Goal: Information Seeking & Learning: Learn about a topic

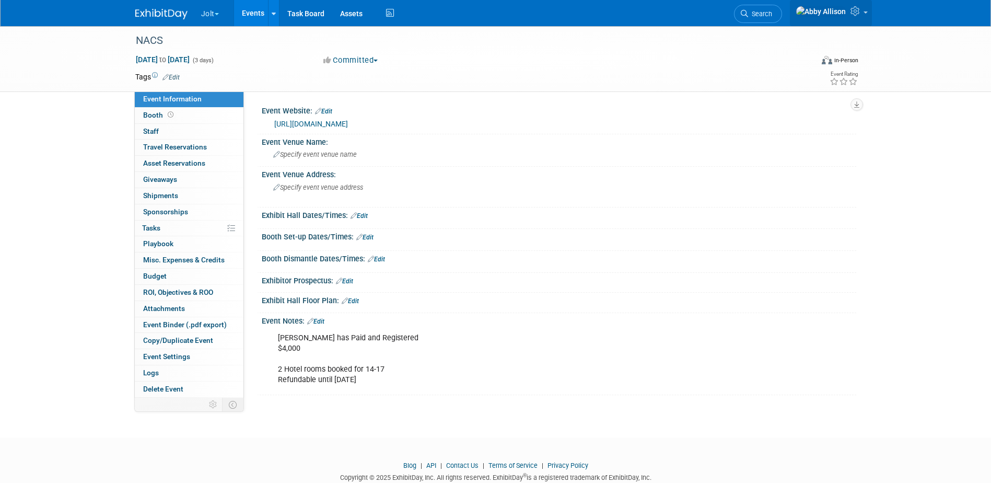
click at [856, 14] on icon at bounding box center [856, 10] width 12 height 9
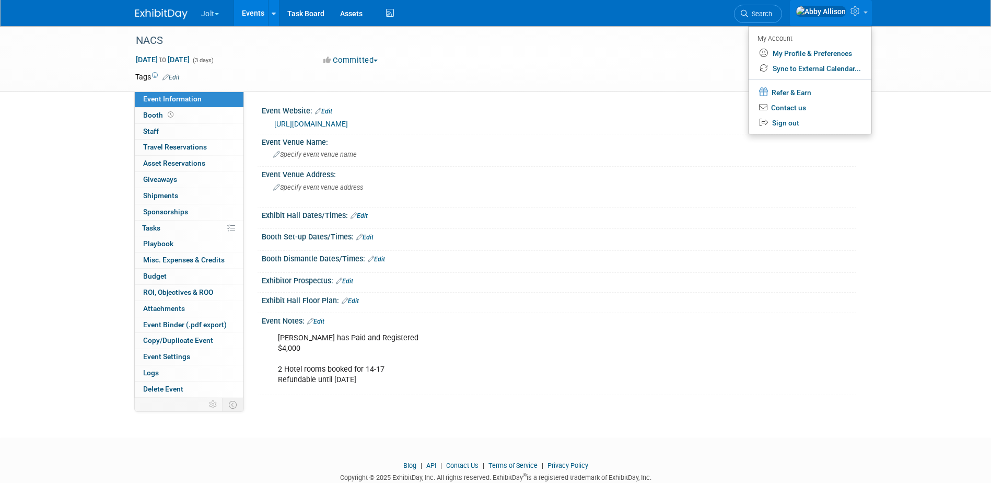
click at [222, 15] on button "Jolt" at bounding box center [216, 11] width 32 height 23
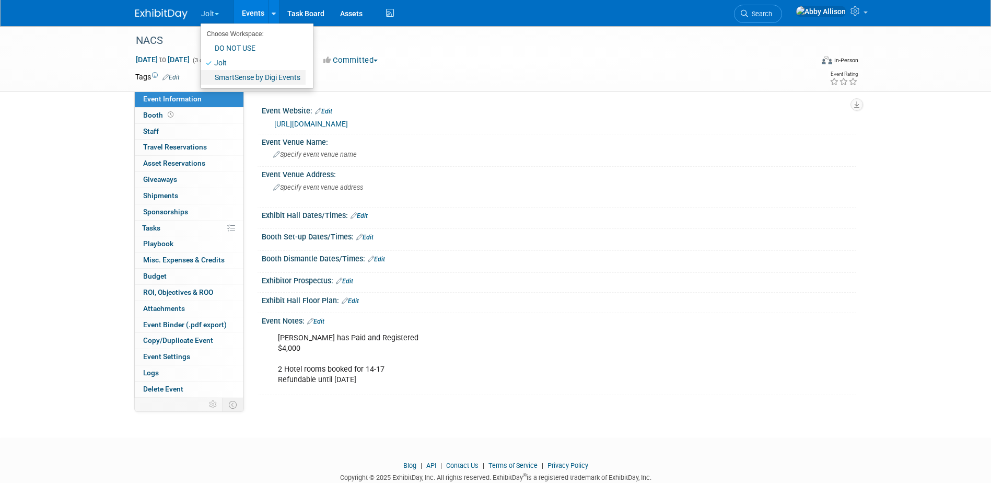
click at [219, 72] on link "SmartSense by Digi Events" at bounding box center [253, 77] width 105 height 15
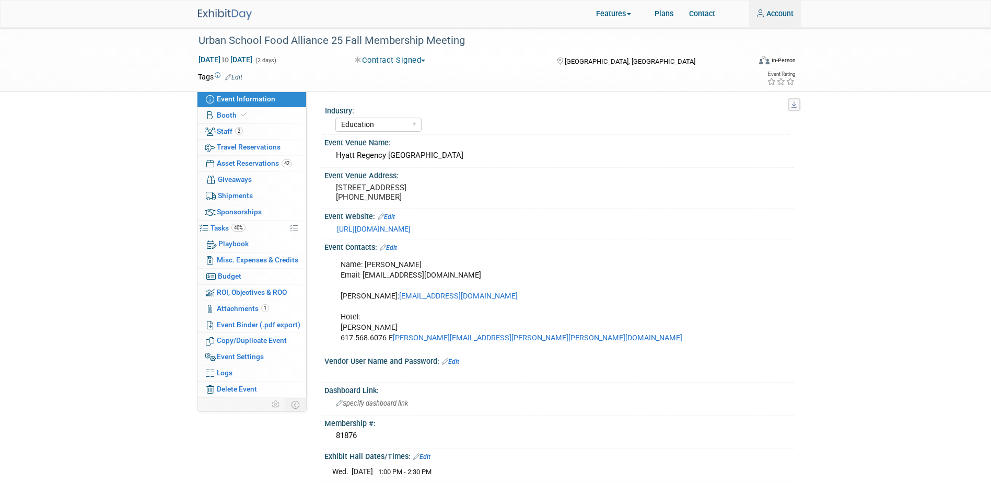
select select "Education"
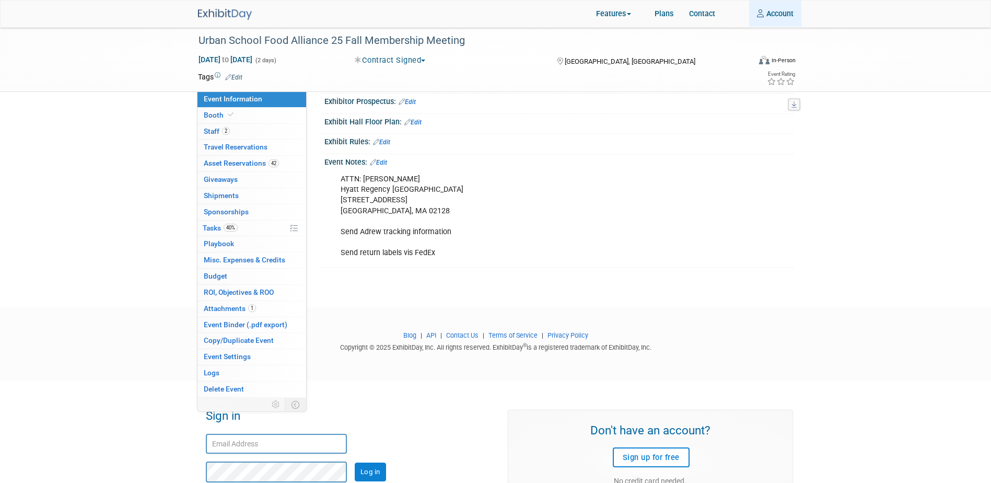
click at [780, 9] on link "Account" at bounding box center [775, 14] width 52 height 26
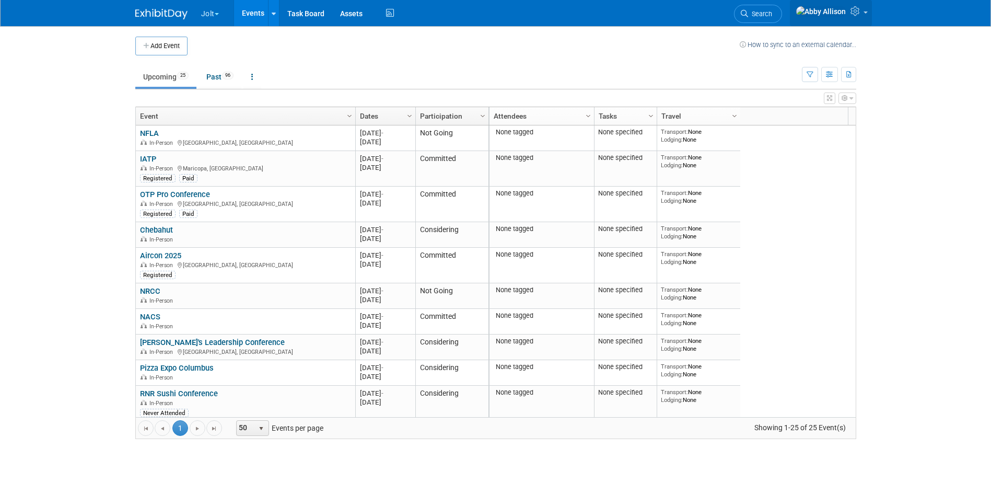
click at [858, 11] on icon at bounding box center [856, 10] width 12 height 9
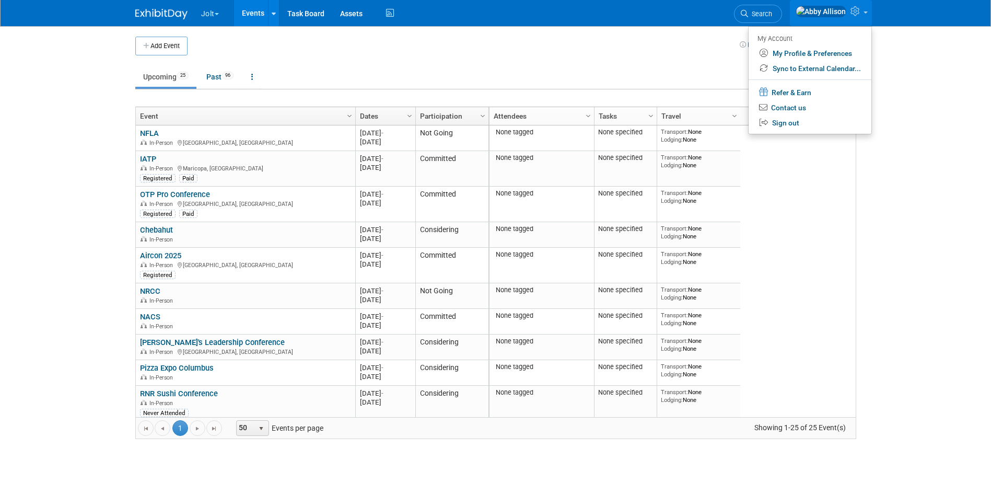
click at [837, 8] on img at bounding box center [820, 11] width 51 height 11
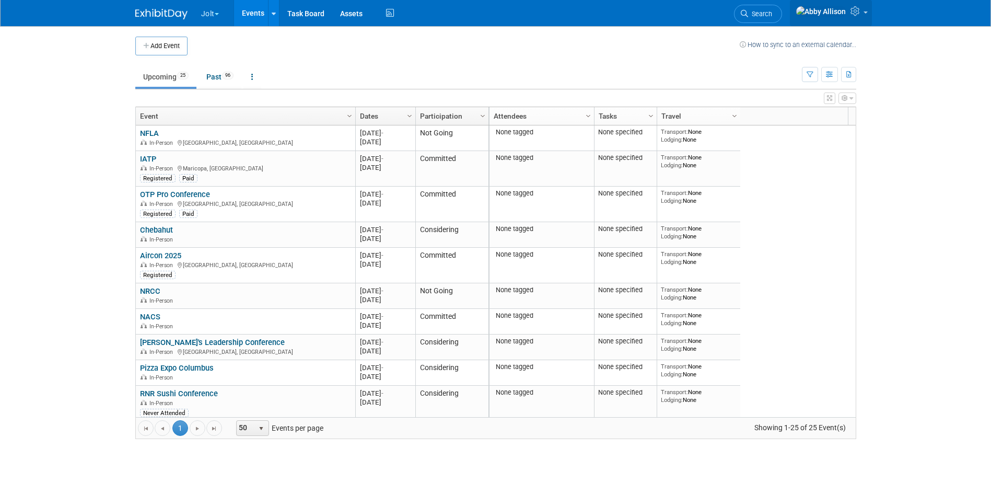
click at [837, 8] on img at bounding box center [820, 11] width 51 height 11
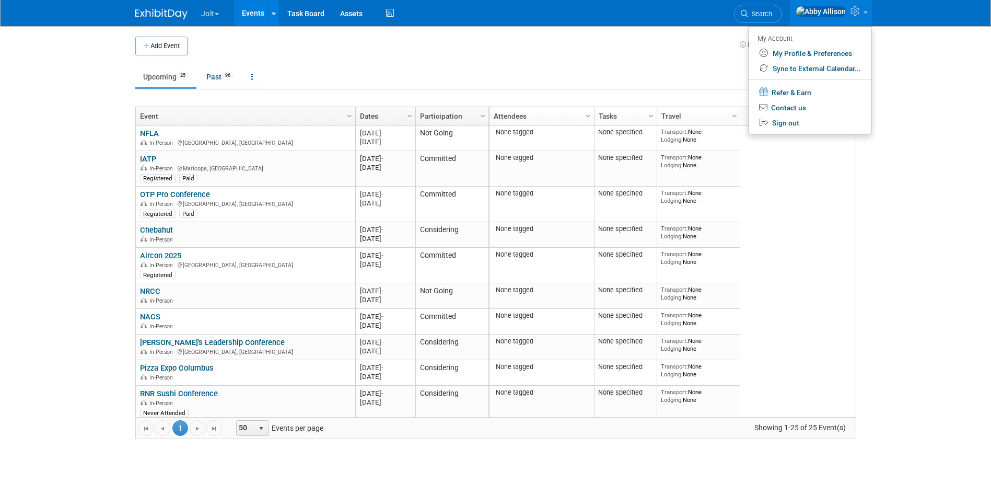
click at [633, 69] on ul "Upcoming 25 Past 96 All Events 121 Past and Upcoming Grouped Annually Events gr…" at bounding box center [468, 77] width 666 height 23
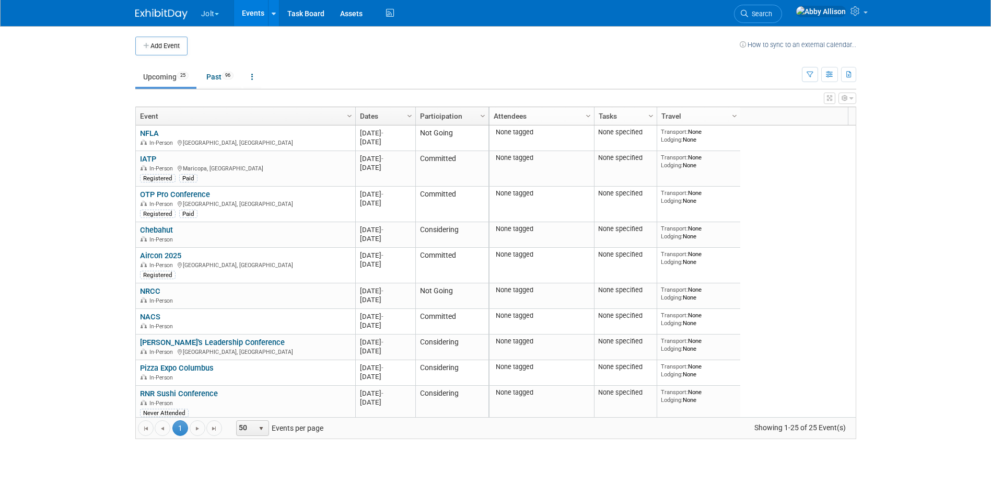
click at [245, 8] on link "Events" at bounding box center [253, 13] width 38 height 26
click at [845, 18] on link at bounding box center [831, 13] width 82 height 26
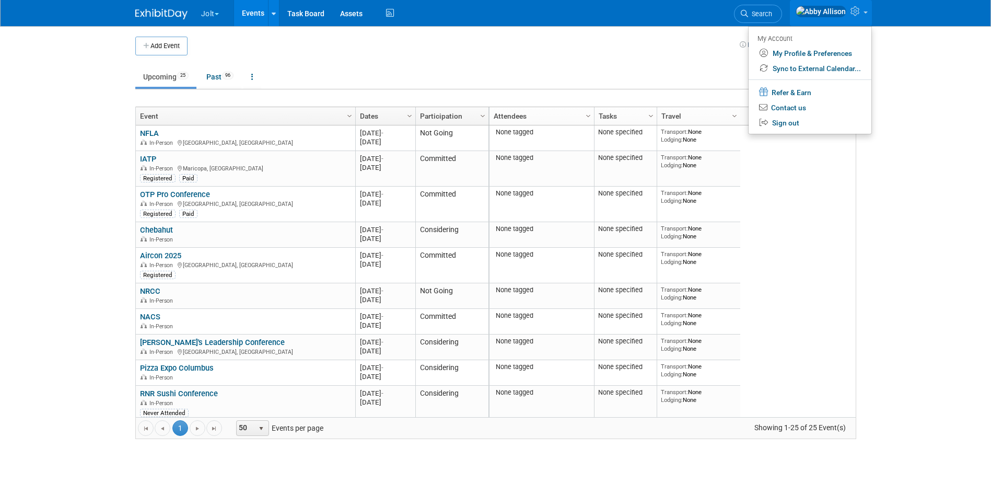
click at [688, 64] on td "Upcoming 25 Past 96 All Events 121 Past and Upcoming Grouped Annually Events gr…" at bounding box center [468, 72] width 666 height 34
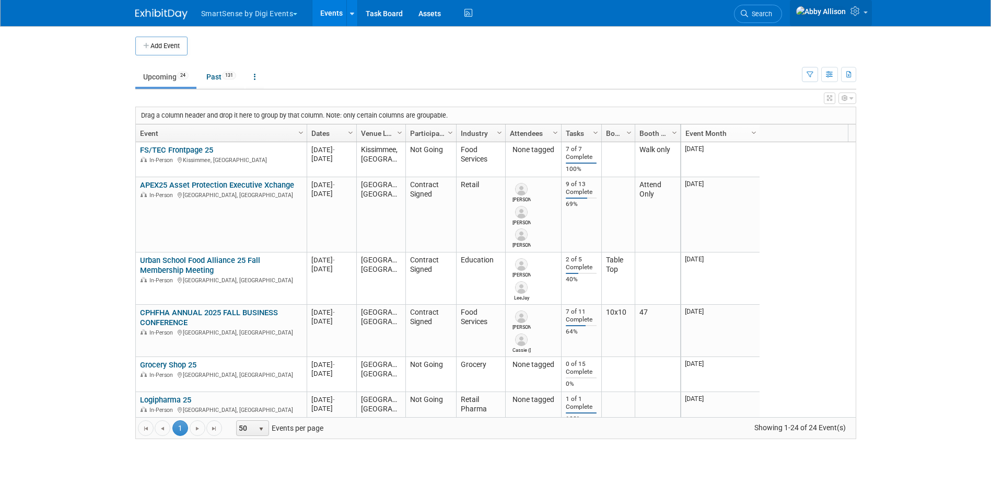
click at [862, 15] on icon at bounding box center [856, 10] width 12 height 9
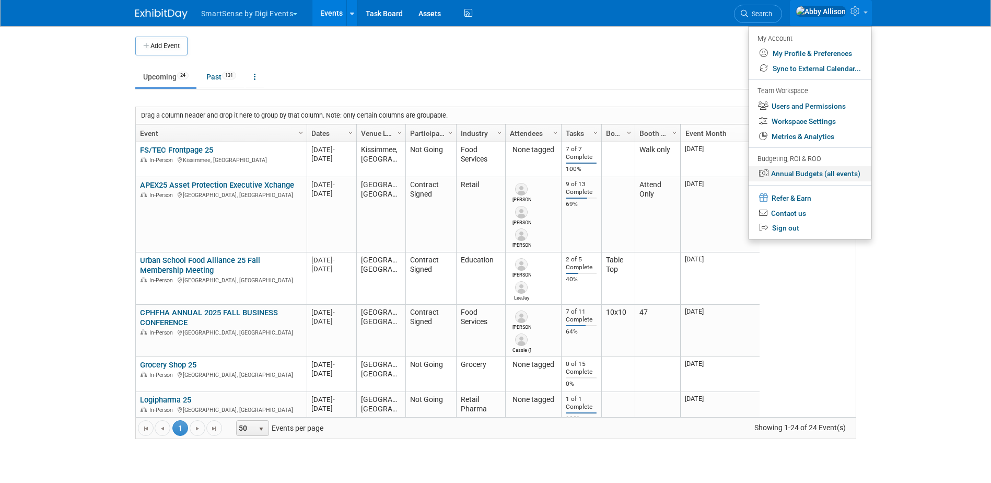
click at [817, 170] on link "Annual Budgets (all events)" at bounding box center [809, 173] width 123 height 15
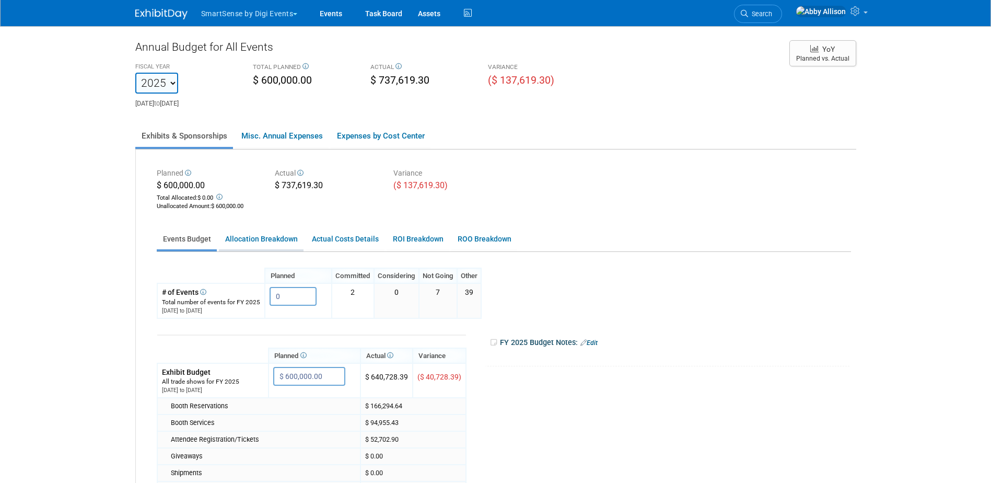
click at [283, 237] on link "Allocation Breakdown" at bounding box center [261, 239] width 85 height 20
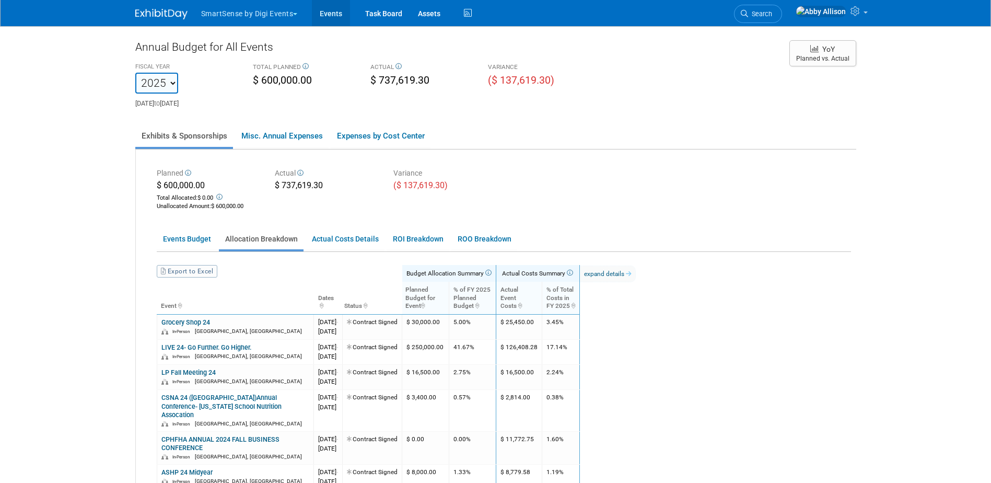
click at [328, 14] on link "Events" at bounding box center [331, 13] width 38 height 26
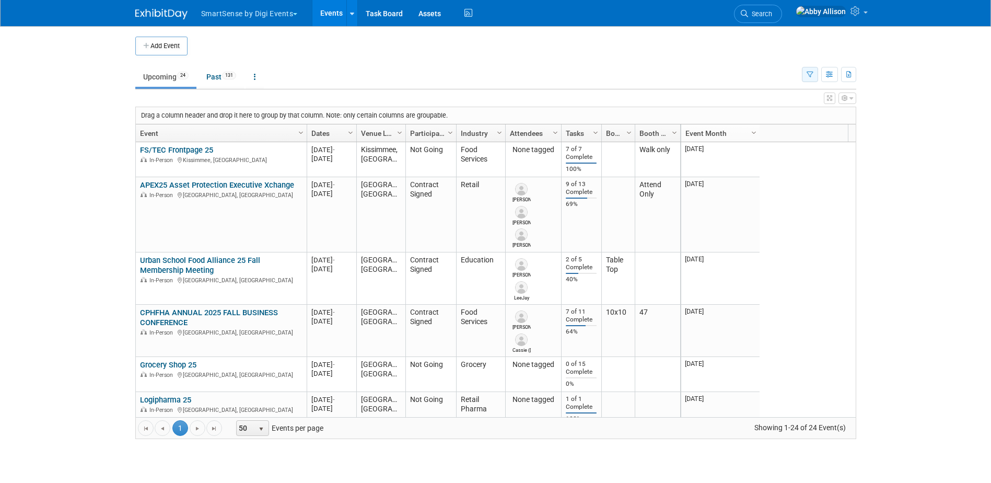
click at [809, 81] on button "button" at bounding box center [810, 74] width 16 height 15
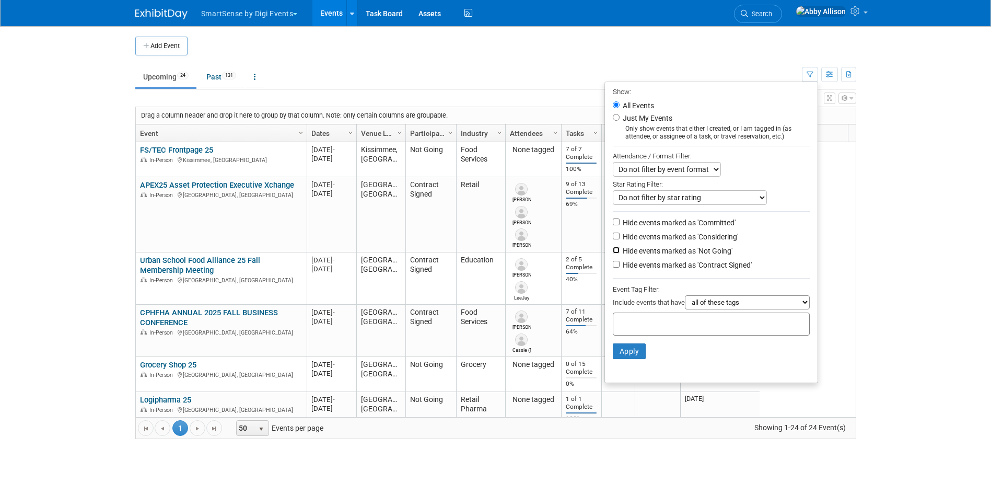
click at [613, 253] on input "Hide events marked as 'Not Going'" at bounding box center [616, 249] width 7 height 7
checkbox input "true"
click at [615, 352] on button "Apply" at bounding box center [629, 351] width 33 height 16
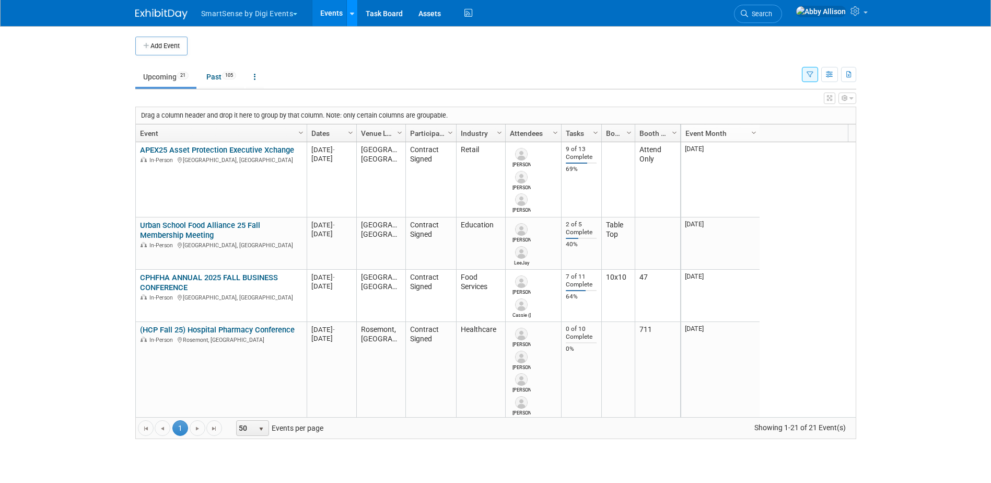
click at [351, 15] on link at bounding box center [351, 13] width 11 height 26
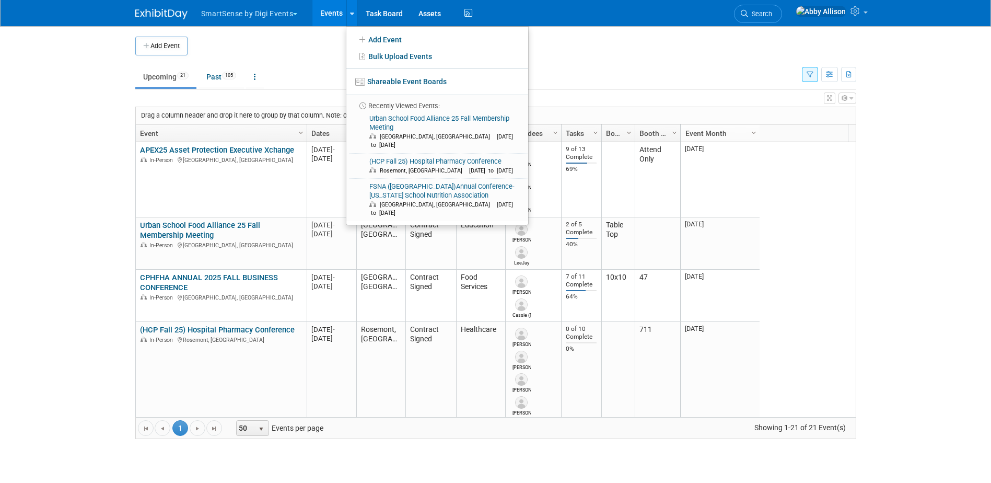
click at [297, 14] on span "button" at bounding box center [295, 14] width 4 height 2
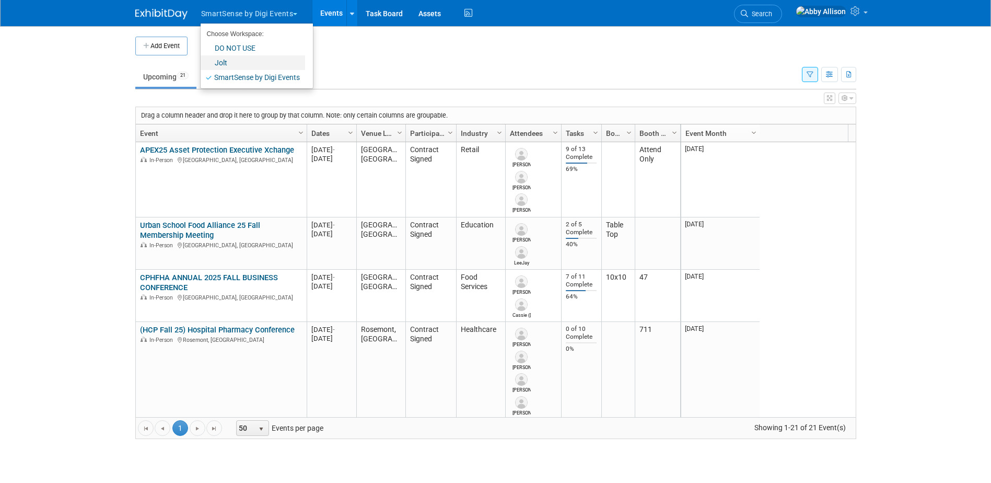
click at [254, 68] on link "Jolt" at bounding box center [253, 62] width 104 height 15
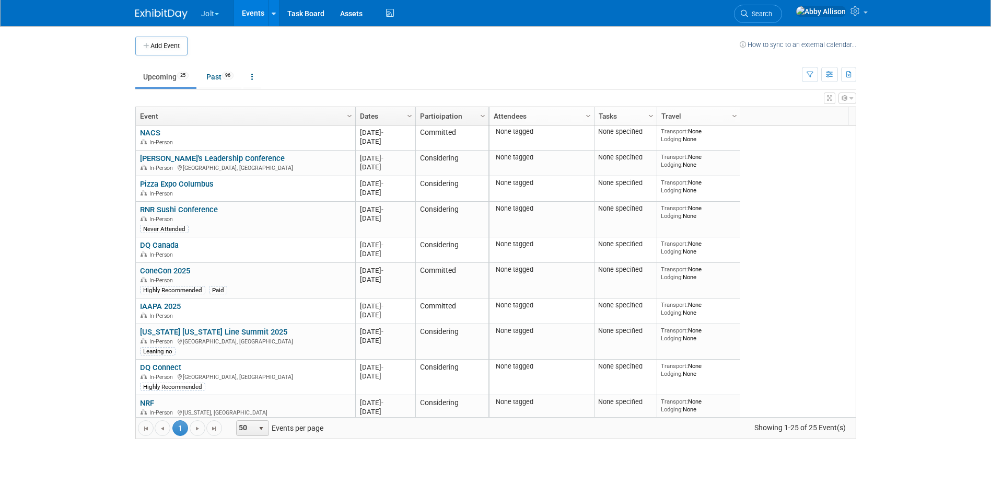
scroll to position [121, 0]
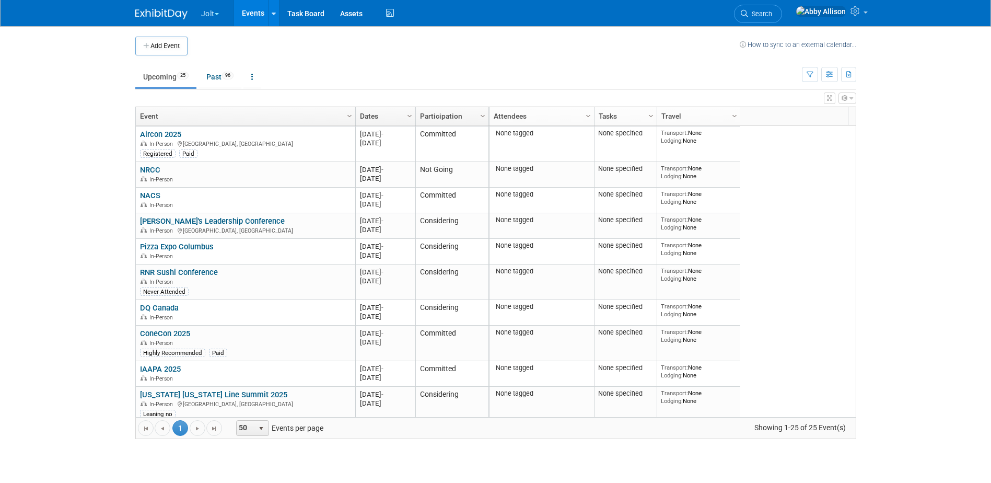
click at [215, 11] on button "Jolt" at bounding box center [216, 11] width 32 height 23
click at [223, 73] on link "SmartSense by Digi Events" at bounding box center [253, 77] width 105 height 15
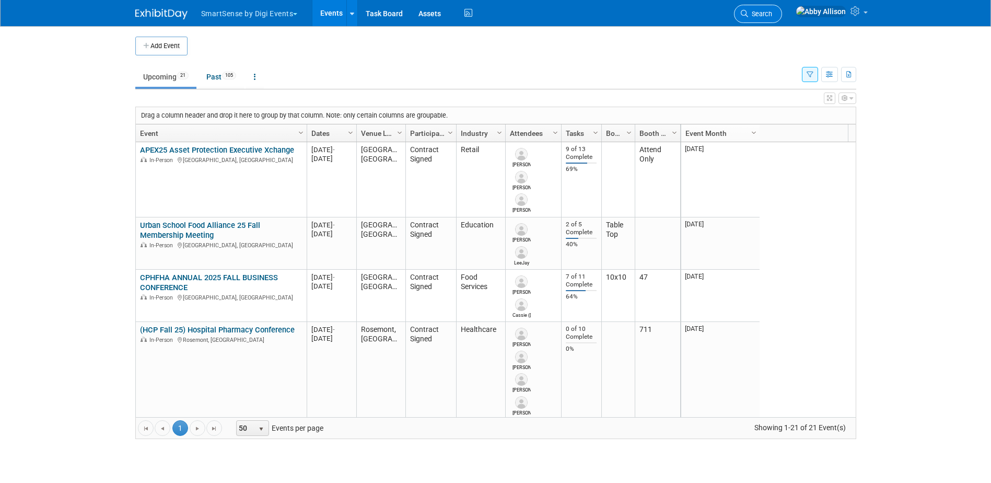
click at [772, 13] on span "Search" at bounding box center [760, 14] width 24 height 8
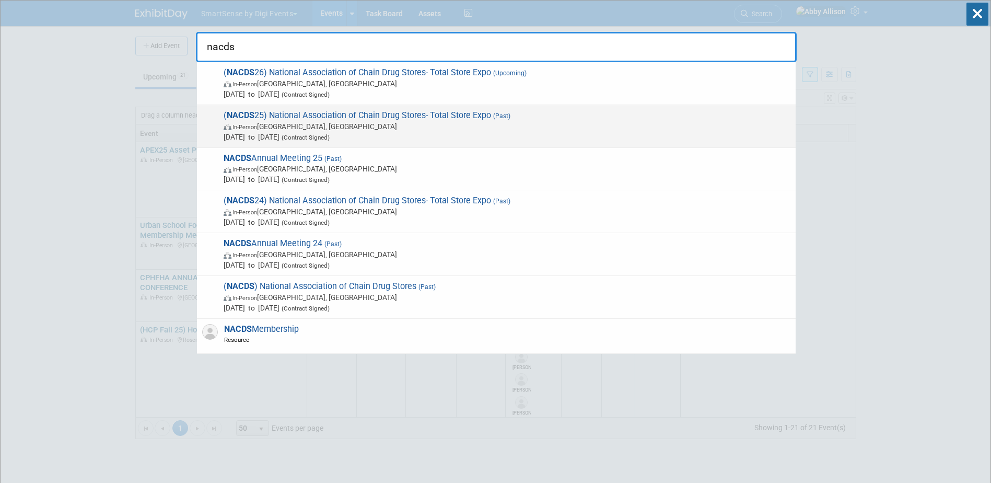
type input "nacds"
click at [270, 116] on span "( NACDS 25) National Association of Chain Drug Stores- Total Store Expo (Past) …" at bounding box center [505, 126] width 570 height 32
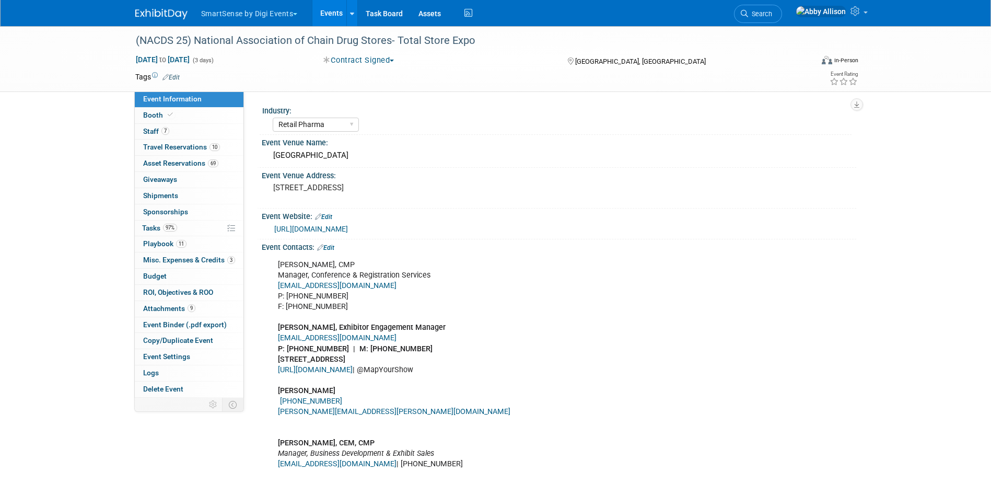
select select "Retail Pharma"
click at [152, 271] on link "Budget" at bounding box center [189, 276] width 109 height 16
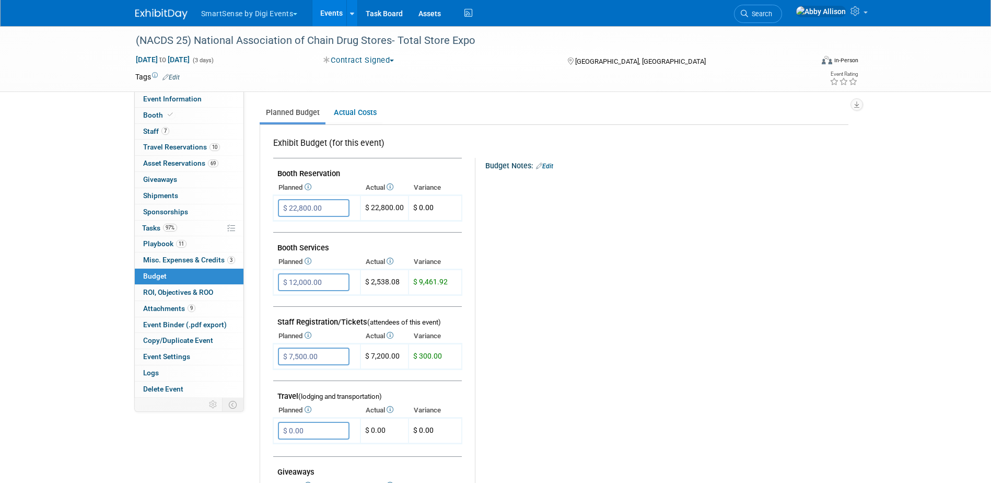
scroll to position [104, 0]
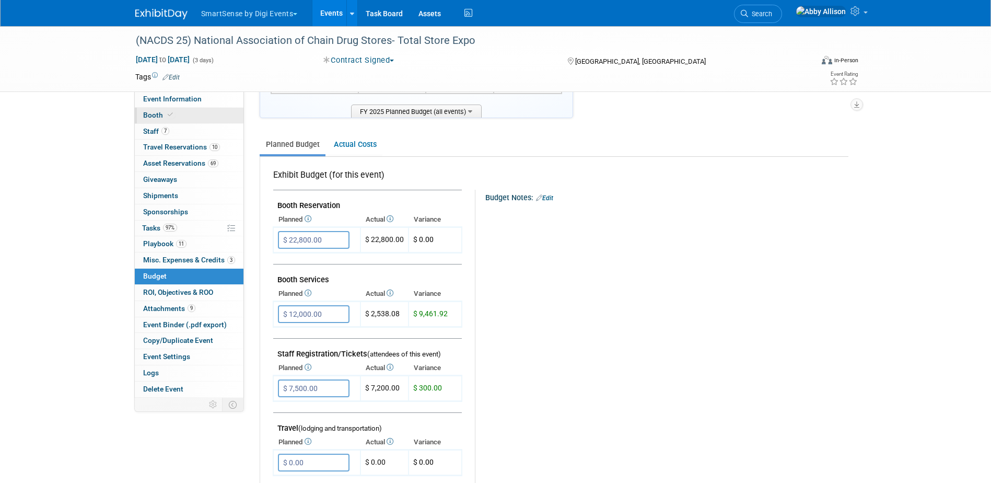
click at [155, 116] on span "Booth" at bounding box center [159, 115] width 32 height 8
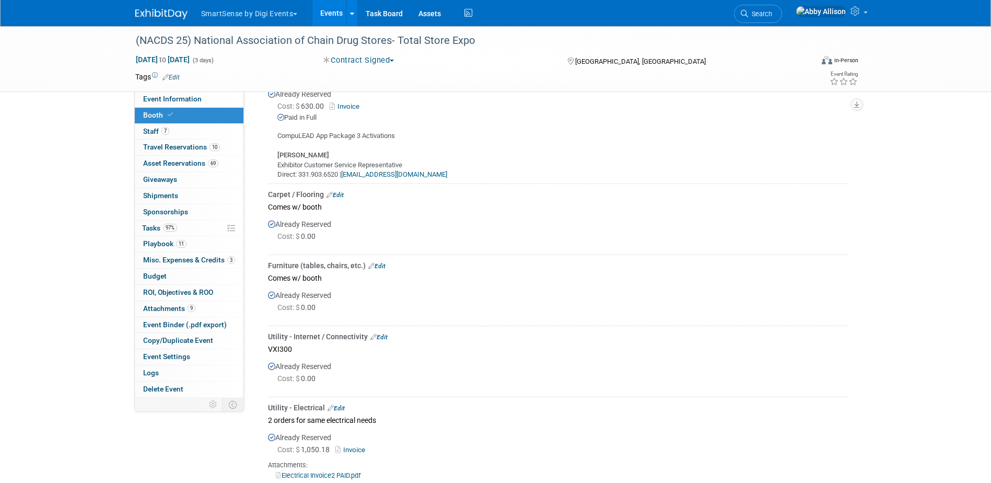
scroll to position [304, 0]
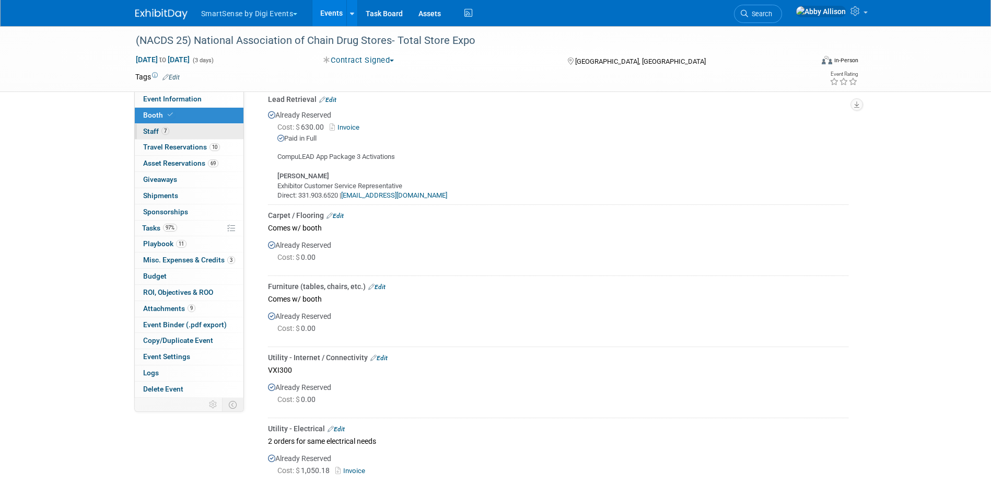
click at [151, 131] on span "Staff 7" at bounding box center [156, 131] width 26 height 8
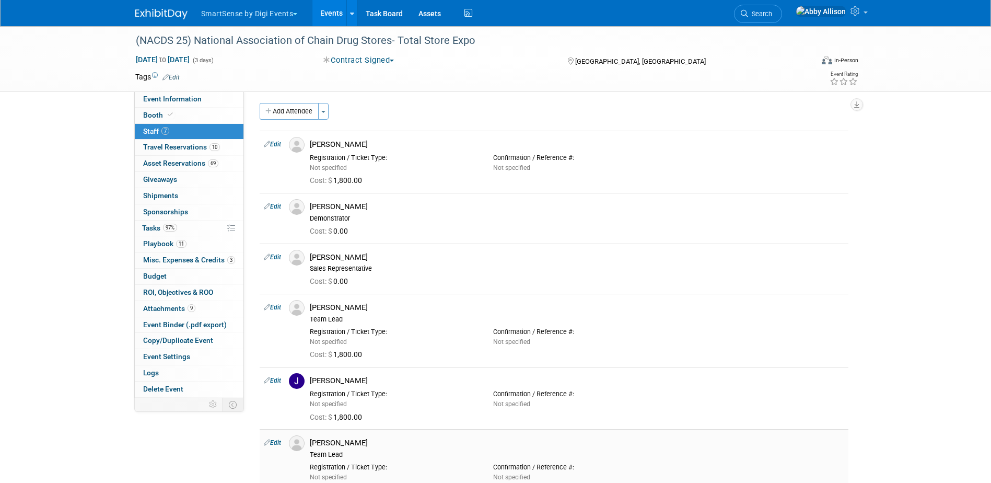
scroll to position [0, 0]
click at [772, 14] on span "Search" at bounding box center [760, 14] width 24 height 8
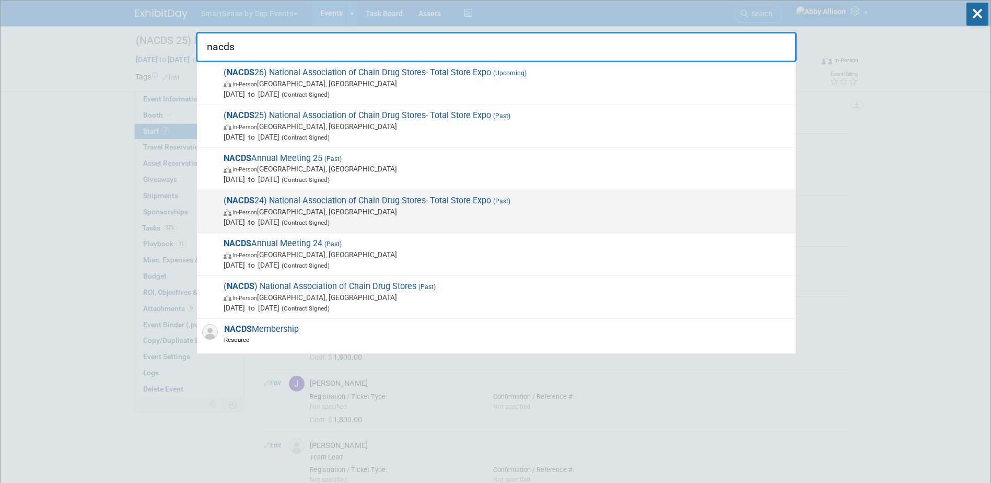
type input "nacds"
click at [299, 198] on span "( NACDS 24) National Association of Chain Drug Stores- Total Store Expo (Past) …" at bounding box center [505, 211] width 570 height 32
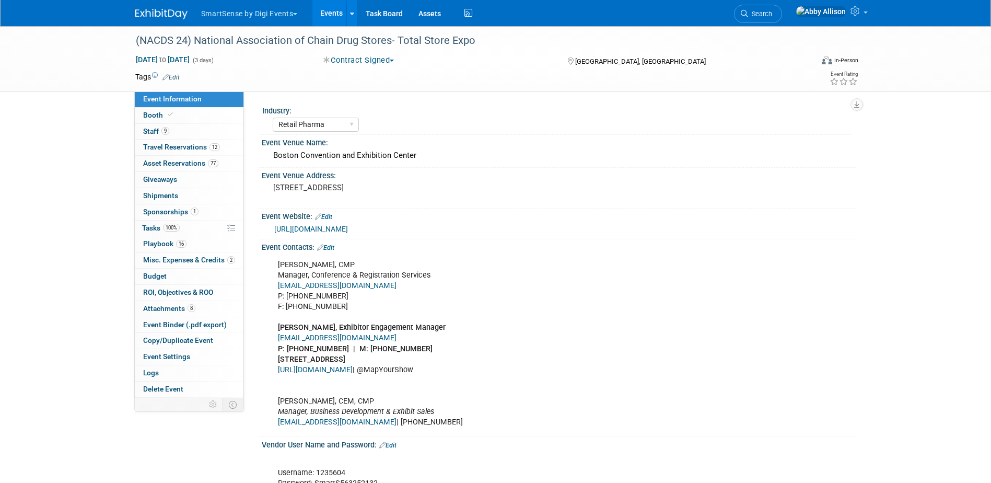
select select "Retail Pharma"
click at [147, 273] on span "Budget" at bounding box center [154, 276] width 23 height 8
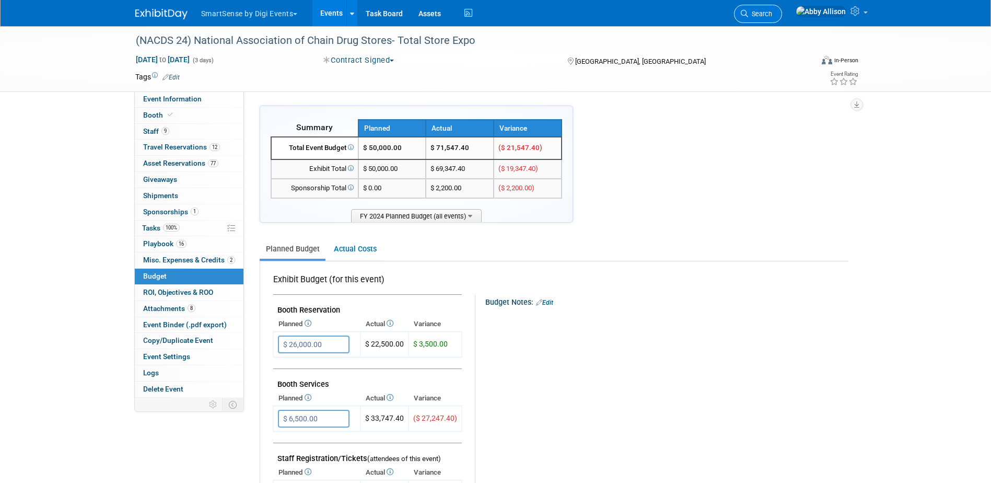
click at [772, 16] on span "Search" at bounding box center [760, 14] width 24 height 8
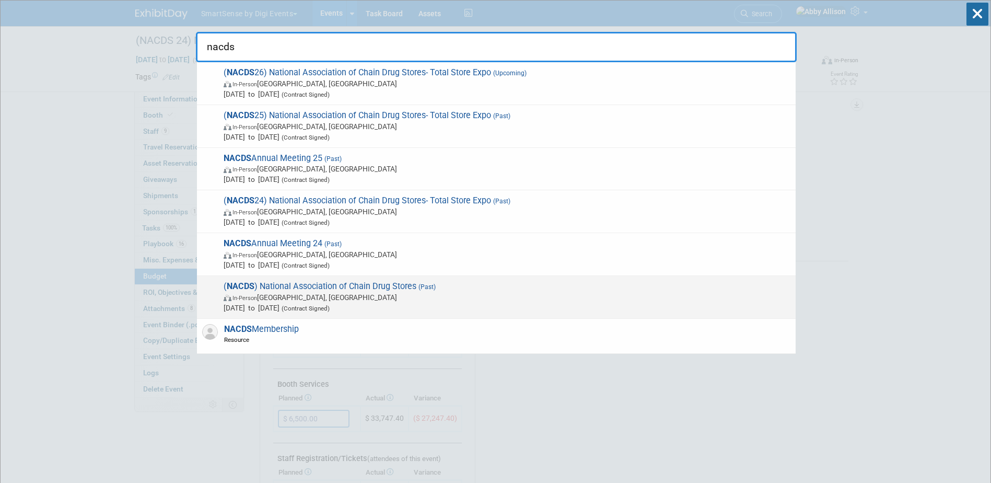
type input "nacds"
click at [299, 289] on span "( NACDS ) National Association of Chain Drug Stores (Past) In-Person San Diego,…" at bounding box center [505, 297] width 570 height 32
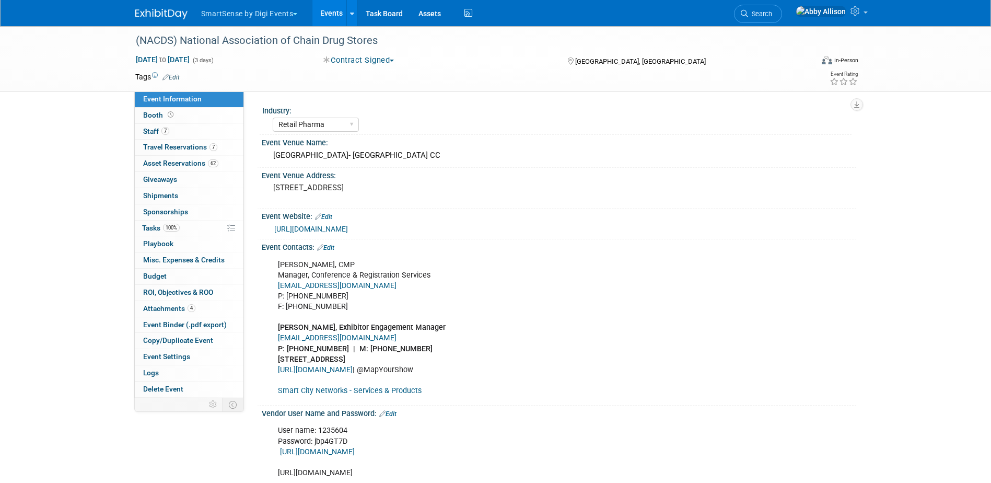
select select "Retail Pharma"
click at [150, 273] on span "Budget" at bounding box center [154, 276] width 23 height 8
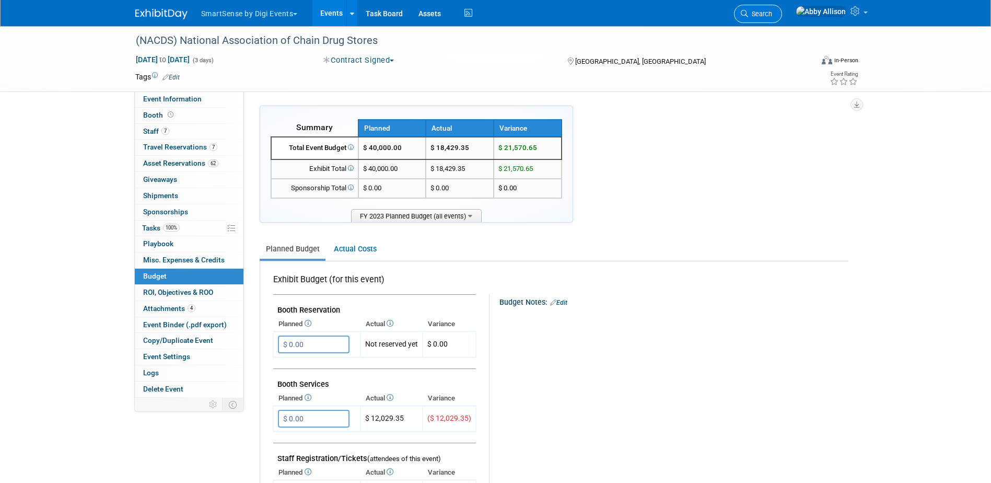
click at [772, 14] on span "Search" at bounding box center [760, 14] width 24 height 8
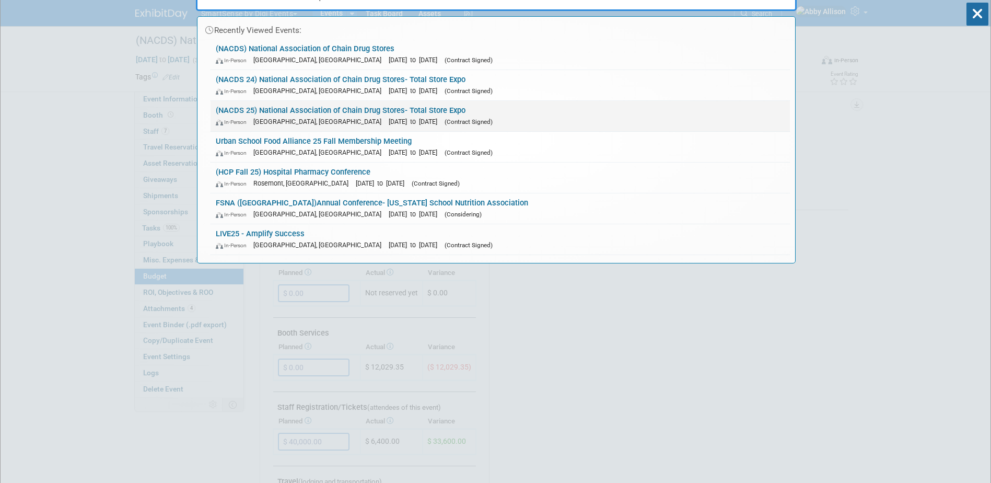
scroll to position [52, 0]
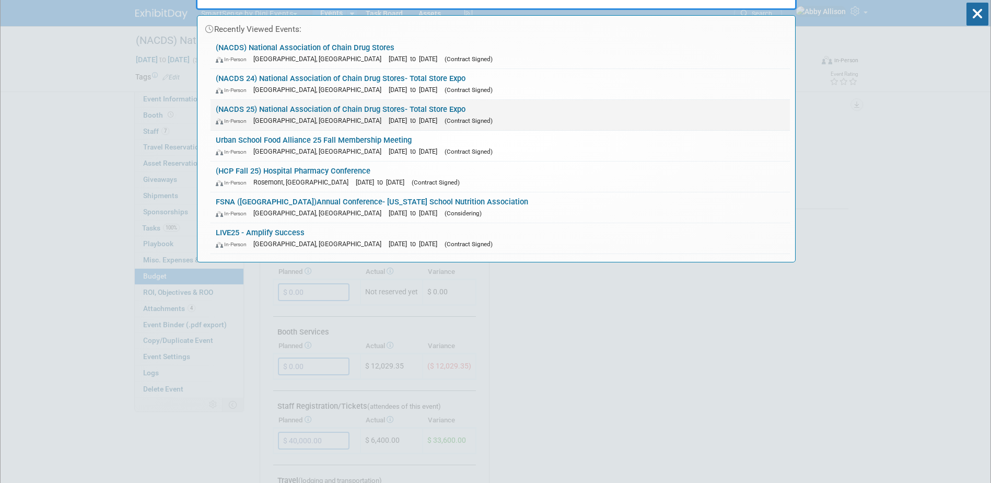
click at [278, 113] on link "(NACDS 25) National Association of Chain Drug Stores- Total Store Expo In-Perso…" at bounding box center [499, 115] width 579 height 30
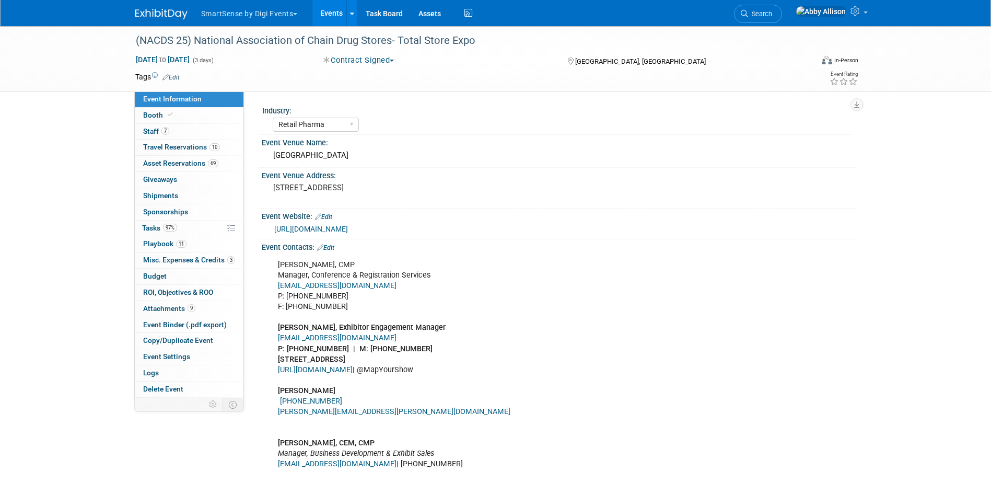
select select "Retail Pharma"
click at [151, 273] on span "Budget" at bounding box center [154, 276] width 23 height 8
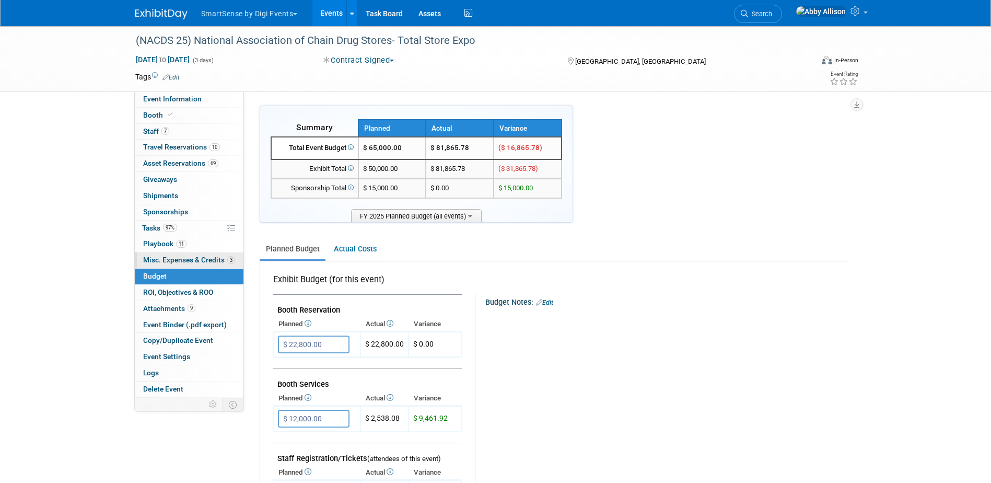
click at [182, 260] on span "Misc. Expenses & Credits 3" at bounding box center [189, 259] width 92 height 8
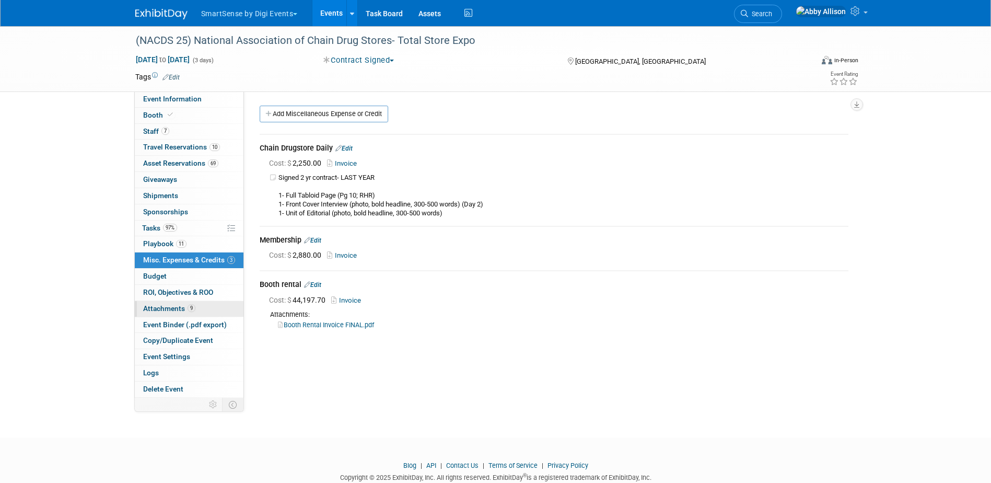
click at [159, 303] on link "9 Attachments 9" at bounding box center [189, 309] width 109 height 16
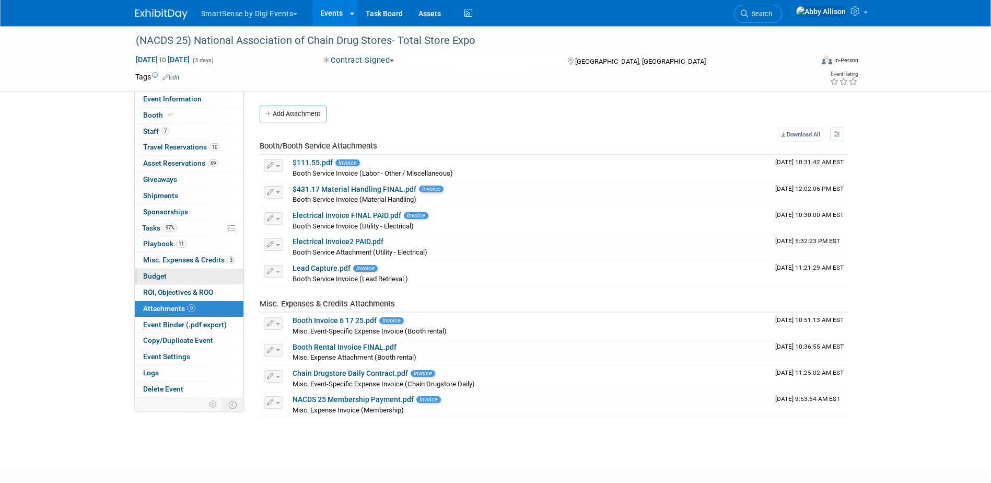
click at [157, 276] on span "Budget" at bounding box center [154, 276] width 23 height 8
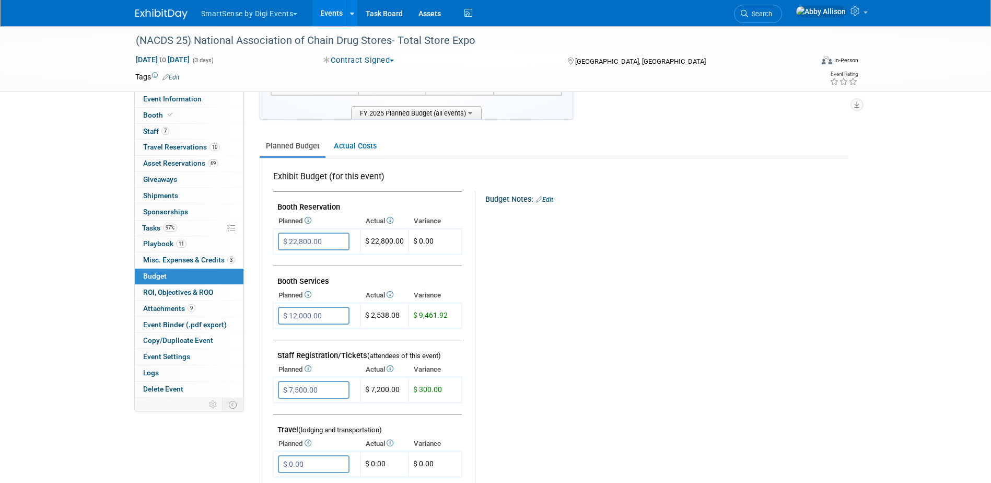
scroll to position [104, 0]
click at [864, 12] on link at bounding box center [831, 13] width 82 height 26
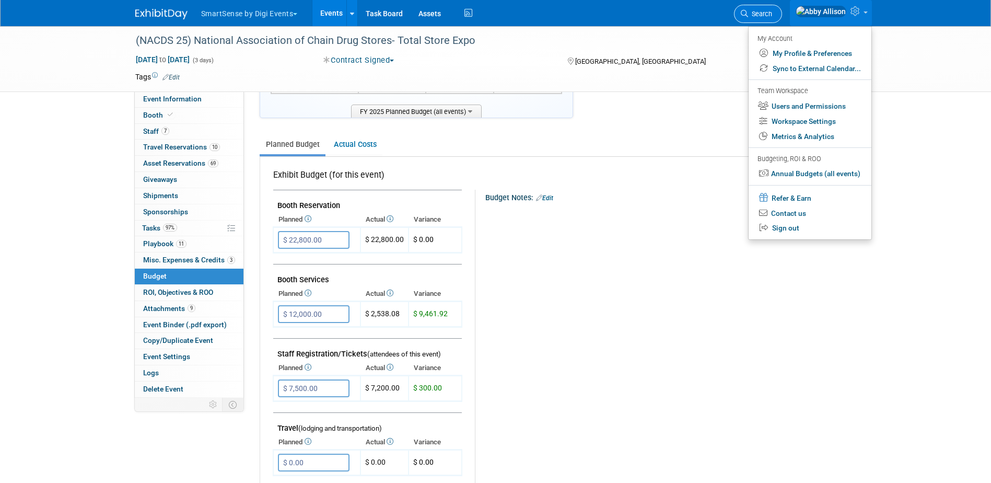
click at [782, 19] on link "Search" at bounding box center [758, 14] width 48 height 18
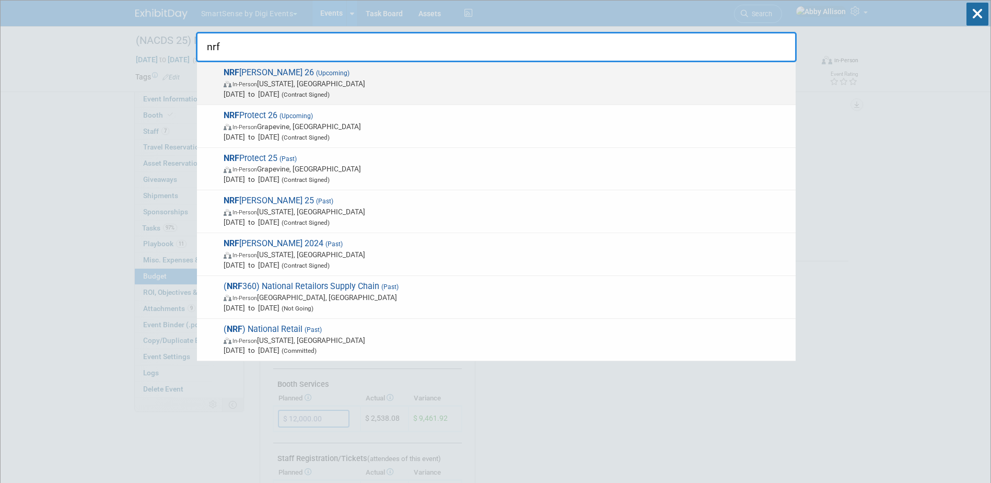
type input "nrf"
click at [274, 89] on span "Jan 11, 2026 to Jan 13, 2026 (Contract Signed)" at bounding box center [506, 94] width 567 height 10
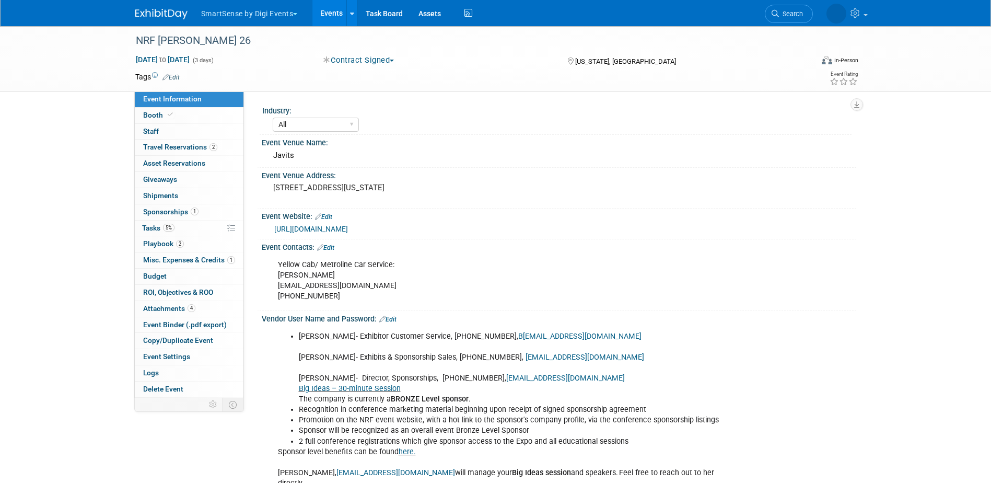
select select "All"
click at [161, 276] on span "Budget" at bounding box center [154, 276] width 23 height 8
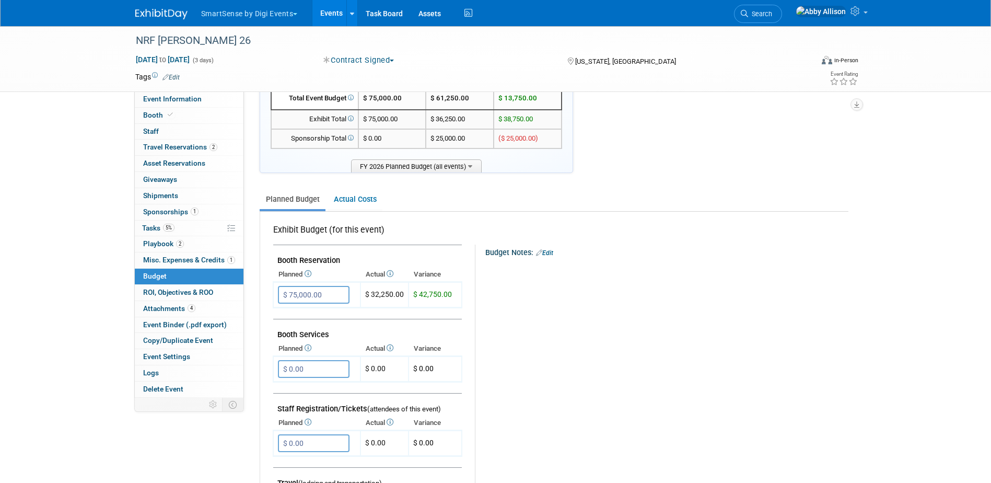
scroll to position [52, 0]
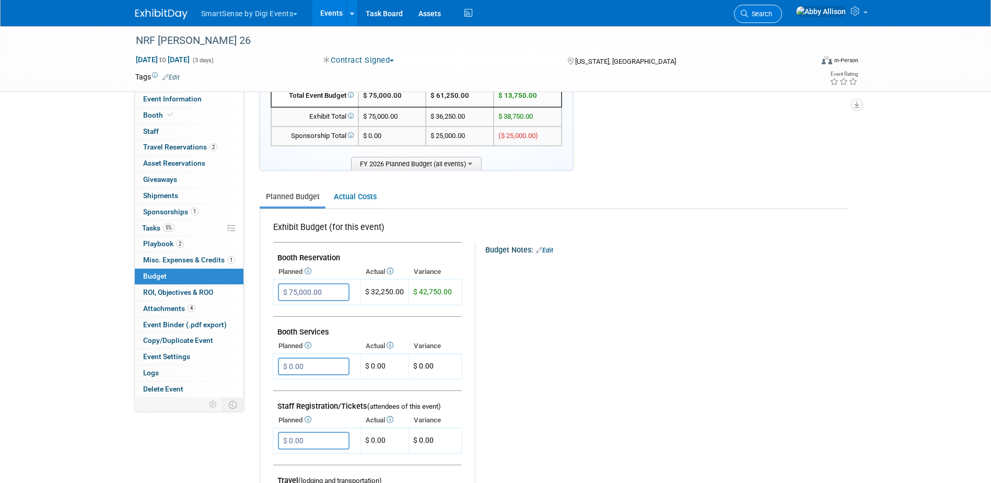
click at [772, 17] on span "Search" at bounding box center [760, 14] width 24 height 8
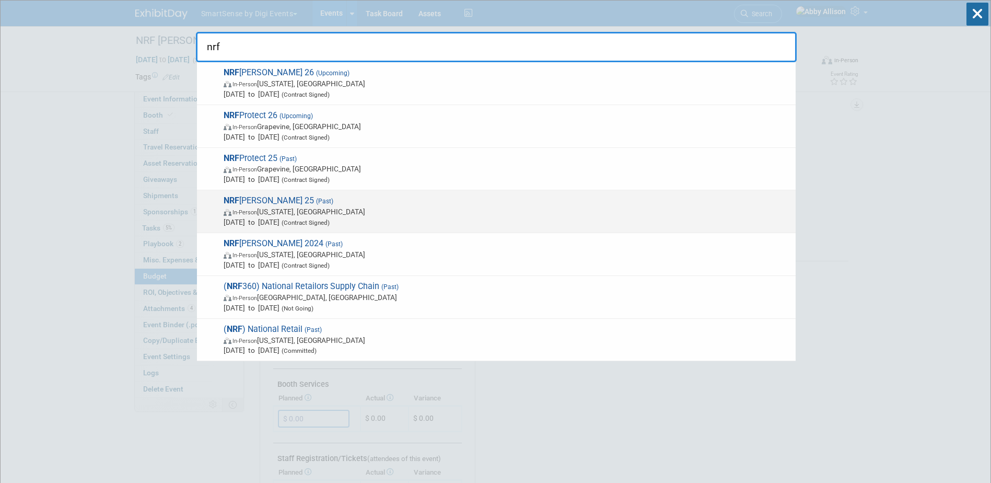
type input "nrf"
click at [258, 204] on span "NRF Big Show 25 (Past) In-Person New York, NY Jan 12, 2025 to Jan 14, 2025 (Con…" at bounding box center [505, 211] width 570 height 32
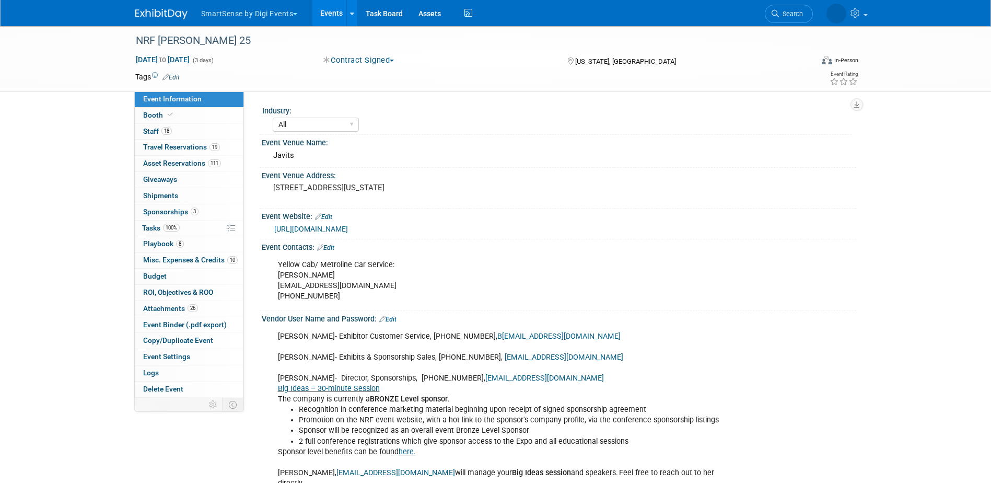
select select "All"
click at [159, 277] on span "Budget" at bounding box center [154, 276] width 23 height 8
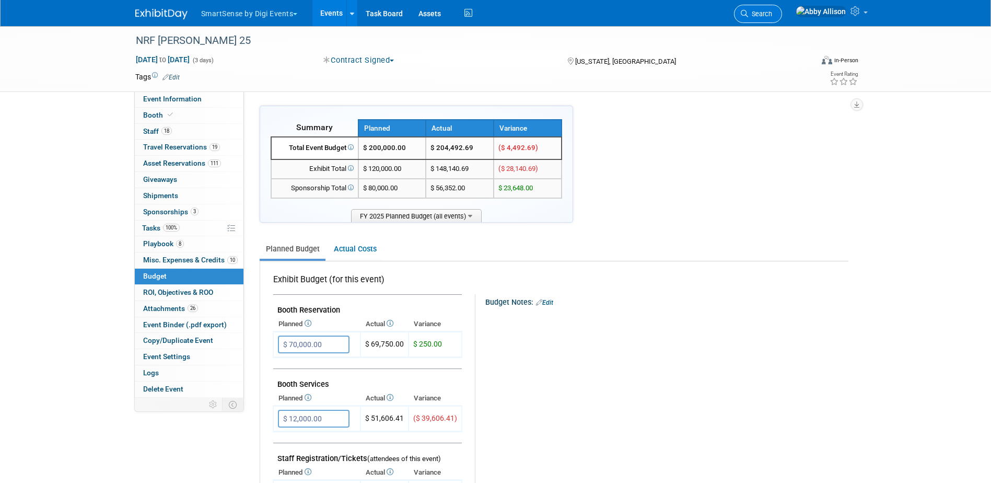
click at [772, 14] on span "Search" at bounding box center [760, 14] width 24 height 8
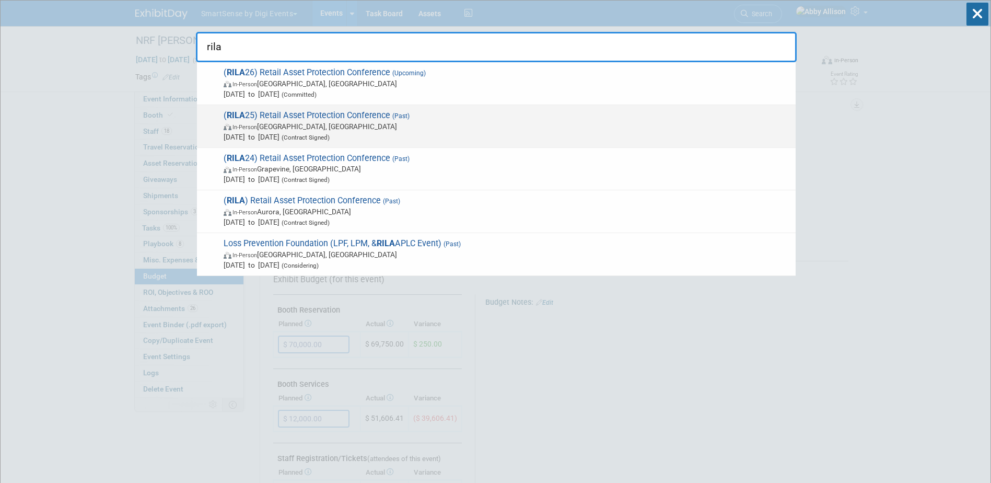
type input "rila"
click at [288, 114] on span "( RILA 25) Retail Asset Protection Conference (Past) In-Person Oxon Hill, MD Ap…" at bounding box center [505, 126] width 570 height 32
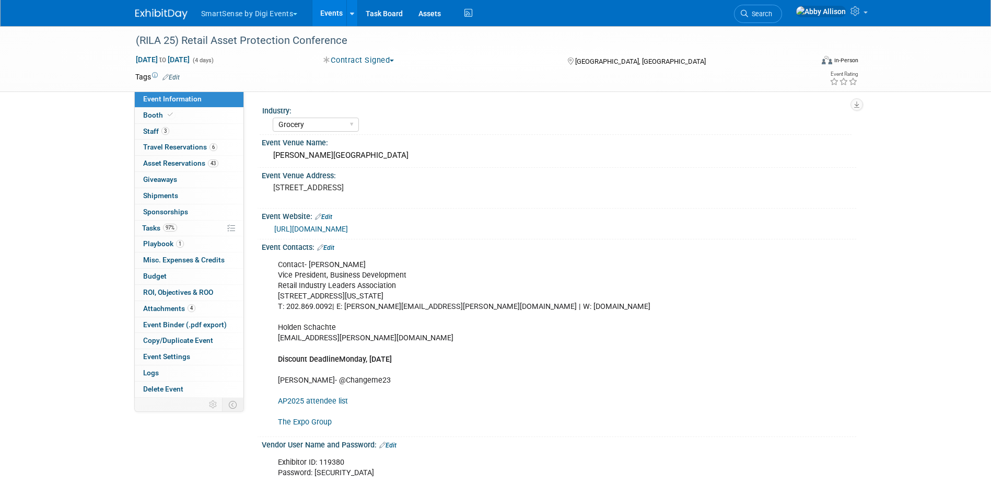
select select "Grocery"
click at [158, 274] on span "Budget" at bounding box center [154, 276] width 23 height 8
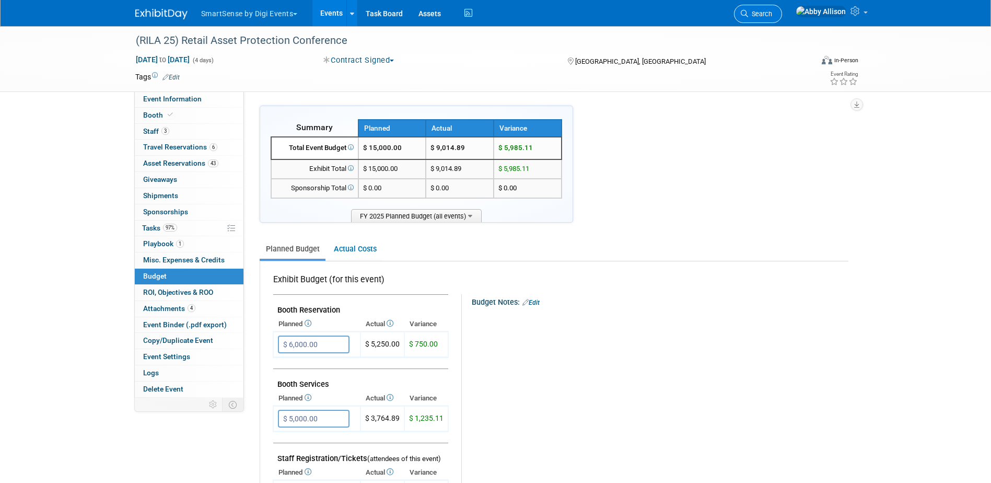
click at [782, 21] on link "Search" at bounding box center [758, 14] width 48 height 18
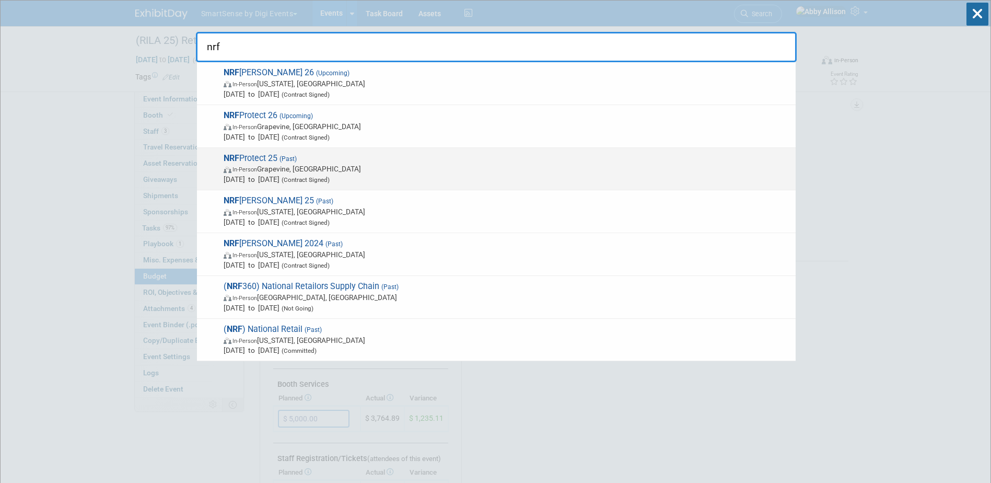
type input "nrf"
click at [261, 160] on span "NRF Protect 25 (Past) In-Person Grapevine, TX Jun 23, 2025 to Jun 25, 2025 (Con…" at bounding box center [505, 169] width 570 height 32
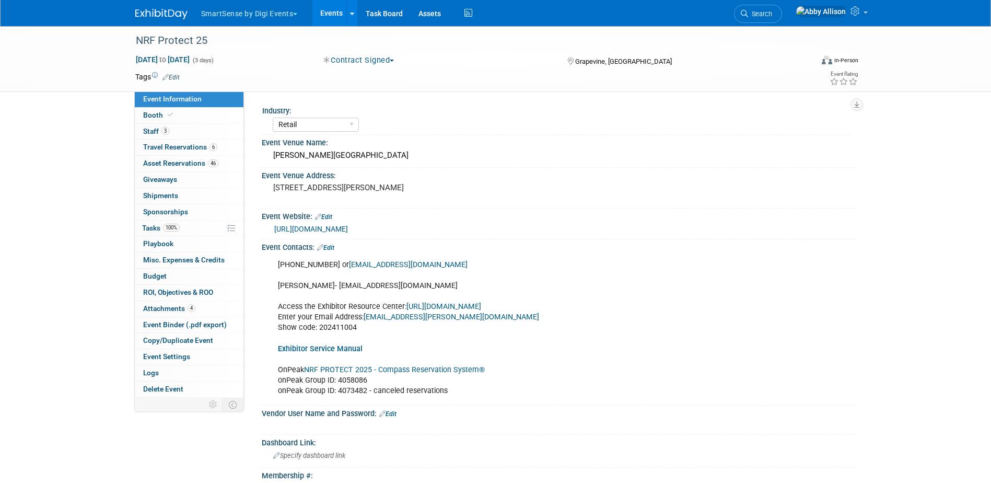
select select "Retail"
click at [161, 275] on span "Budget" at bounding box center [154, 276] width 23 height 8
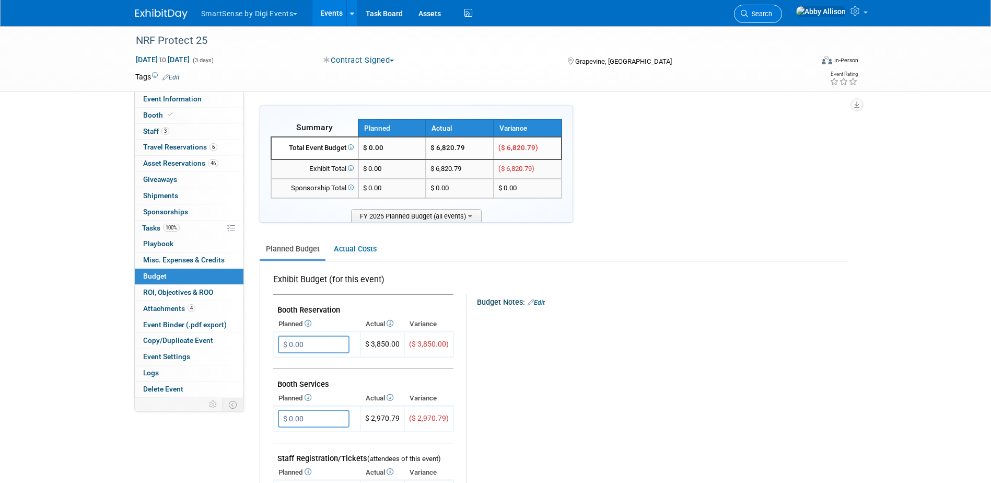
click at [772, 13] on span "Search" at bounding box center [760, 14] width 24 height 8
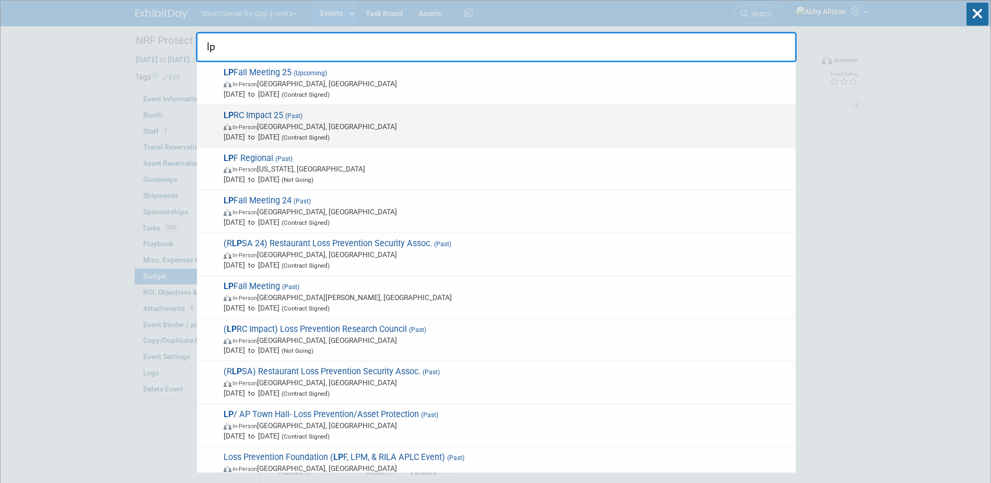
type input "lp"
click at [292, 124] on span "In-Person Gainesville, FL" at bounding box center [506, 126] width 567 height 10
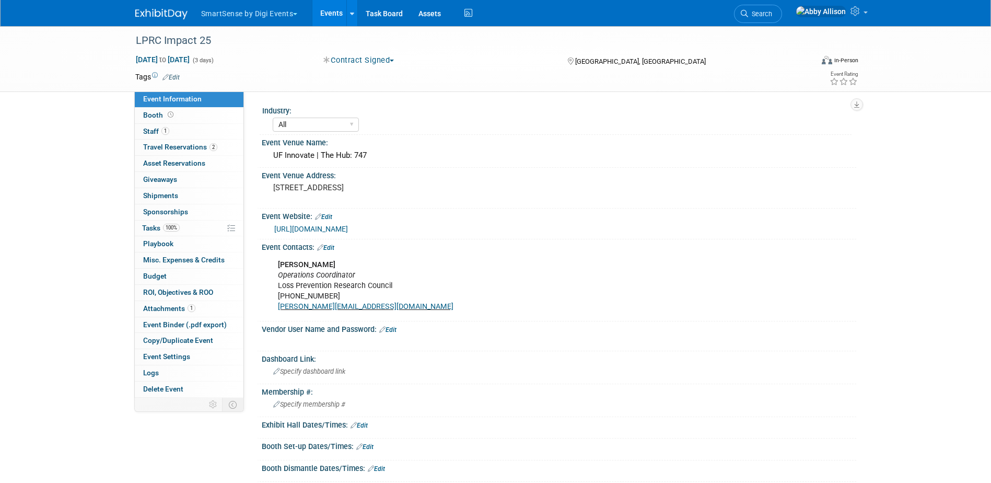
select select "All"
click at [160, 275] on span "Budget" at bounding box center [154, 276] width 23 height 8
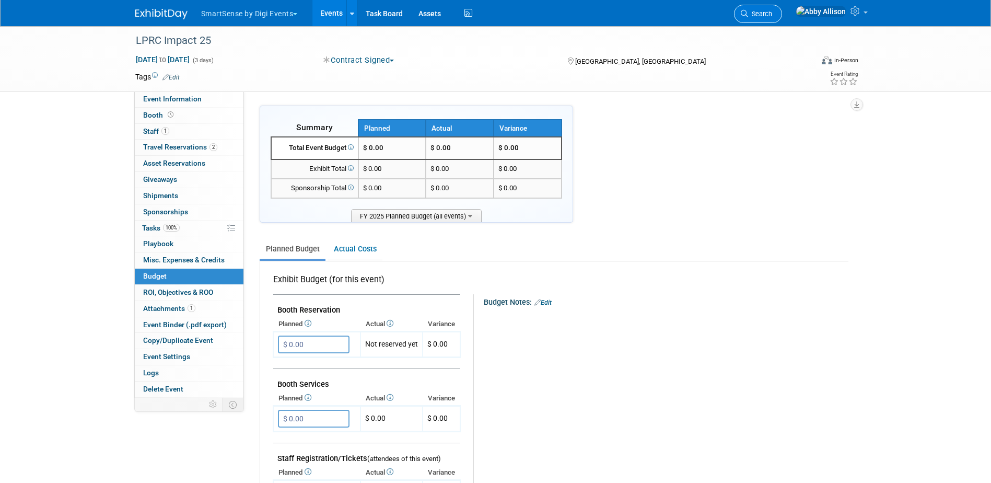
click at [782, 10] on link "Search" at bounding box center [758, 14] width 48 height 18
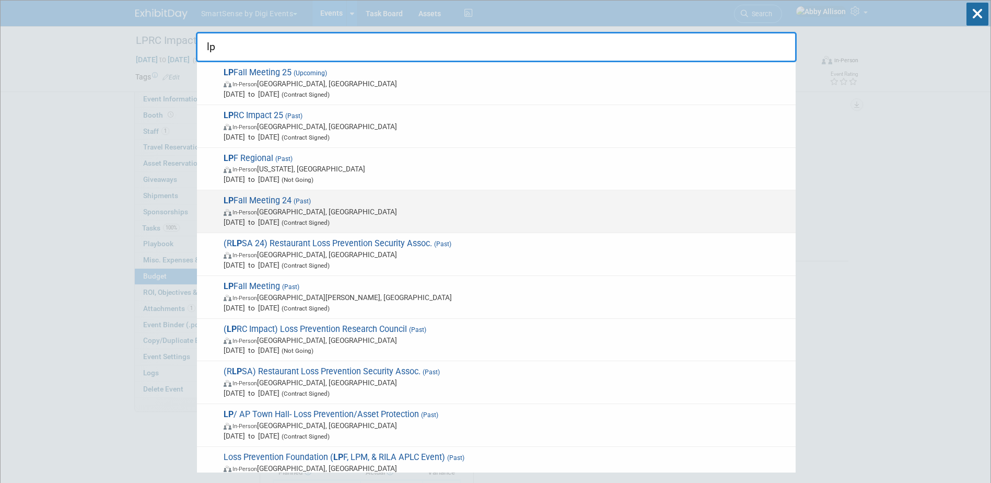
type input "lp"
click at [256, 202] on span "LP Fall Meeting 24 (Past) In-Person New Orleans, LA Oct 28, 2024 to Oct 30, 202…" at bounding box center [505, 211] width 570 height 32
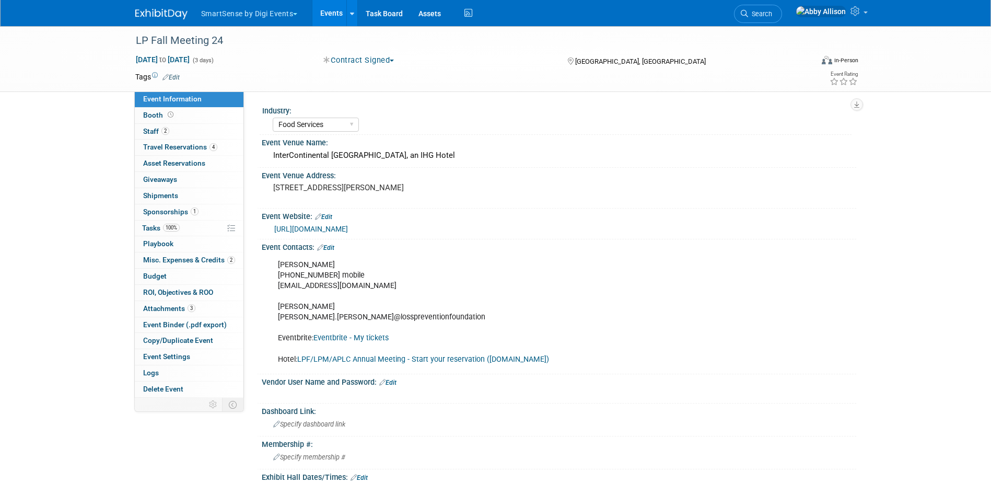
select select "Food Services"
click at [160, 274] on span "Budget" at bounding box center [154, 276] width 23 height 8
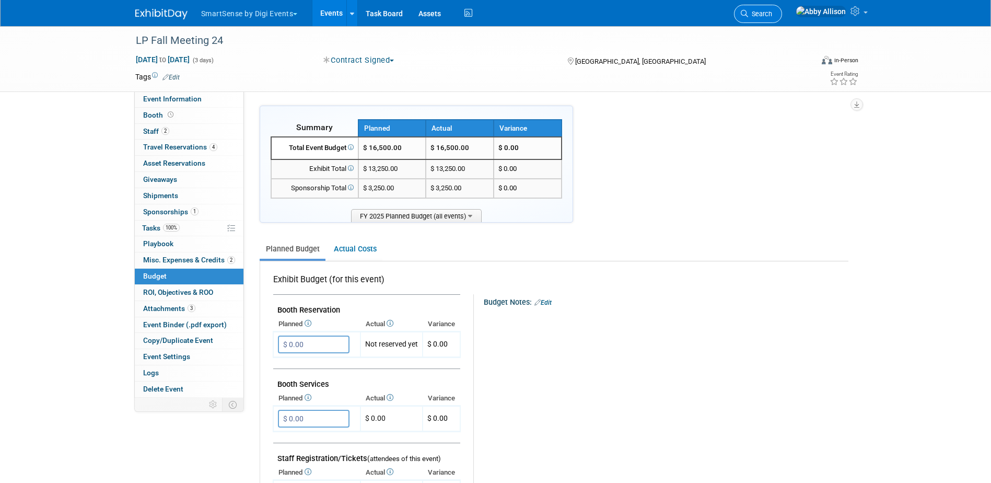
click at [772, 15] on span "Search" at bounding box center [760, 14] width 24 height 8
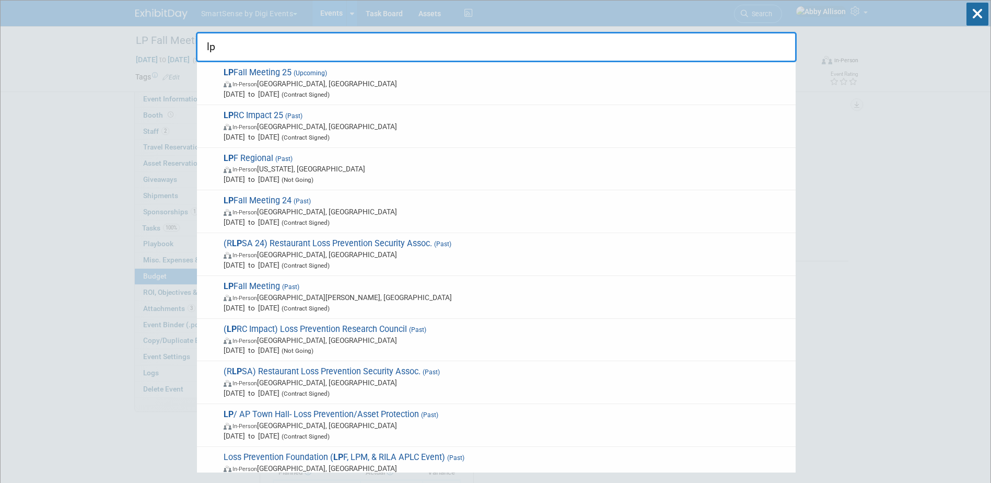
type input "lp"
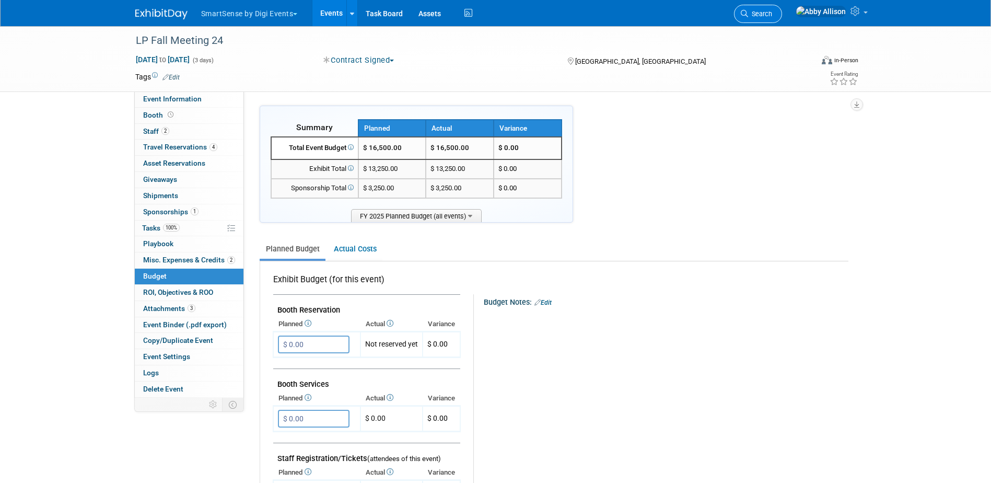
click at [782, 18] on link "Search" at bounding box center [758, 14] width 48 height 18
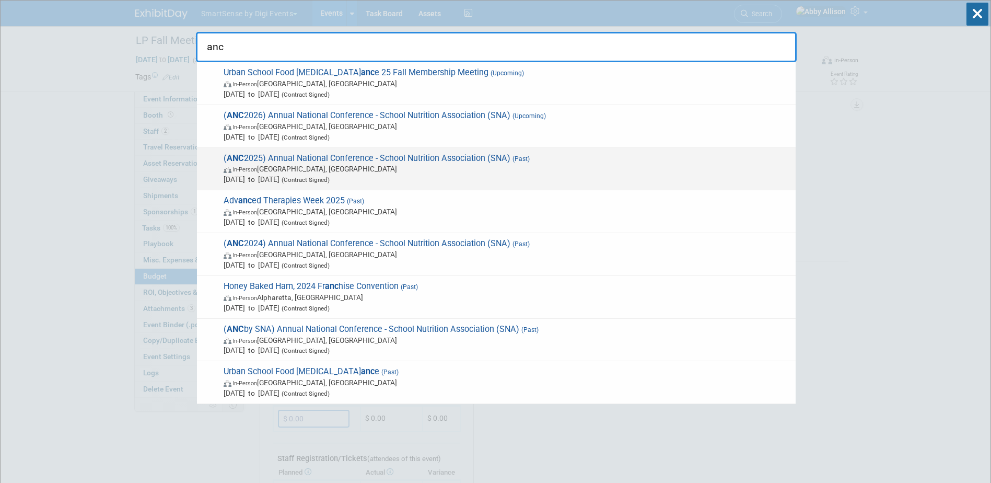
type input "anc"
click at [254, 169] on span "In-Person" at bounding box center [244, 169] width 25 height 7
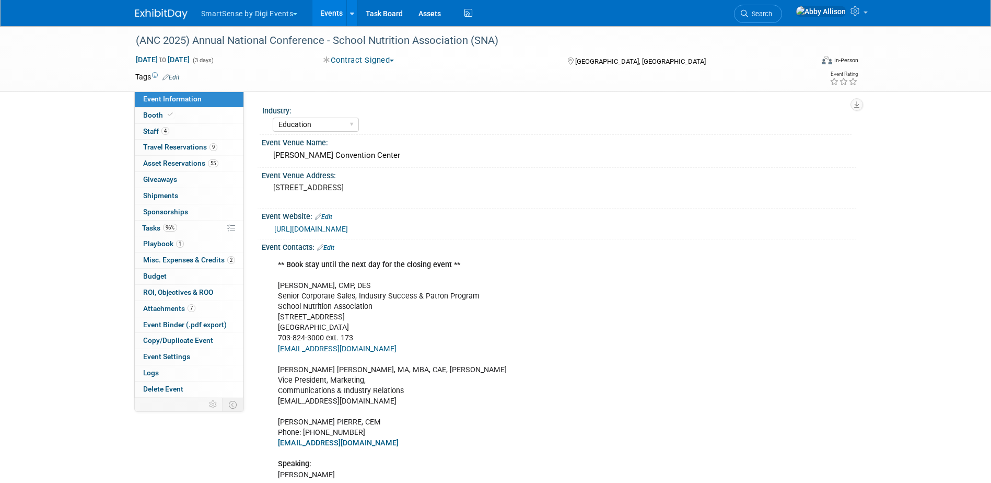
select select "Education"
click at [147, 274] on span "Budget" at bounding box center [154, 276] width 23 height 8
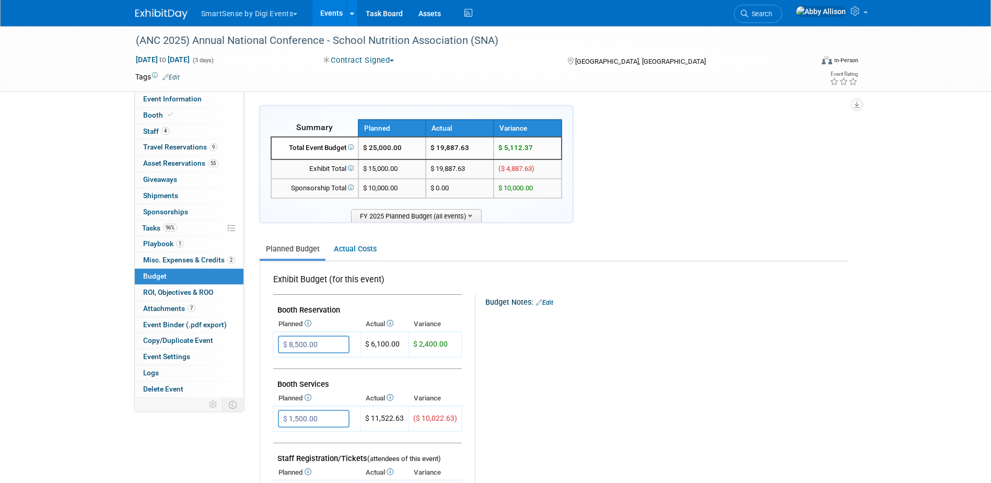
click at [333, 9] on link "Events" at bounding box center [331, 13] width 38 height 26
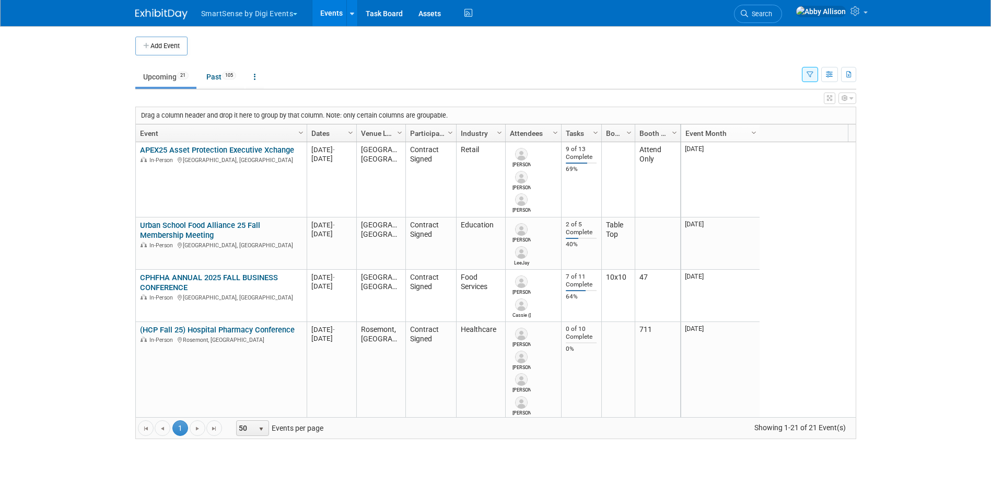
click at [805, 78] on button "button" at bounding box center [810, 74] width 16 height 15
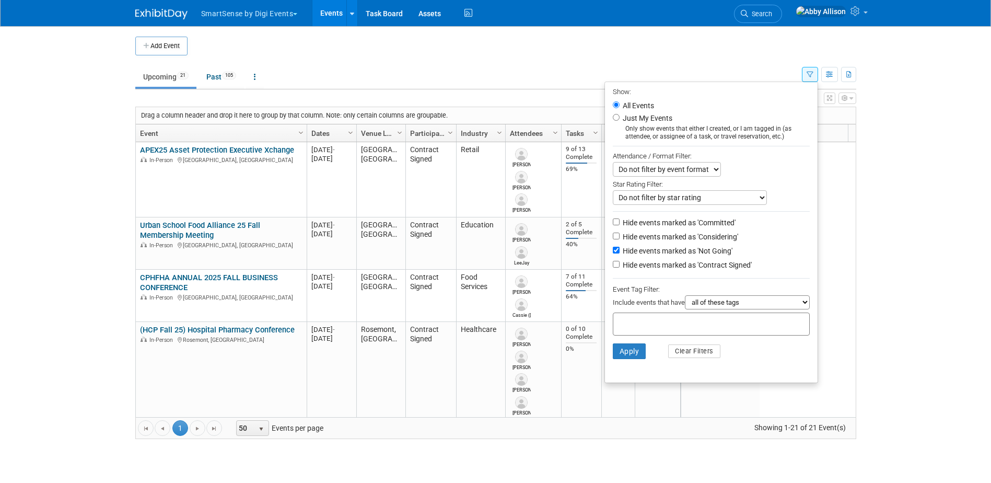
click at [707, 167] on select "Do not filter by event format Only show In-Person events Only show Virtual even…" at bounding box center [667, 169] width 108 height 15
click at [733, 167] on div "Do not filter by event format Only show In-Person events Only show Virtual even…" at bounding box center [711, 169] width 197 height 15
click at [755, 196] on select "Do not filter by star rating Only show events with no ratings (0 stars) Only sh…" at bounding box center [690, 197] width 154 height 15
click at [771, 152] on div "Attendance / Format Filter:" at bounding box center [711, 156] width 197 height 12
click at [799, 303] on select "all of these tags any one of these tags only and exactly these specific tags" at bounding box center [747, 302] width 125 height 14
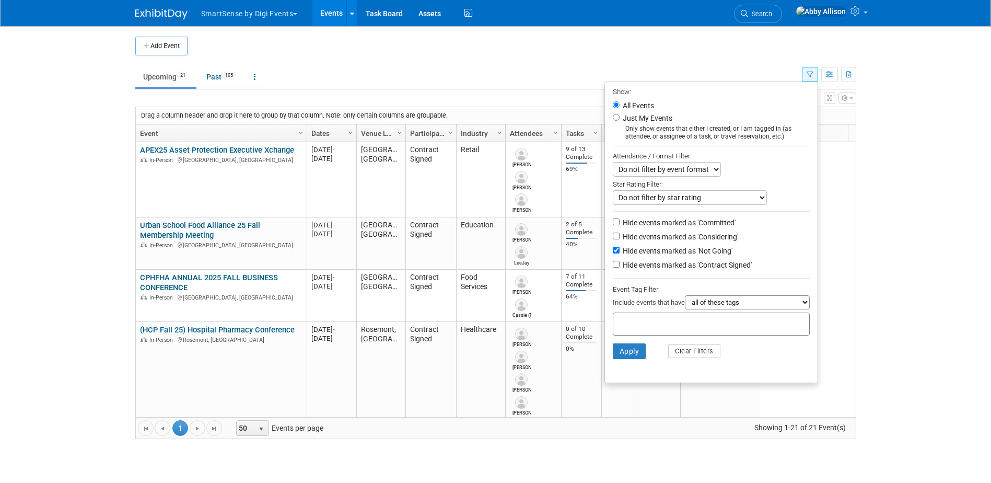
select select "only"
click at [685, 299] on select "all of these tags any one of these tags only and exactly these specific tags" at bounding box center [747, 302] width 125 height 14
click at [677, 327] on input "text" at bounding box center [659, 322] width 84 height 10
type input "k12"
click at [635, 354] on button "Apply" at bounding box center [629, 351] width 33 height 16
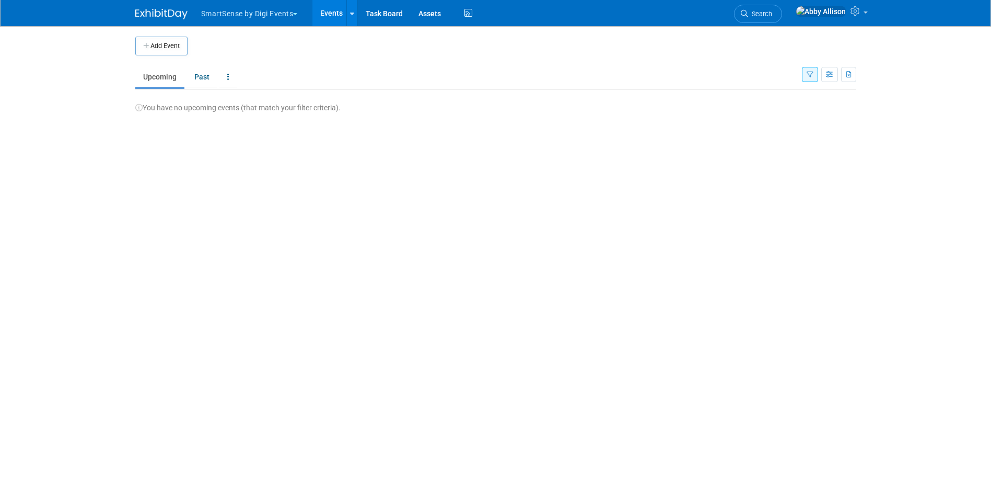
click at [815, 72] on button "button" at bounding box center [810, 74] width 16 height 15
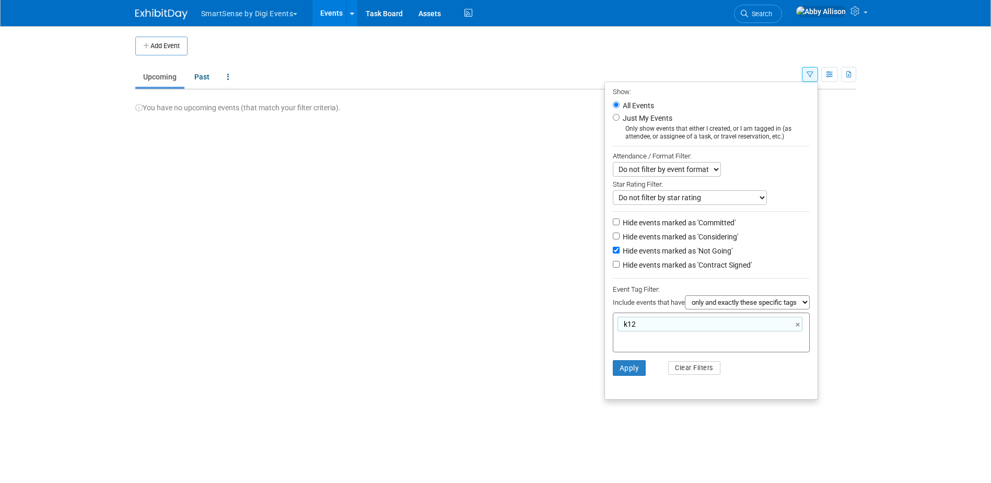
click at [734, 303] on select "all of these tags any one of these tags only and exactly these specific tags" at bounding box center [747, 302] width 125 height 14
click at [642, 321] on div "k12 ×" at bounding box center [709, 323] width 185 height 15
type input "k12"
click at [624, 326] on span "k12" at bounding box center [628, 324] width 14 height 10
click at [636, 327] on div "k12 ×" at bounding box center [709, 323] width 185 height 15
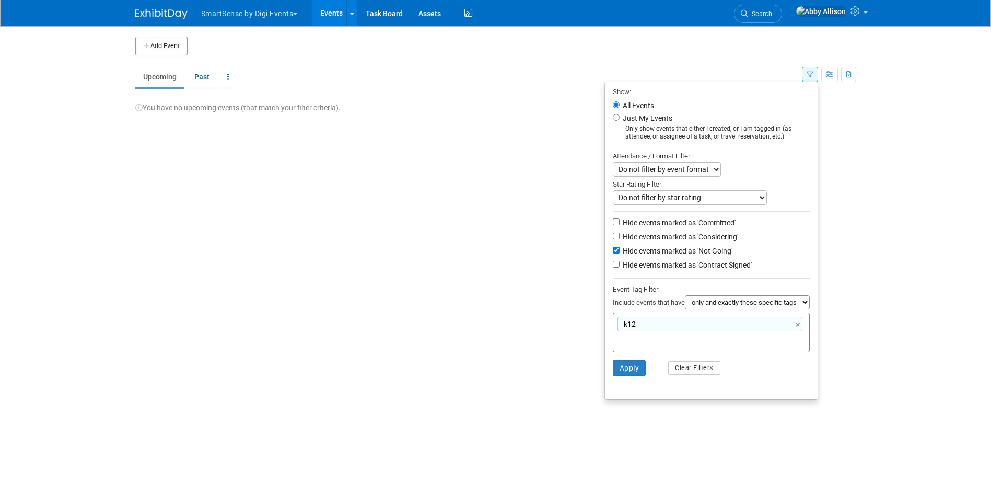
drag, startPoint x: 642, startPoint y: 326, endPoint x: 731, endPoint y: 326, distance: 88.2
click at [642, 327] on div "k12 ×" at bounding box center [709, 323] width 185 height 15
click at [796, 326] on link "×" at bounding box center [798, 325] width 7 height 12
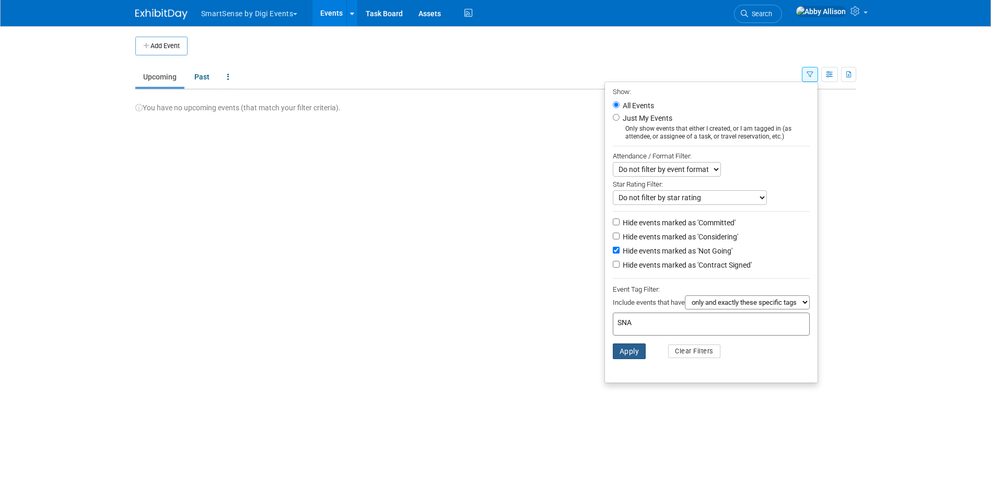
type input "SNA"
click at [625, 359] on button "Apply" at bounding box center [629, 351] width 33 height 16
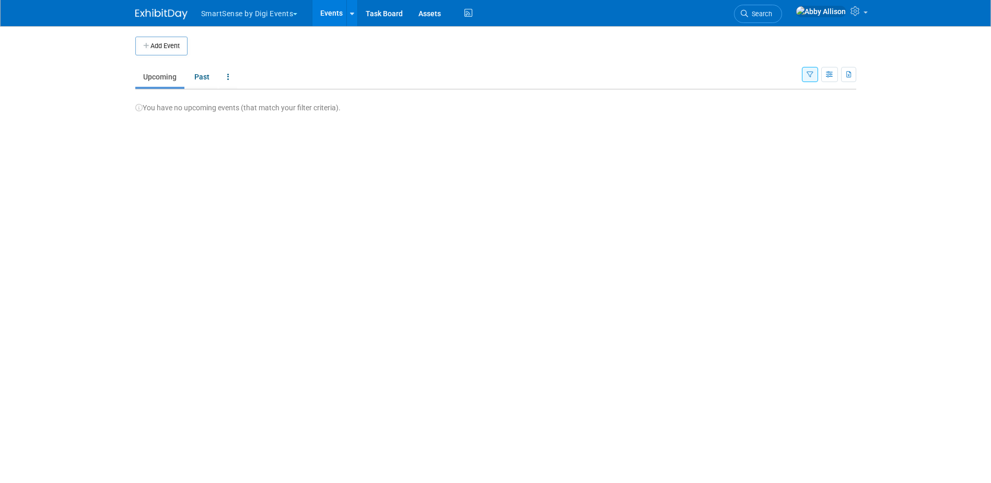
click at [811, 76] on icon "button" at bounding box center [809, 75] width 7 height 7
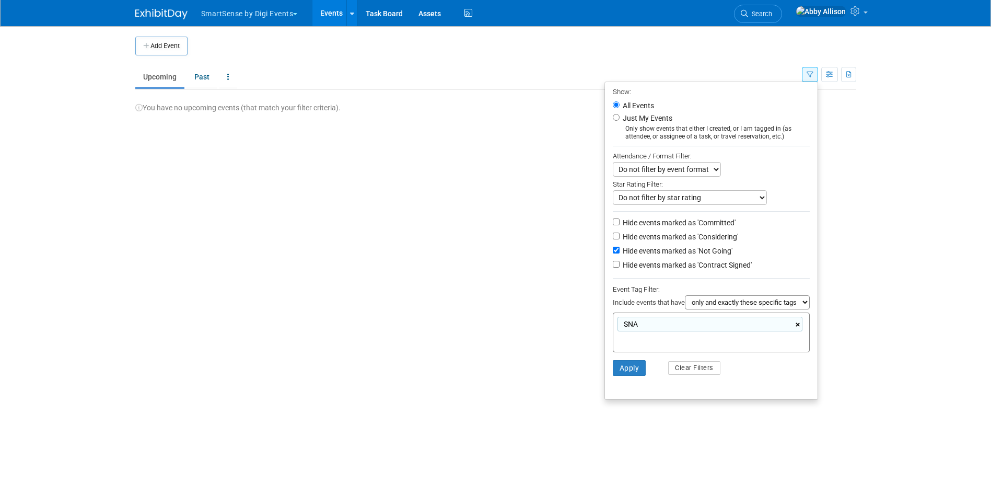
click at [795, 327] on link "×" at bounding box center [798, 325] width 7 height 12
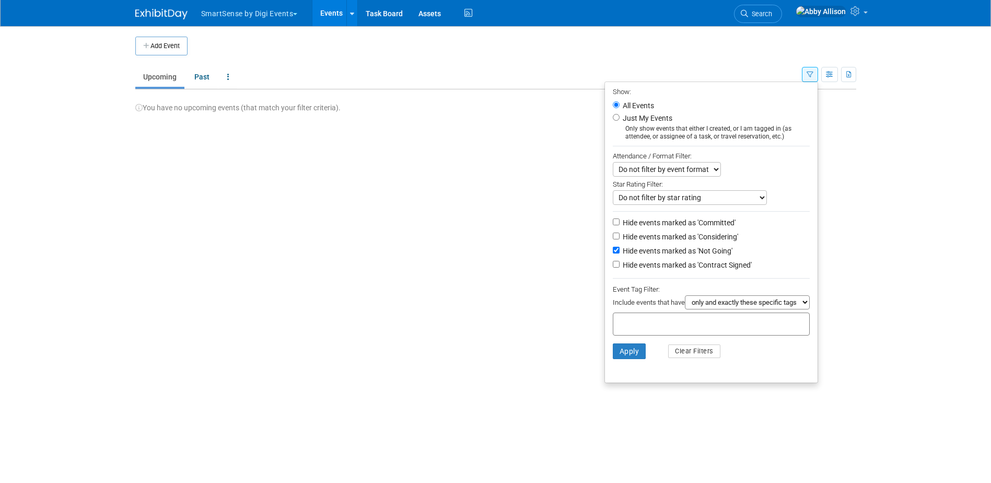
click at [802, 308] on select "all of these tags any one of these tags only and exactly these specific tags" at bounding box center [747, 302] width 125 height 14
select select "any"
click at [685, 299] on select "all of these tags any one of these tags only and exactly these specific tags" at bounding box center [747, 302] width 125 height 14
click at [674, 327] on input "text" at bounding box center [690, 322] width 146 height 10
type input "SNA"
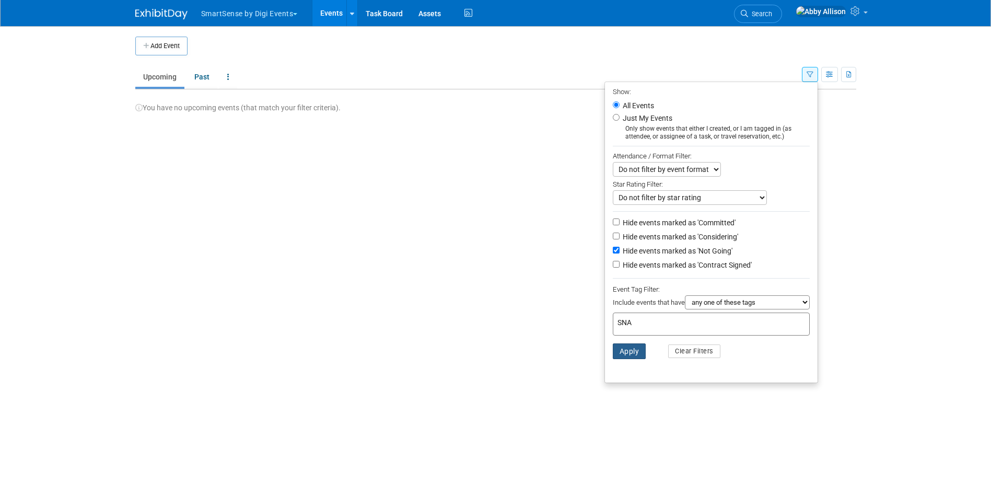
click at [625, 357] on button "Apply" at bounding box center [629, 351] width 33 height 16
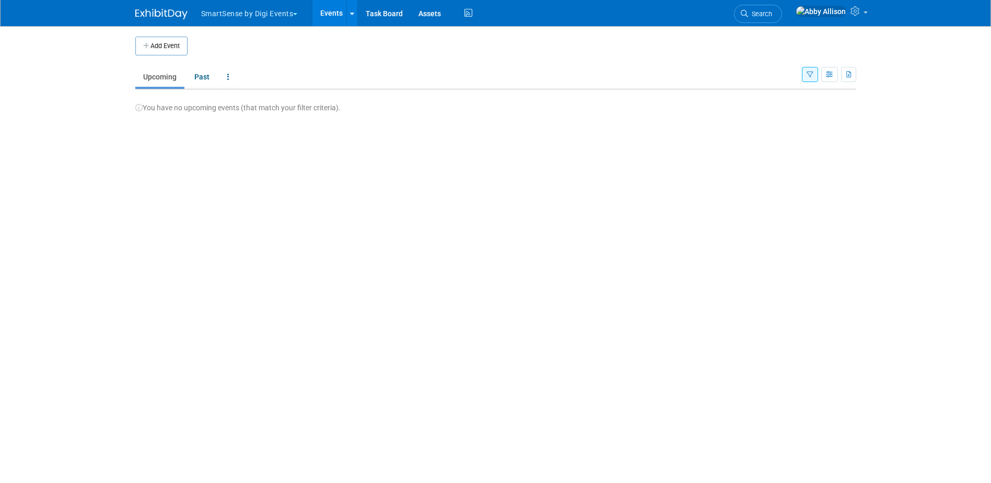
click at [805, 77] on button "button" at bounding box center [810, 74] width 16 height 15
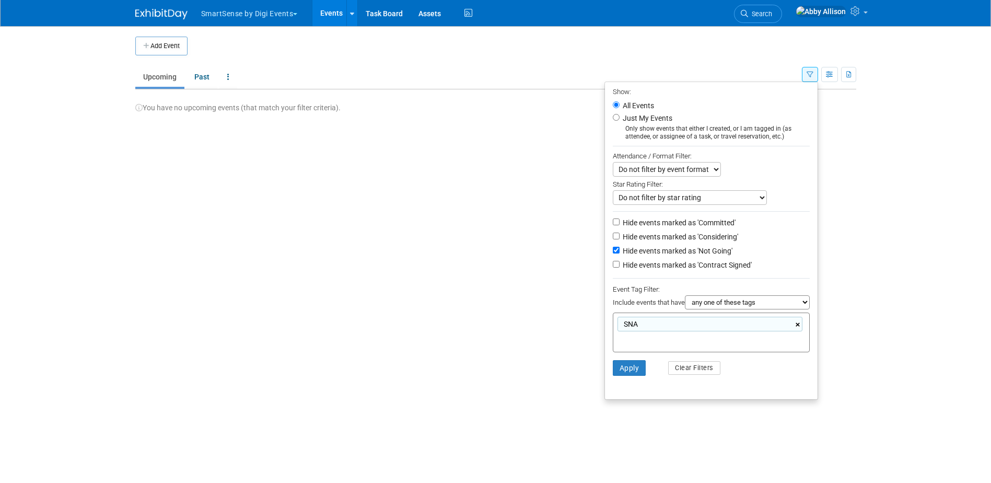
click at [797, 328] on link "×" at bounding box center [798, 325] width 7 height 12
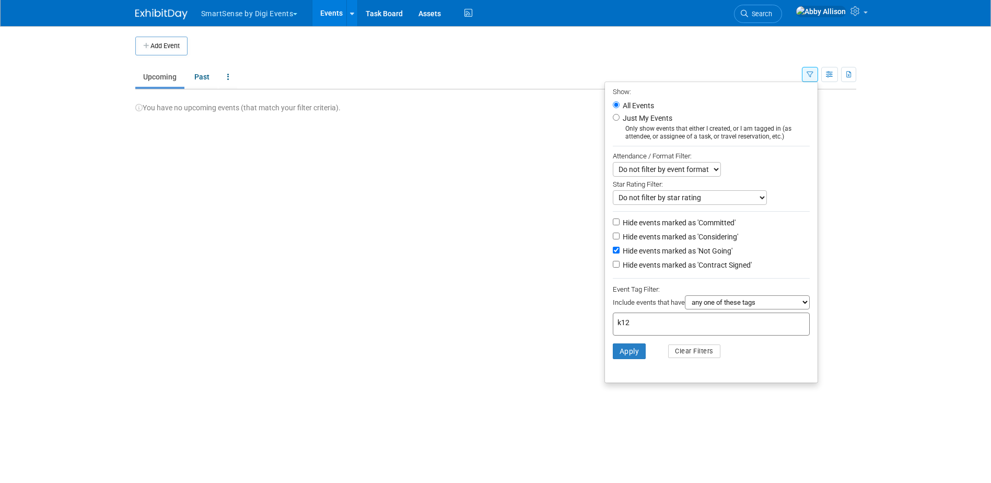
type input "k12"
click at [606, 349] on li "Apply Clear Filters" at bounding box center [711, 350] width 213 height 31
click at [622, 357] on button "Apply" at bounding box center [629, 351] width 33 height 16
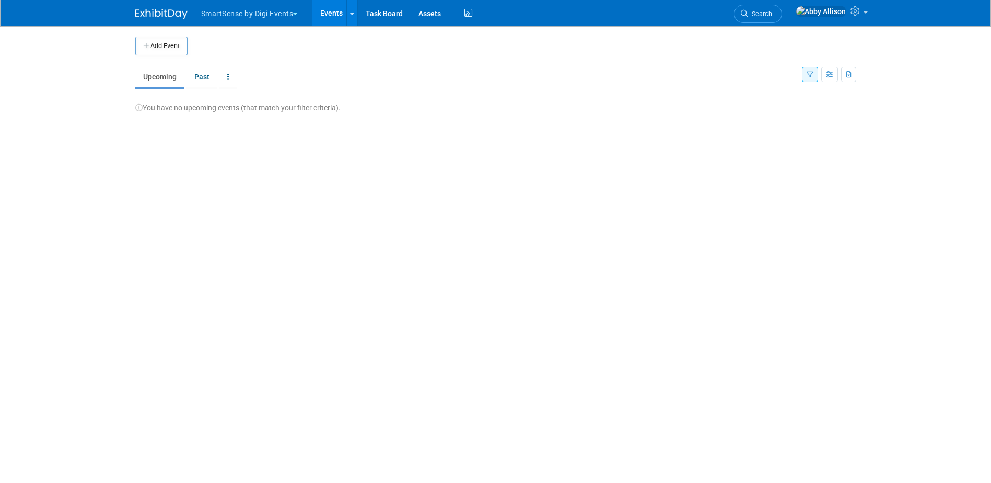
click at [810, 81] on button "button" at bounding box center [810, 74] width 16 height 15
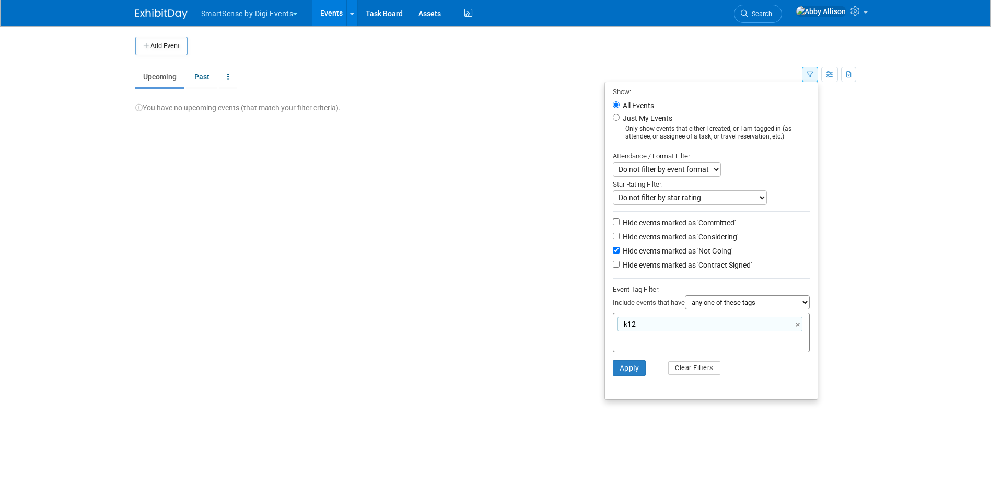
click at [622, 326] on span "k12" at bounding box center [628, 324] width 14 height 10
type input "k12"
click at [622, 326] on span "k12" at bounding box center [628, 324] width 14 height 10
type input "k12"
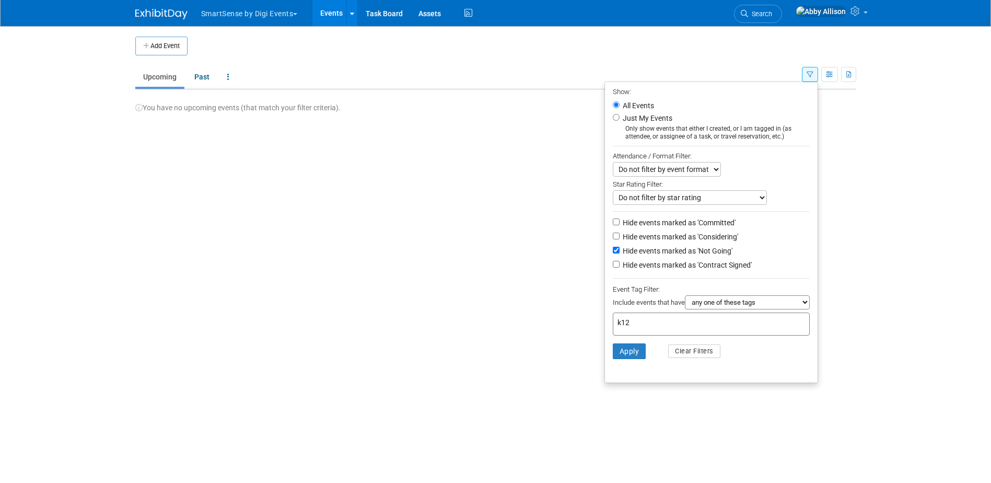
click at [651, 327] on input "k12" at bounding box center [659, 322] width 84 height 10
type input "k-12"
click at [620, 358] on li "Apply Clear Filters" at bounding box center [711, 350] width 213 height 31
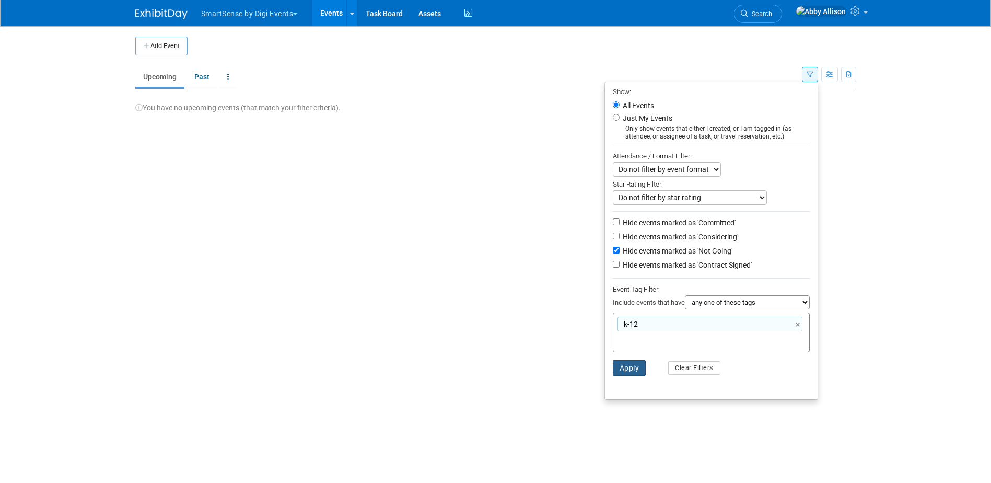
click at [618, 370] on button "Apply" at bounding box center [629, 368] width 33 height 16
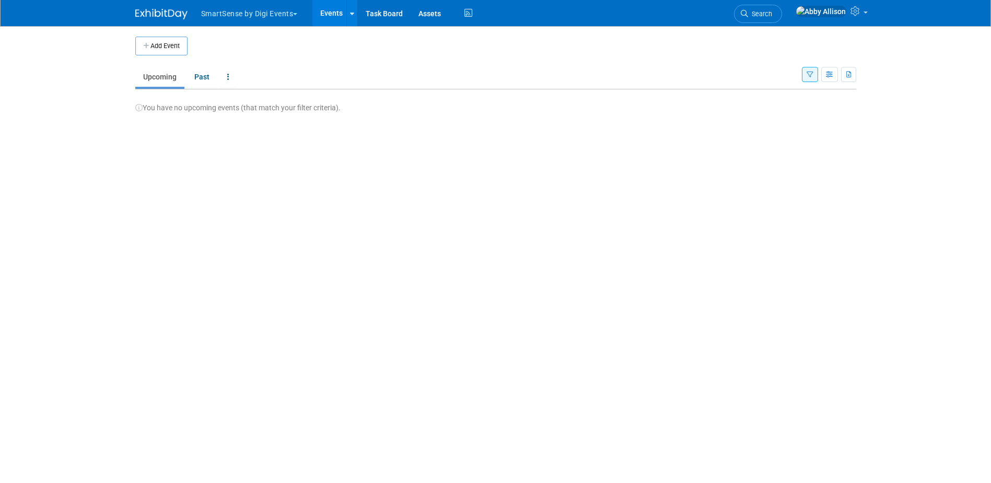
click at [808, 85] on div "Show: All Events Just My Events Only show events that either I created, or I am…" at bounding box center [829, 72] width 54 height 34
click at [806, 75] on icon "button" at bounding box center [809, 75] width 7 height 7
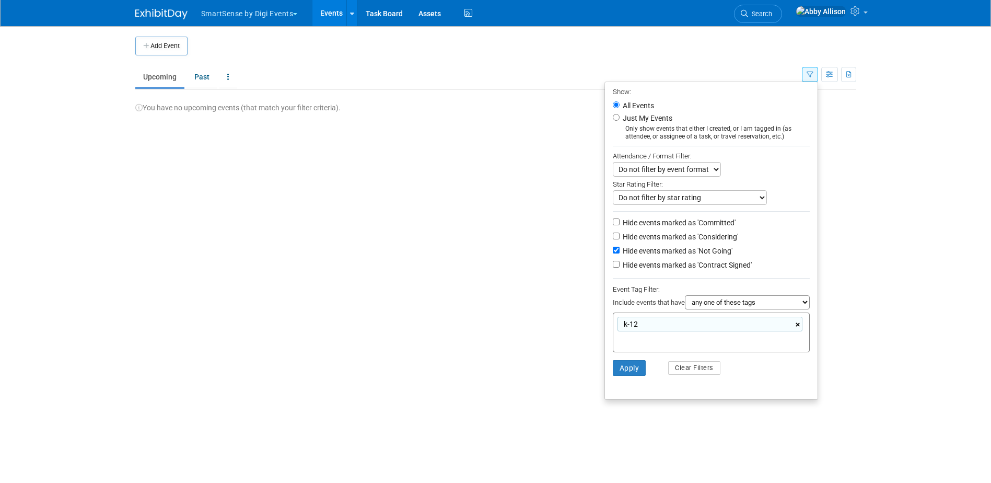
click at [795, 328] on link "×" at bounding box center [798, 325] width 7 height 12
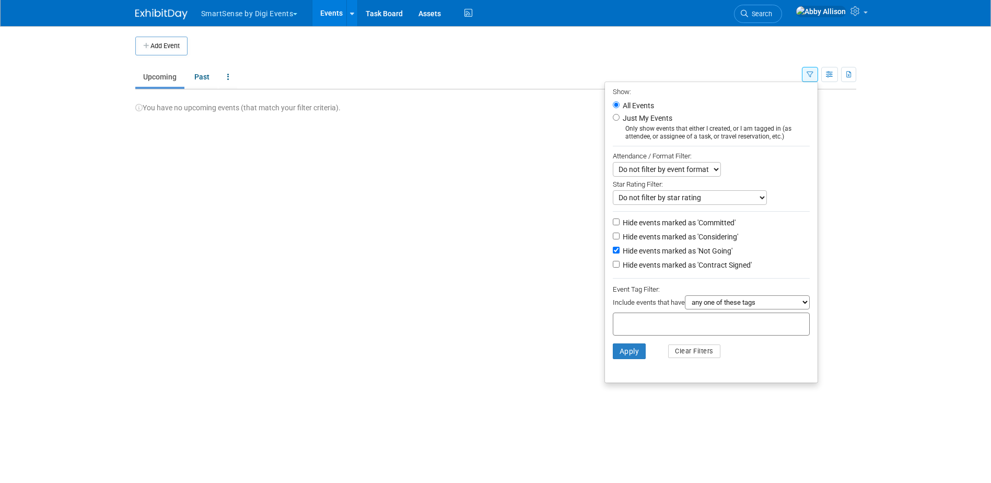
click at [798, 309] on select "all of these tags any one of these tags only and exactly these specific tags" at bounding box center [747, 302] width 125 height 14
select select "all"
click at [685, 299] on select "all of these tags any one of these tags only and exactly these specific tags" at bounding box center [747, 302] width 125 height 14
click at [839, 17] on img at bounding box center [820, 11] width 51 height 11
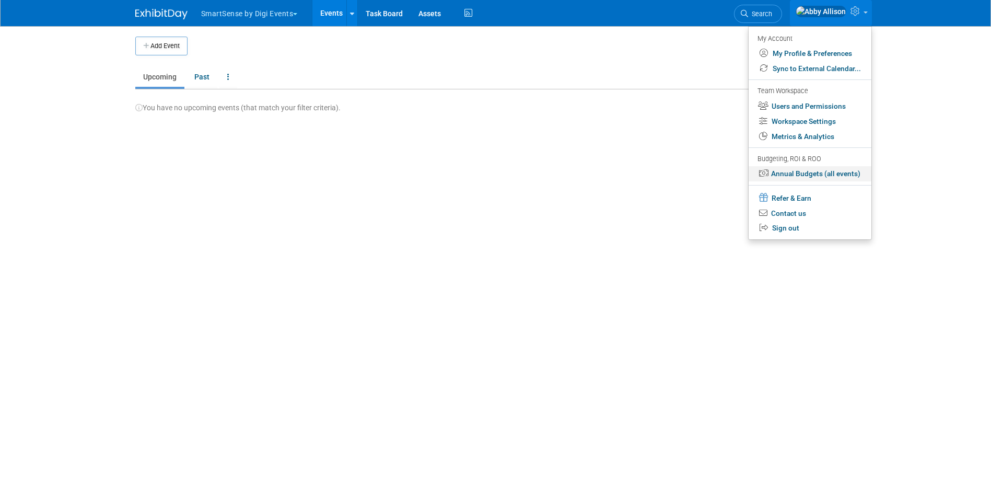
click at [815, 172] on link "Annual Budgets (all events)" at bounding box center [809, 173] width 123 height 15
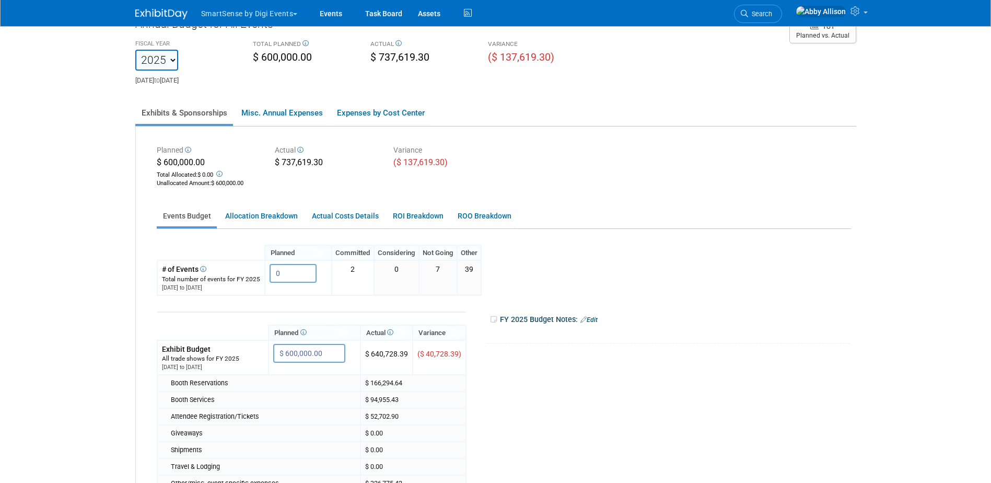
scroll to position [52, 0]
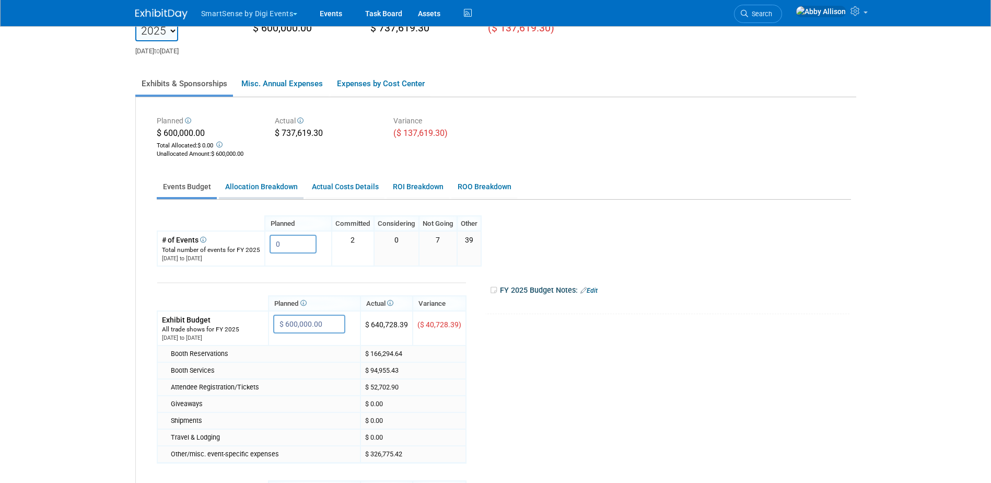
click at [258, 190] on link "Allocation Breakdown" at bounding box center [261, 186] width 85 height 20
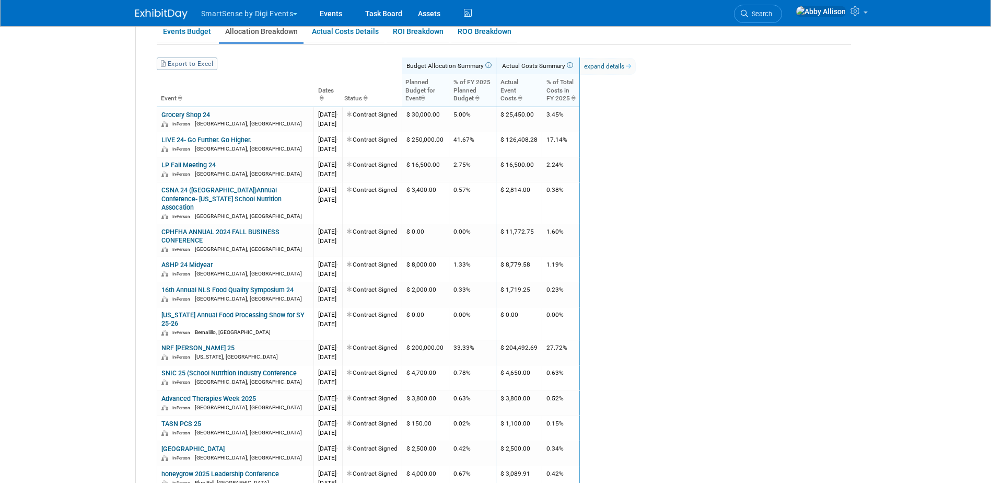
scroll to position [209, 0]
click at [334, 15] on link "Events" at bounding box center [331, 13] width 38 height 26
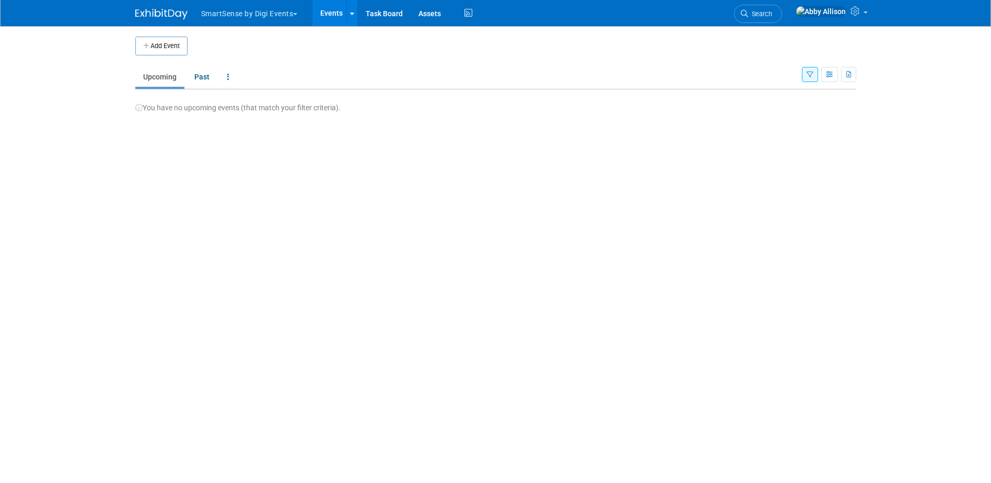
click at [804, 73] on button "button" at bounding box center [810, 74] width 16 height 15
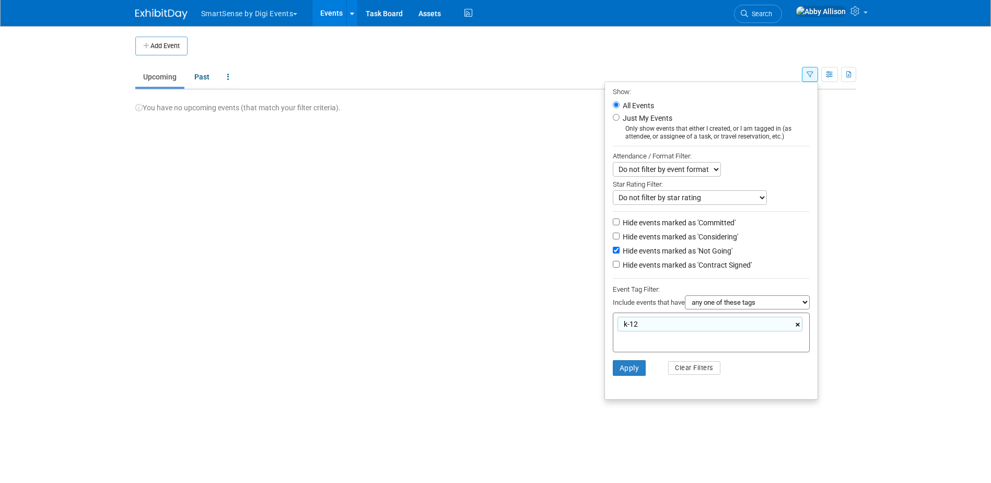
click at [798, 328] on link "×" at bounding box center [798, 325] width 7 height 12
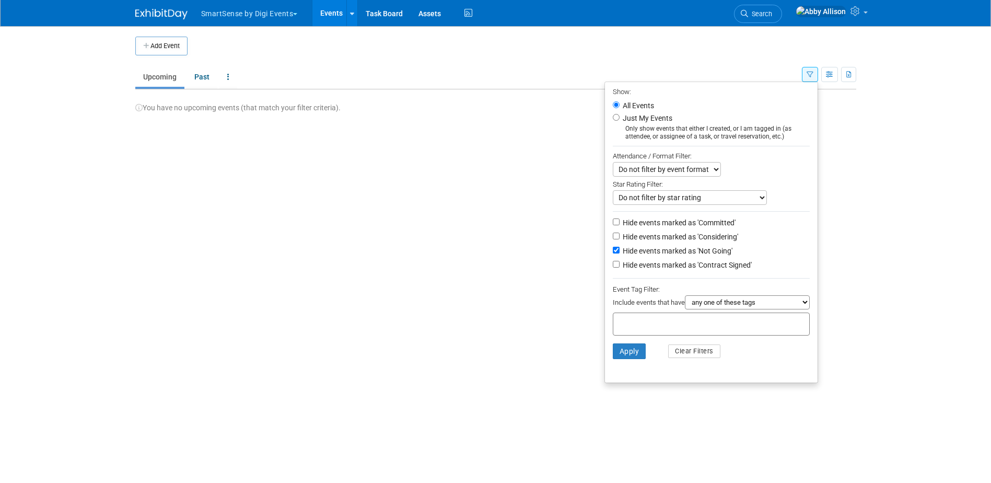
click at [497, 286] on div "Add Event New Event Duplicate Event Warning There is another event in your work…" at bounding box center [495, 213] width 736 height 374
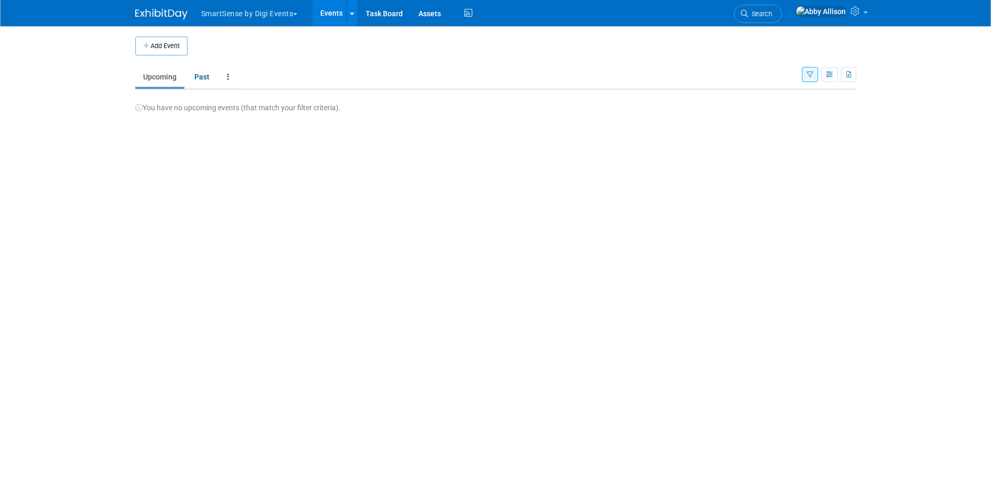
click at [808, 70] on button "button" at bounding box center [810, 74] width 16 height 15
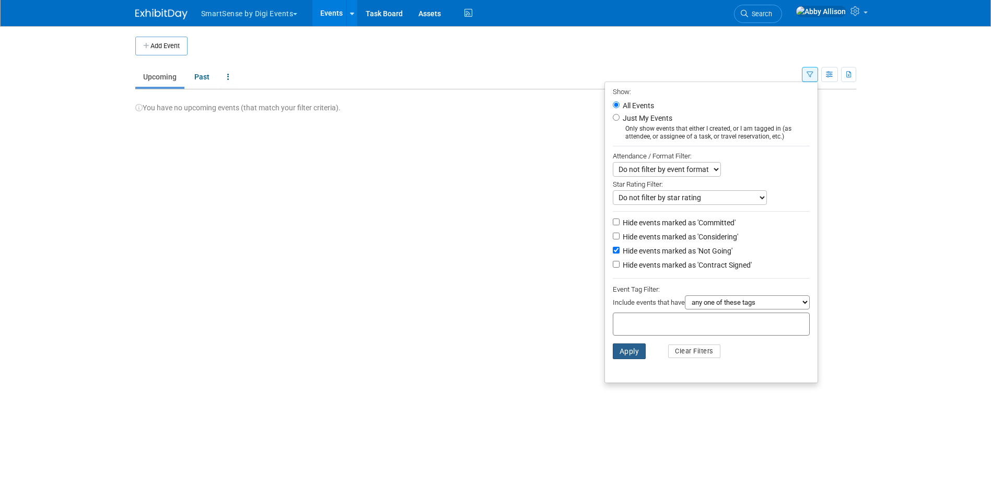
click at [618, 355] on button "Apply" at bounding box center [629, 351] width 33 height 16
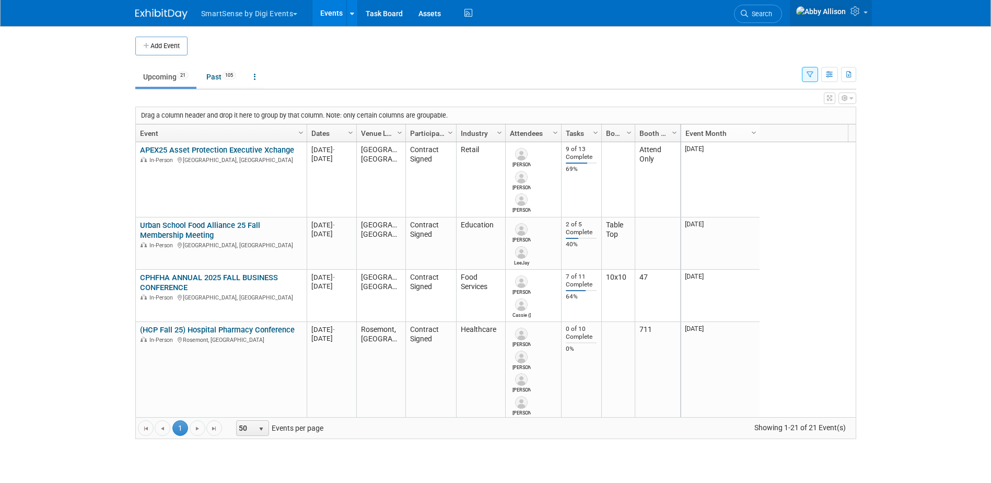
click at [853, 13] on icon at bounding box center [856, 10] width 12 height 9
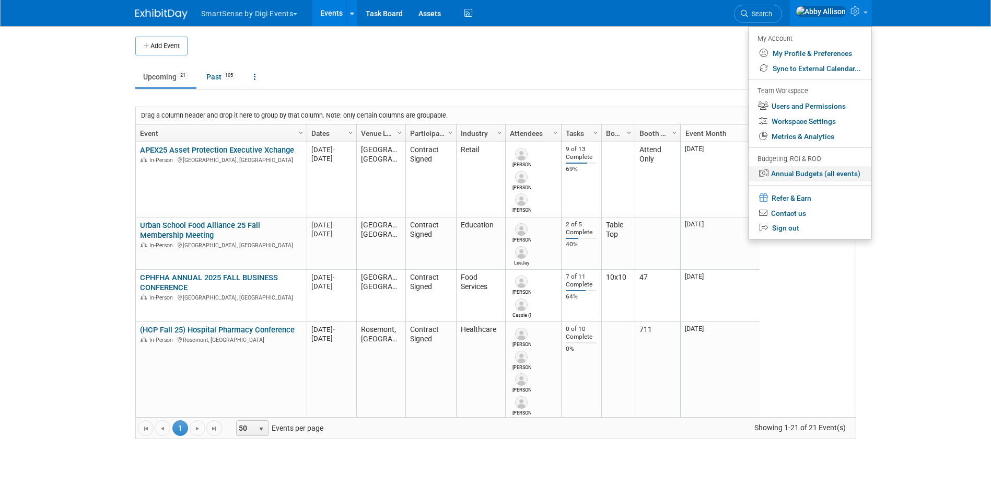
click at [799, 174] on link "Annual Budgets (all events)" at bounding box center [809, 173] width 123 height 15
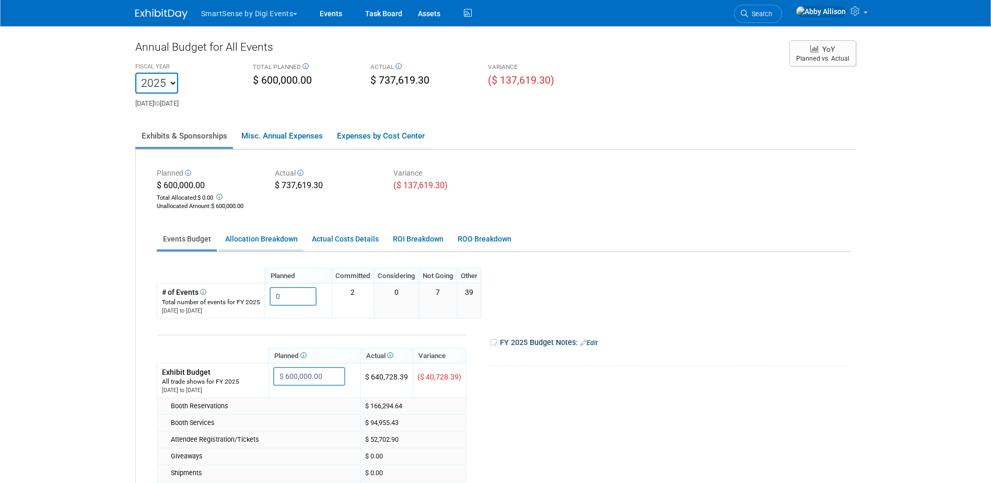
click at [249, 231] on link "Allocation Breakdown" at bounding box center [261, 239] width 85 height 20
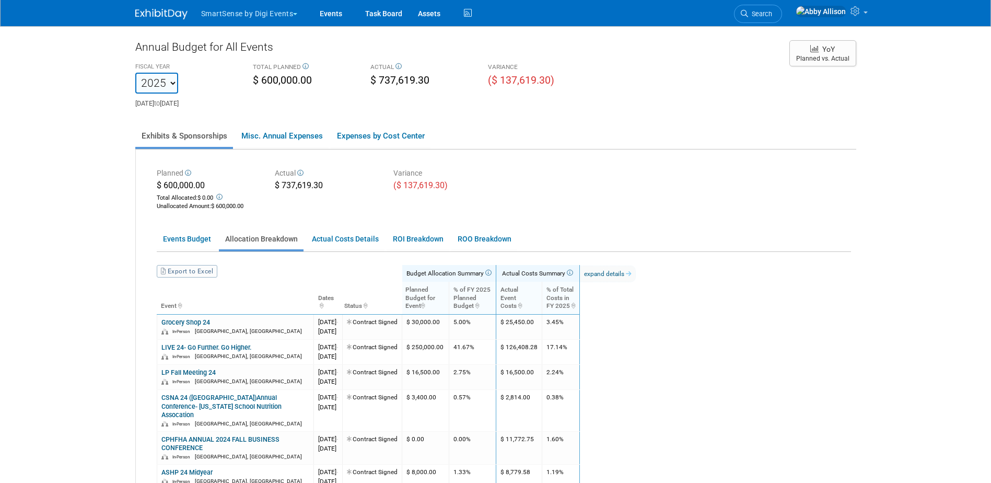
click at [772, 16] on span "Search" at bounding box center [760, 14] width 24 height 8
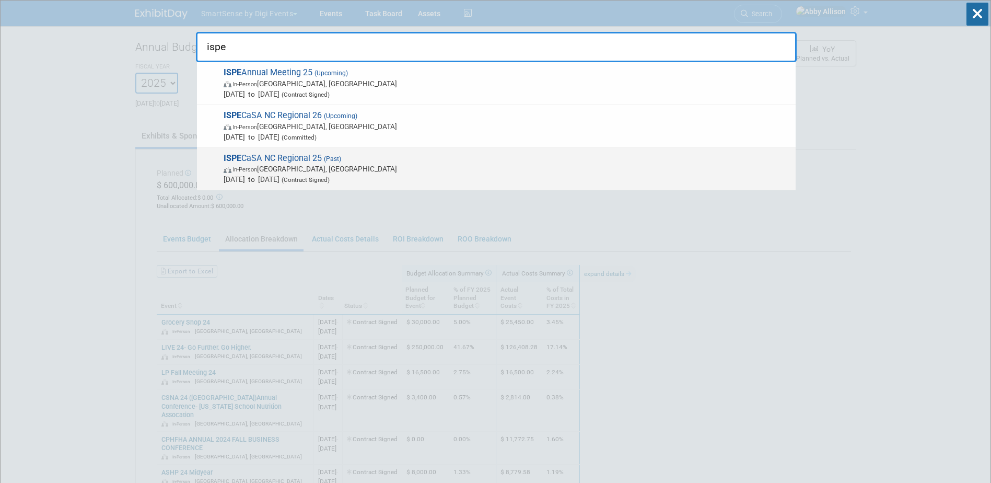
type input "ispe"
click at [270, 158] on span "ISPE CaSA NC Regional 25 (Past) In-Person [GEOGRAPHIC_DATA], [GEOGRAPHIC_DATA] …" at bounding box center [505, 169] width 570 height 32
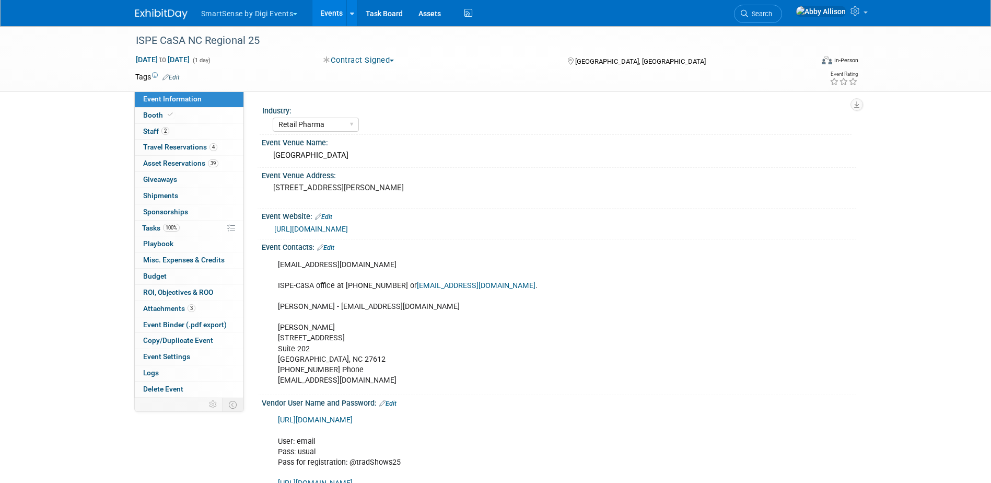
select select "Retail Pharma"
click at [147, 274] on span "Budget" at bounding box center [154, 276] width 23 height 8
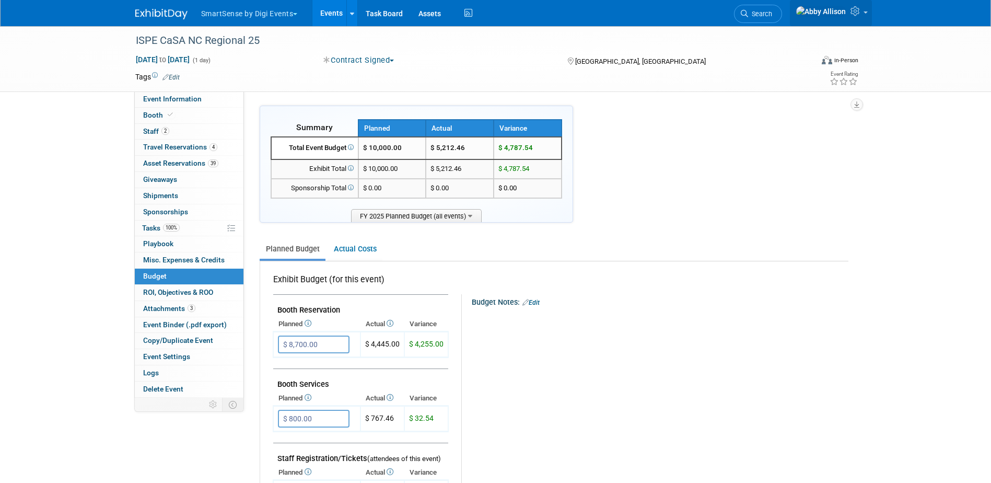
click at [865, 18] on link at bounding box center [831, 13] width 82 height 26
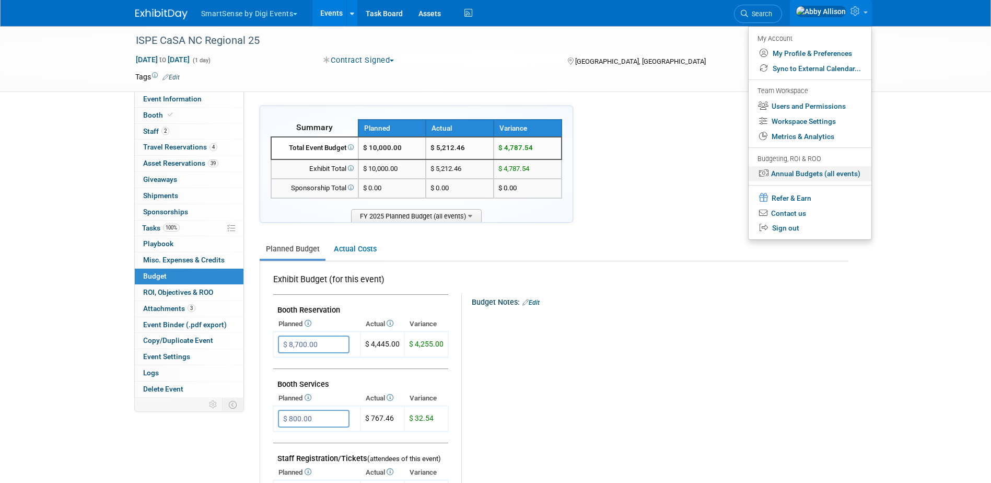
click at [796, 170] on link "Annual Budgets (all events)" at bounding box center [809, 173] width 123 height 15
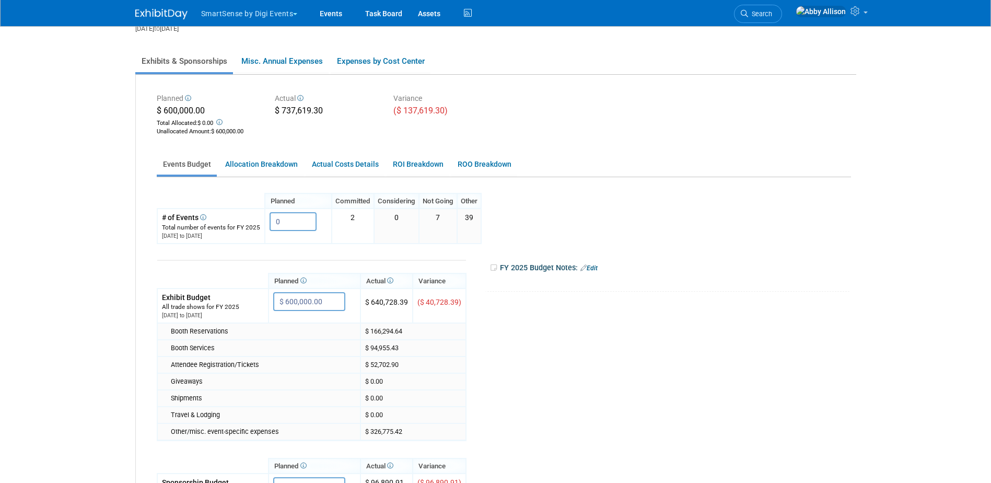
scroll to position [104, 0]
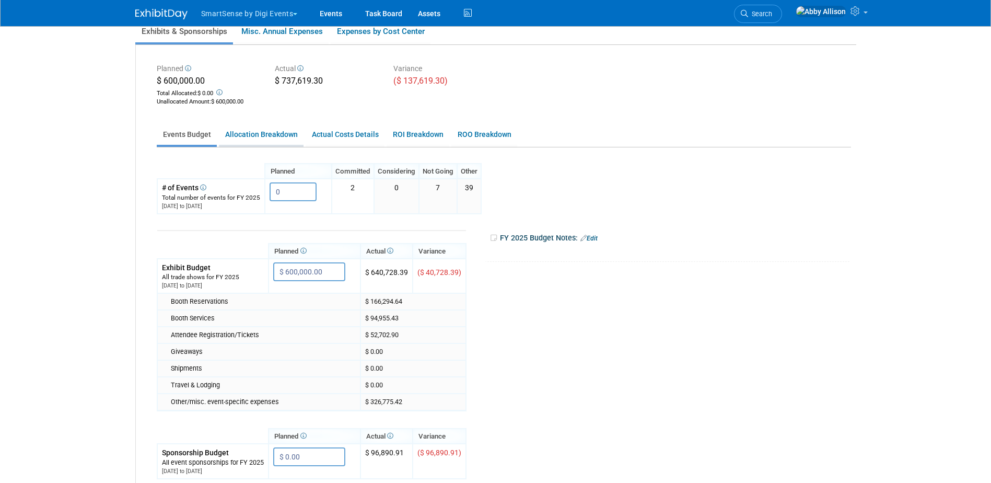
click at [273, 135] on link "Allocation Breakdown" at bounding box center [261, 134] width 85 height 20
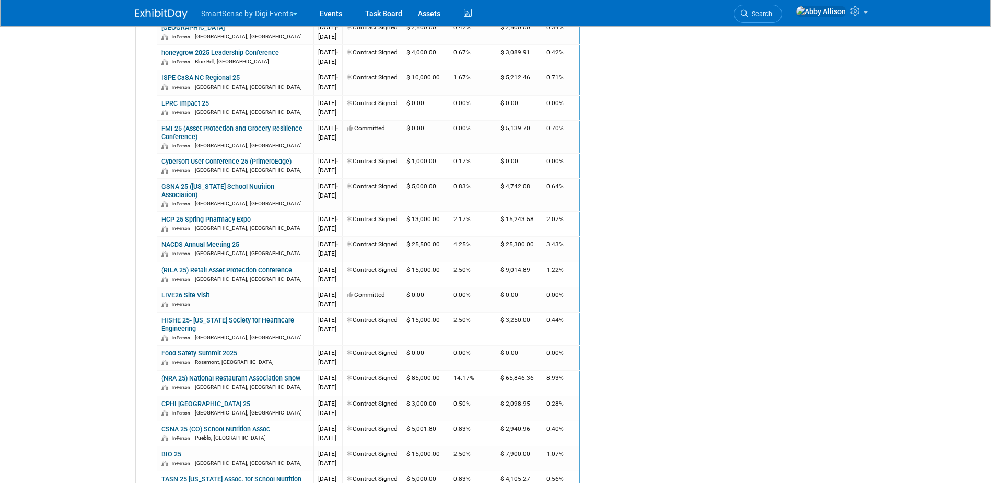
scroll to position [627, 0]
click at [772, 13] on span "Search" at bounding box center [760, 14] width 24 height 8
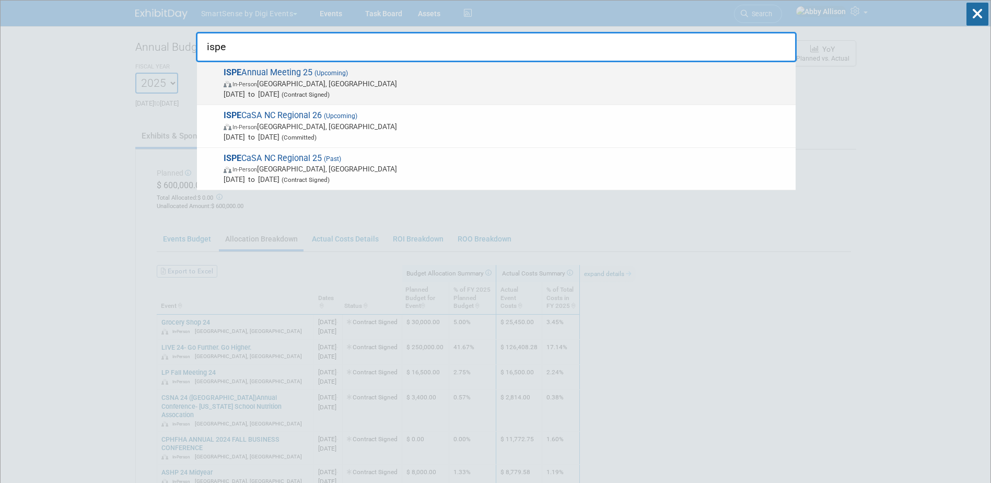
type input "ispe"
click at [273, 76] on span "ISPE Annual Meeting 25 (Upcoming) In-Person Charlotte, NC Oct 26, 2025 to Oct 2…" at bounding box center [505, 83] width 570 height 32
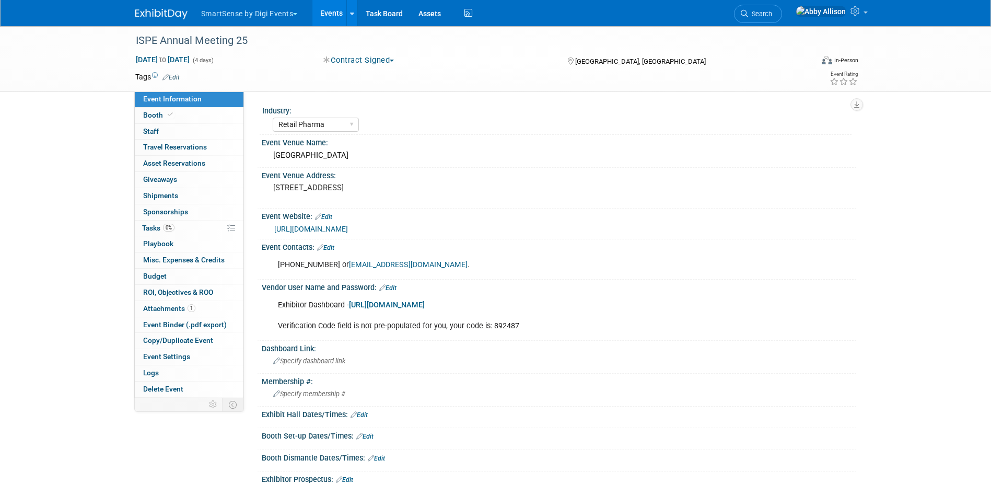
select select "Retail Pharma"
click at [159, 275] on span "Budget" at bounding box center [154, 276] width 23 height 8
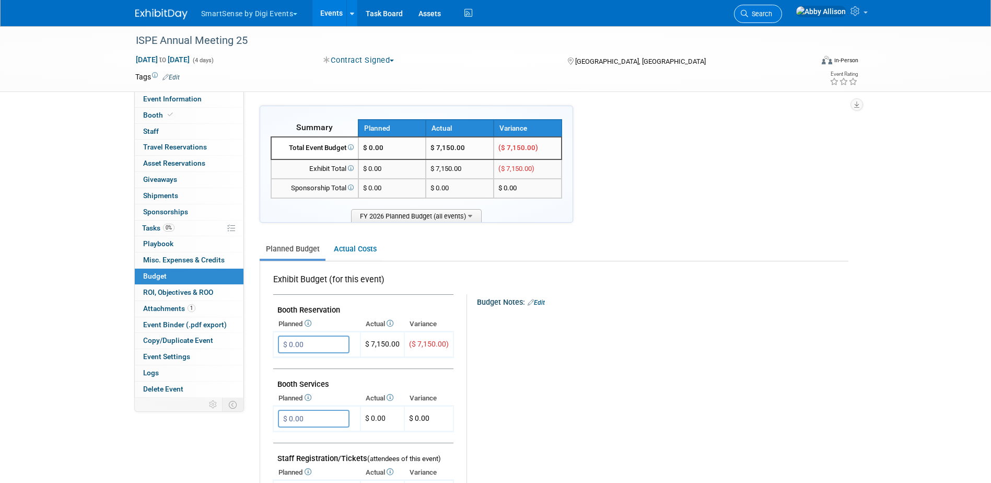
click at [748, 11] on icon at bounding box center [743, 13] width 7 height 7
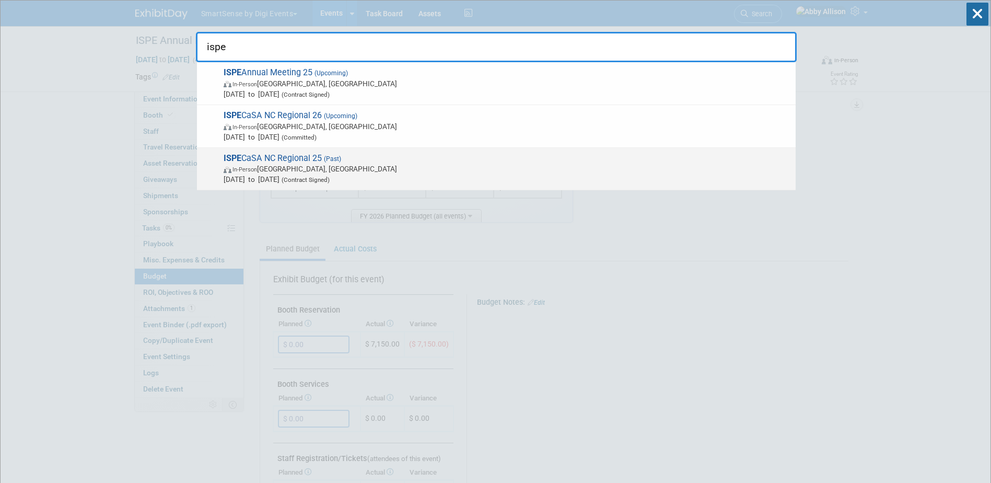
type input "ispe"
click at [292, 157] on span "ISPE CaSA NC Regional 25 (Past) In-Person Raleigh, NC Feb 25, 2025 to Feb 25, 2…" at bounding box center [505, 169] width 570 height 32
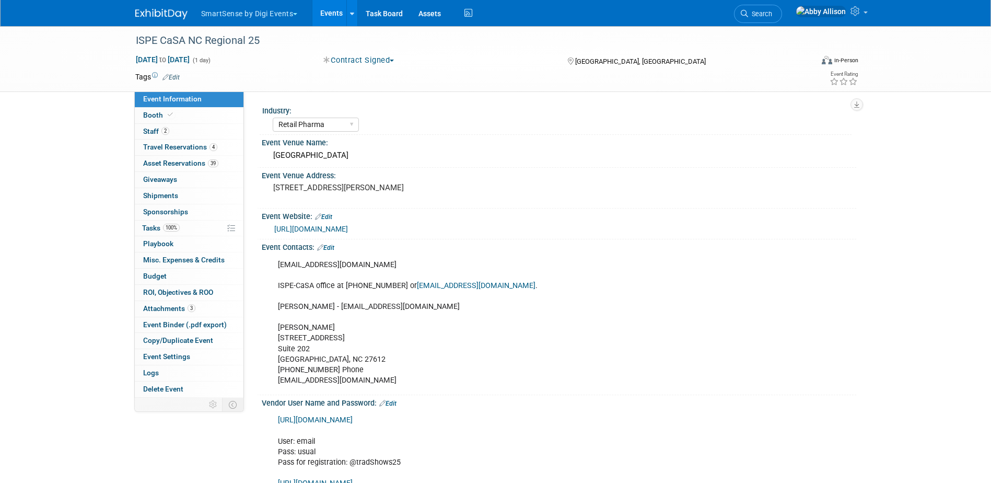
select select "Retail Pharma"
click at [156, 276] on span "Budget" at bounding box center [154, 276] width 23 height 8
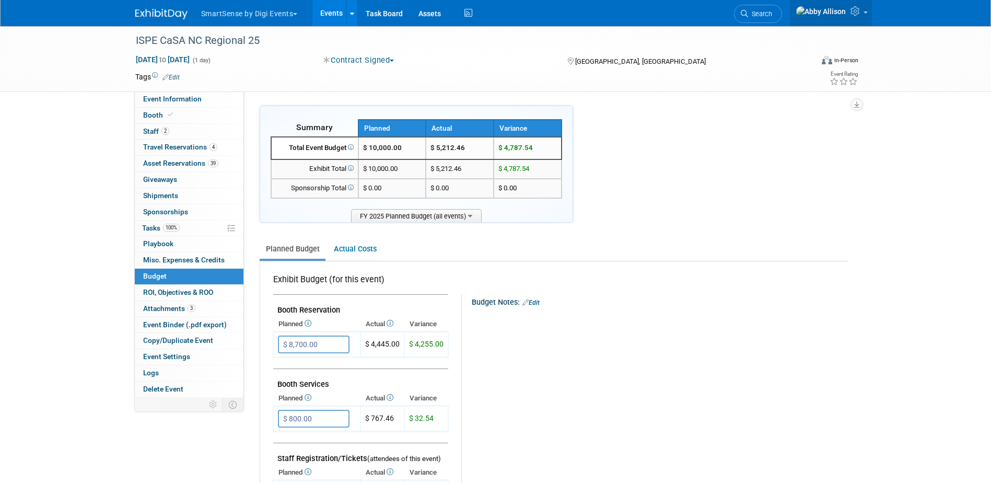
click at [861, 14] on icon at bounding box center [856, 10] width 12 height 9
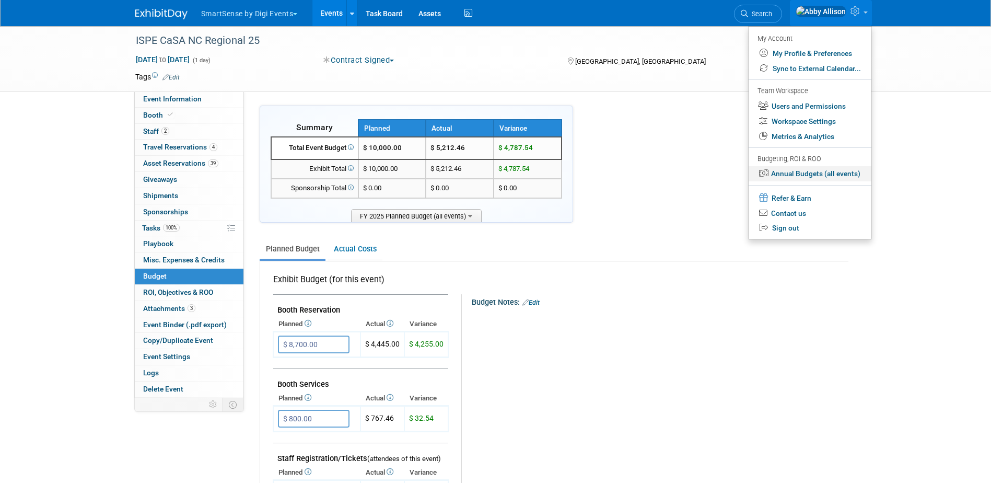
click at [792, 175] on link "Annual Budgets (all events)" at bounding box center [809, 173] width 123 height 15
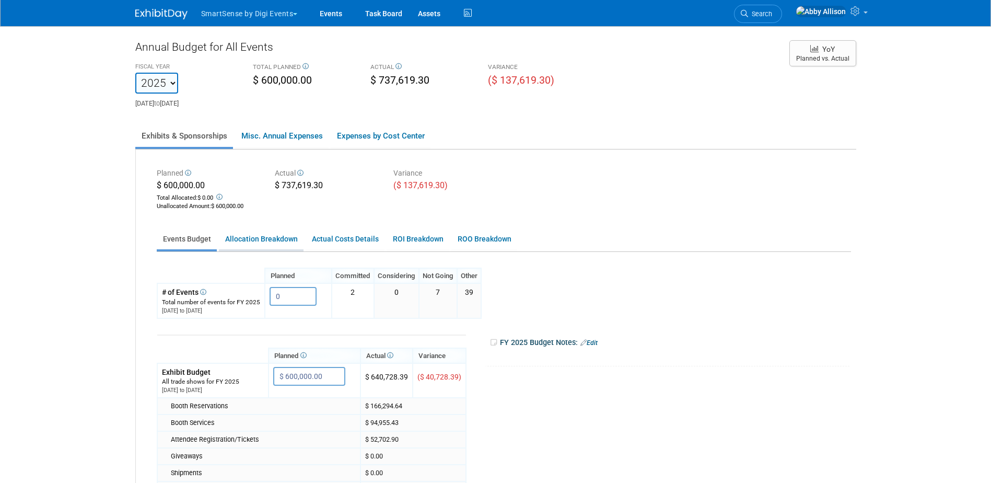
click at [279, 235] on link "Allocation Breakdown" at bounding box center [261, 239] width 85 height 20
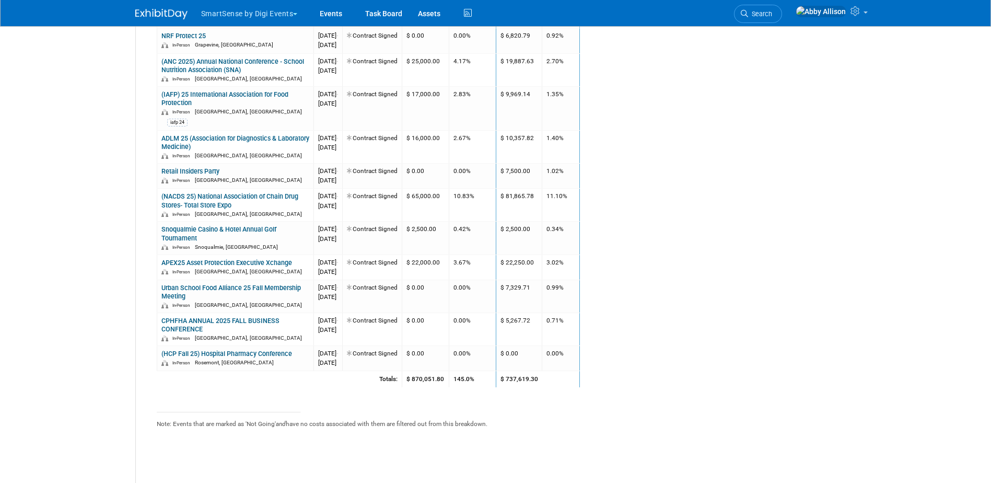
scroll to position [1097, 0]
click at [772, 14] on span "Search" at bounding box center [760, 14] width 24 height 8
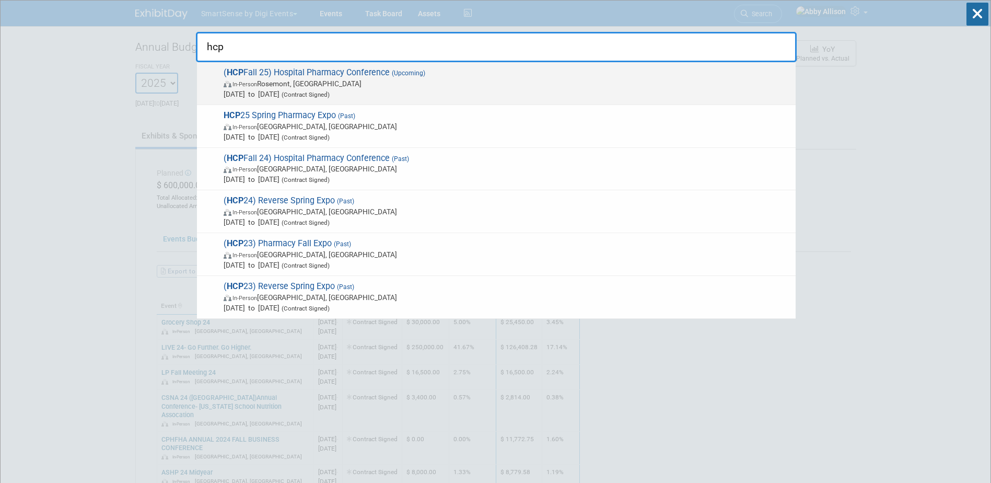
type input "hcp"
click at [291, 69] on span "( HCP Fall 25) Hospital Pharmacy Conference (Upcoming) In-Person Rosemont, IL S…" at bounding box center [505, 83] width 570 height 32
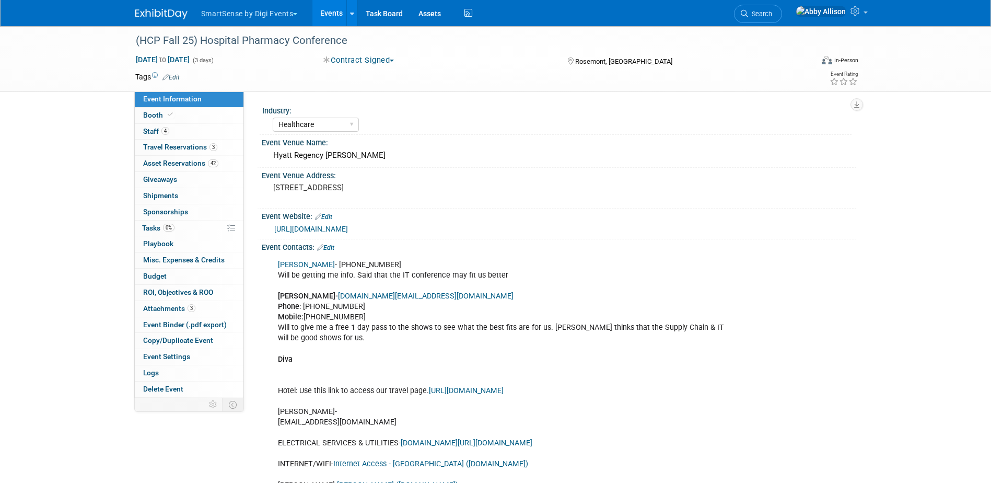
select select "Healthcare"
click at [159, 276] on span "Budget" at bounding box center [154, 276] width 23 height 8
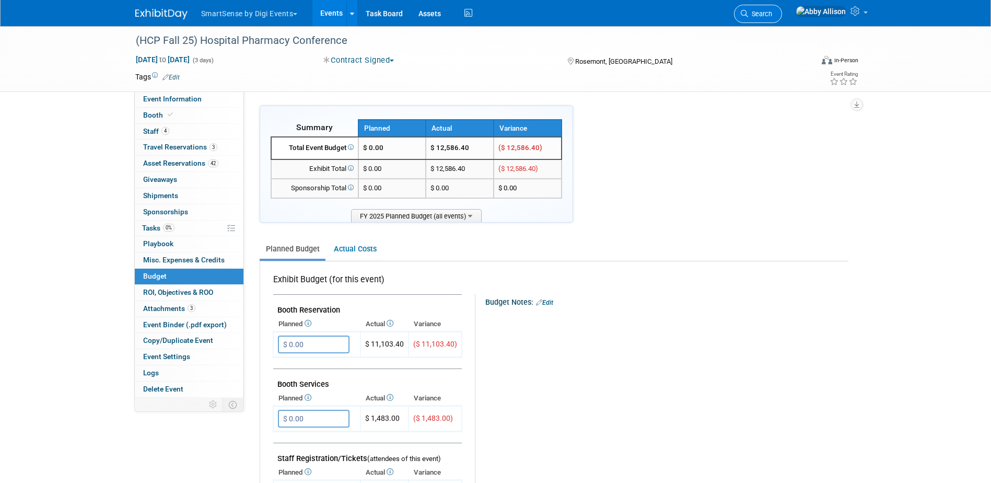
click at [772, 17] on span "Search" at bounding box center [760, 14] width 24 height 8
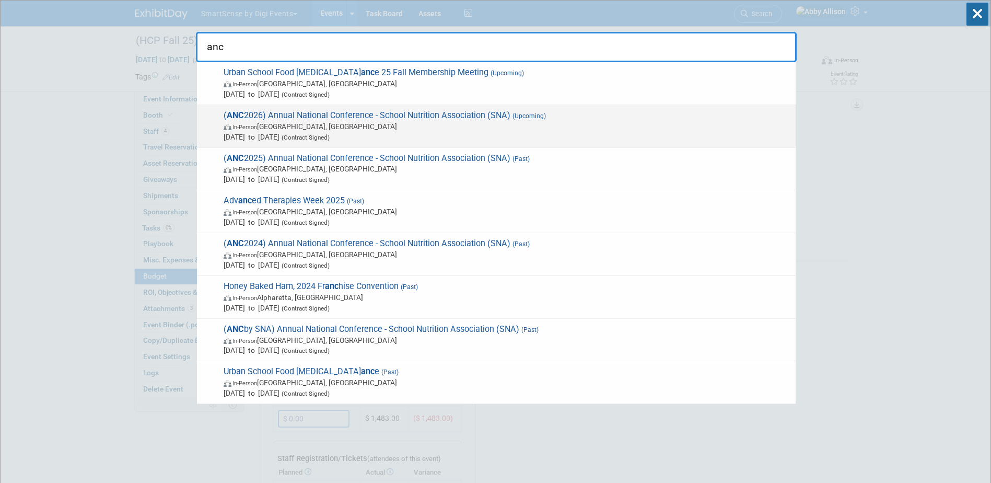
type input "anc"
click at [298, 125] on span "In-Person Charlotte, NC" at bounding box center [506, 126] width 567 height 10
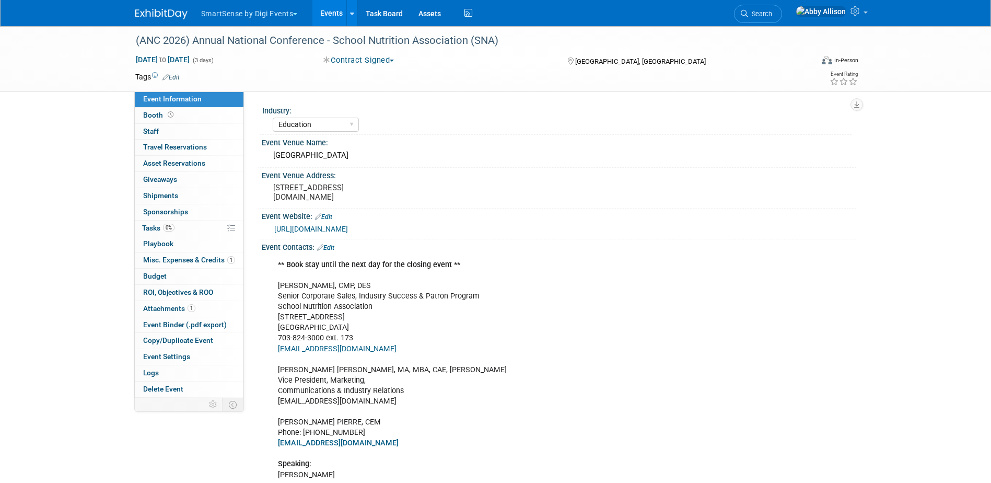
select select "Education"
click at [154, 118] on span "Booth" at bounding box center [159, 115] width 32 height 8
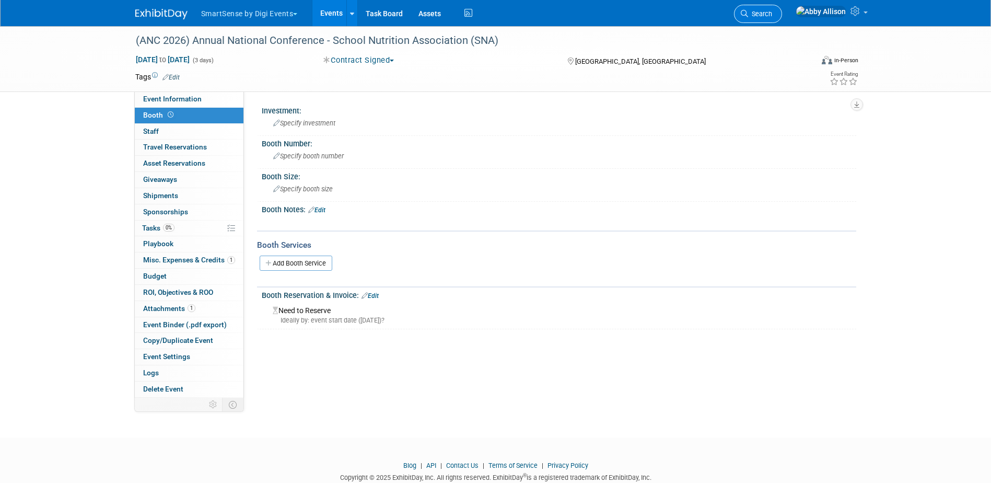
click at [779, 9] on link "Search" at bounding box center [758, 14] width 48 height 18
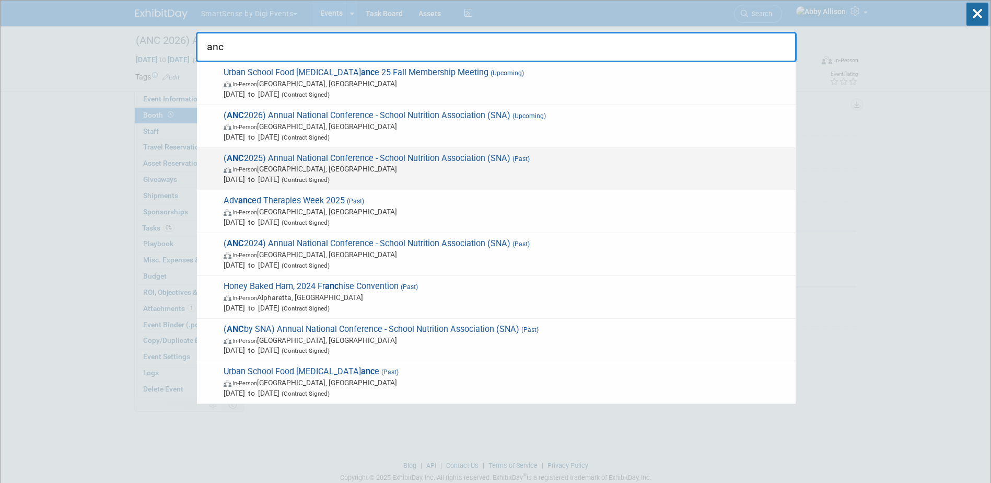
type input "anc"
click at [362, 152] on div "( ANC 2025) Annual National Conference - School Nutrition Association (SNA) (Pa…" at bounding box center [496, 169] width 598 height 43
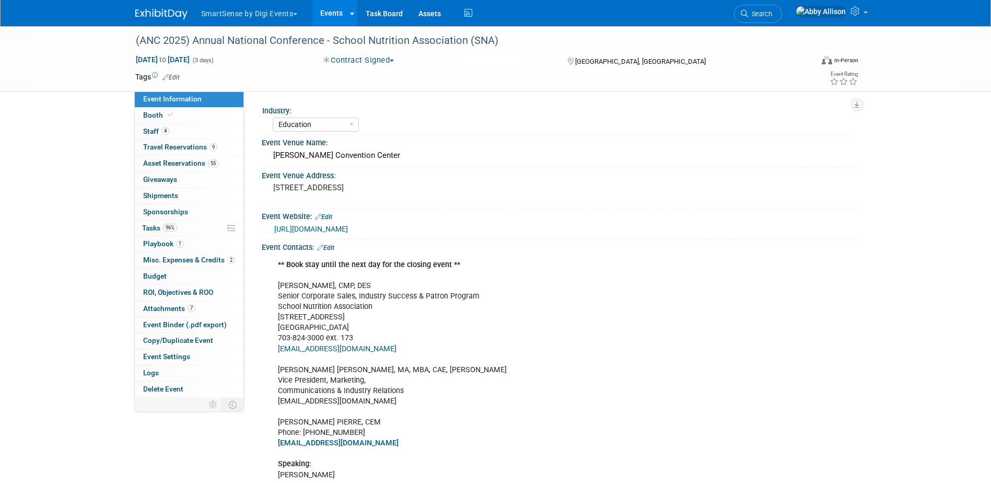
select select "Education"
click at [170, 112] on icon at bounding box center [170, 115] width 5 height 6
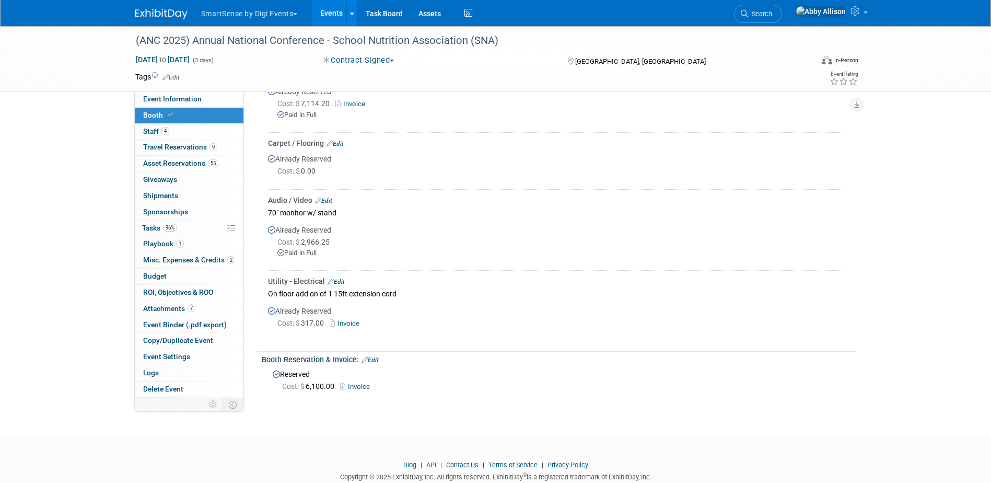
scroll to position [595, 0]
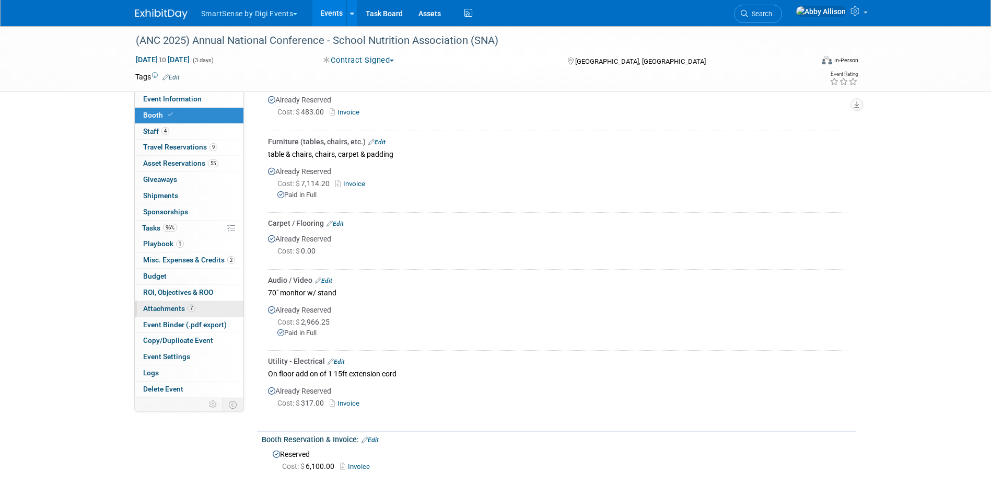
click at [159, 309] on span "Attachments 7" at bounding box center [169, 308] width 52 height 8
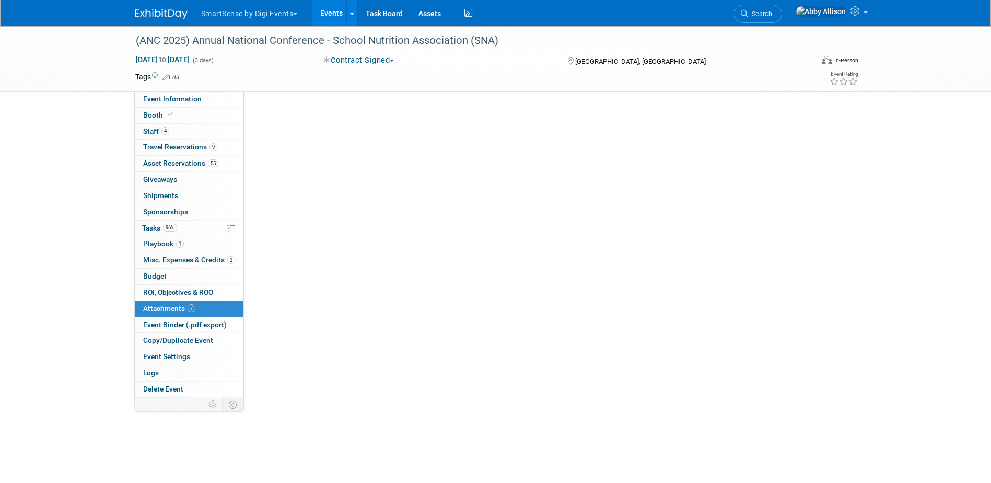
scroll to position [0, 0]
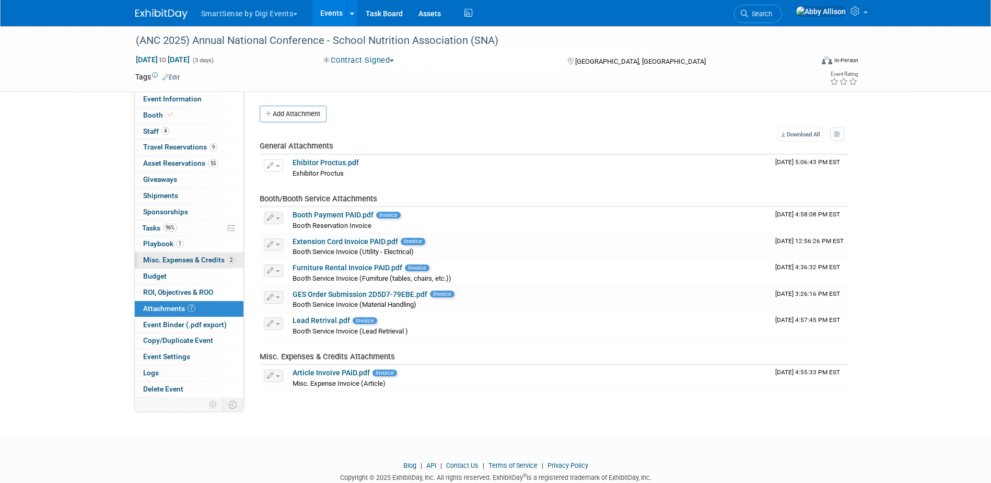
click at [163, 259] on span "Misc. Expenses & Credits 2" at bounding box center [189, 259] width 92 height 8
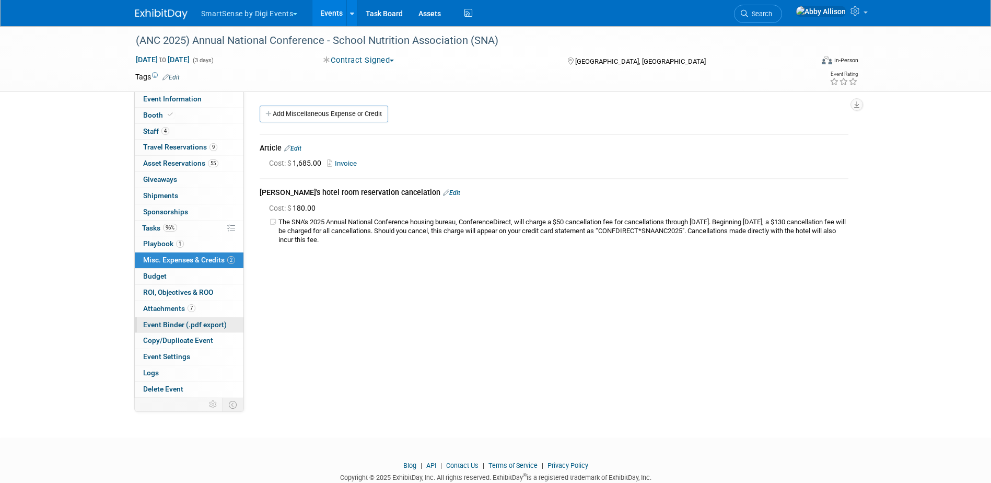
click at [165, 325] on span "Event Binder (.pdf export)" at bounding box center [185, 324] width 84 height 8
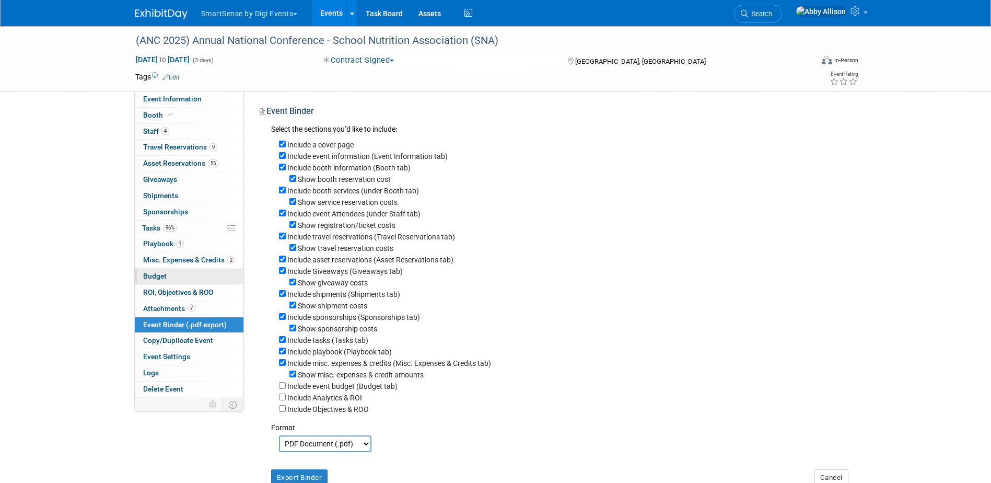
click at [156, 277] on span "Budget" at bounding box center [154, 276] width 23 height 8
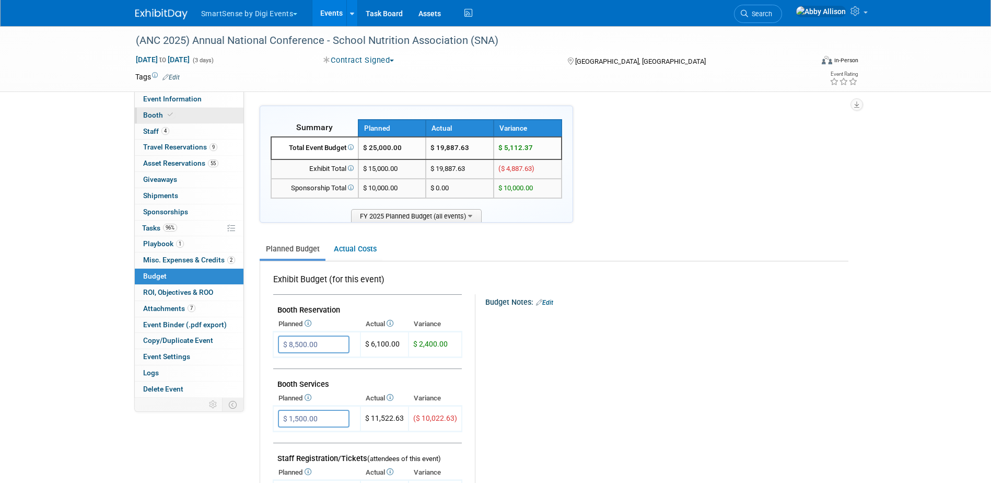
click at [154, 113] on span "Booth" at bounding box center [159, 115] width 32 height 8
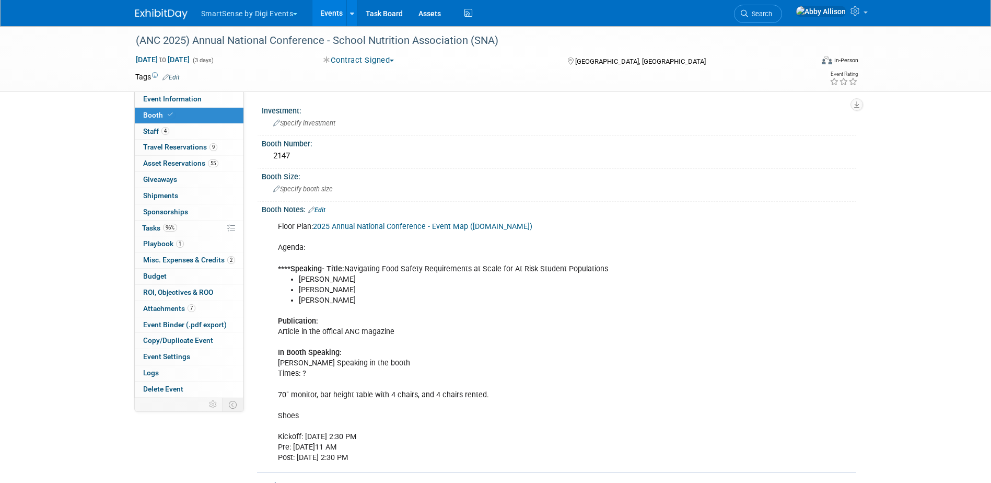
click at [748, 10] on icon at bounding box center [743, 13] width 7 height 7
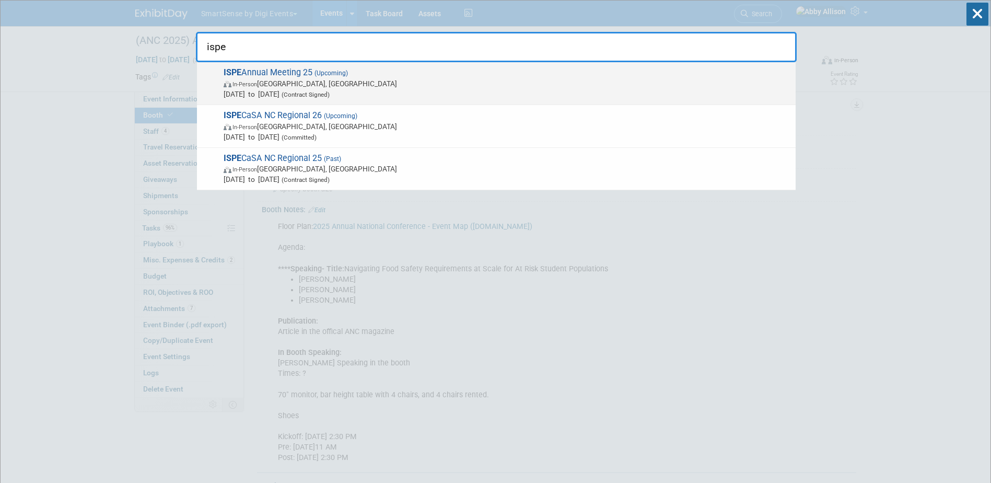
type input "ispe"
click at [300, 79] on span "In-Person Charlotte, NC" at bounding box center [506, 83] width 567 height 10
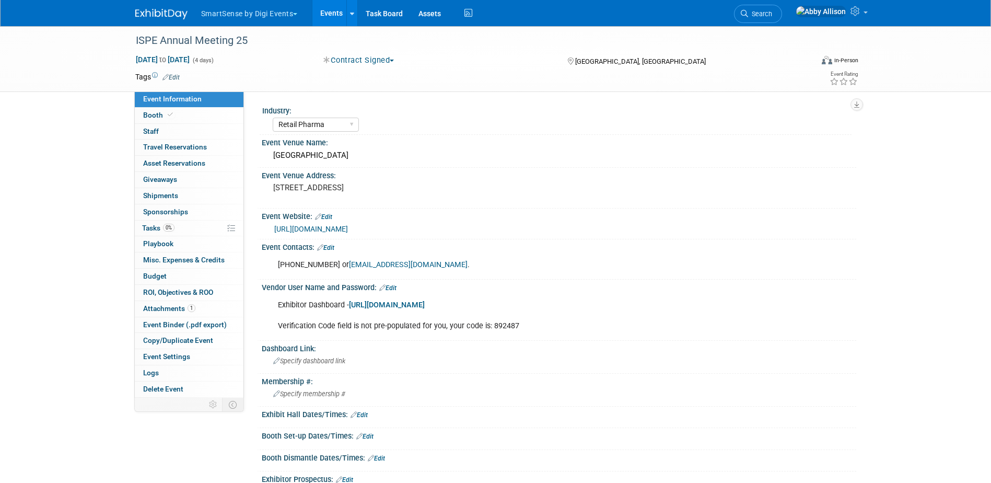
select select "Retail Pharma"
click at [157, 133] on span "Staff 0" at bounding box center [151, 131] width 16 height 8
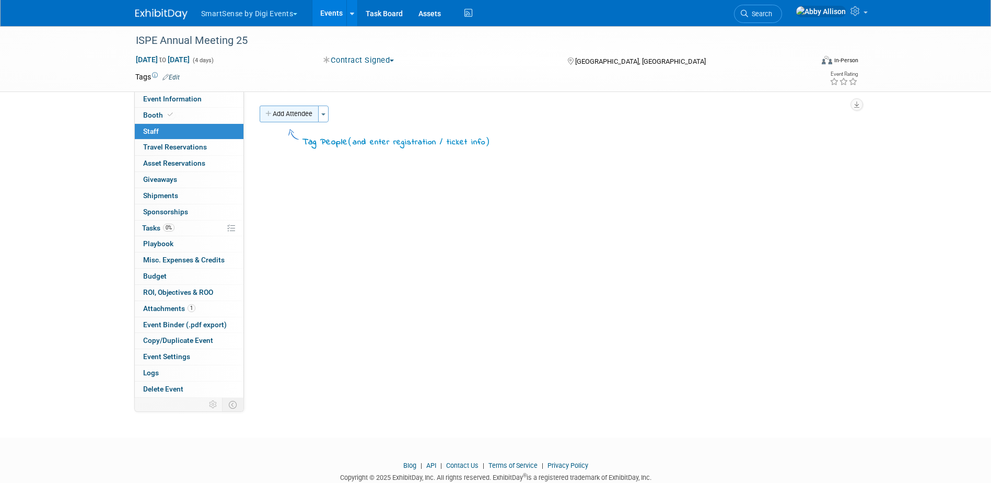
click at [307, 114] on button "Add Attendee" at bounding box center [289, 113] width 59 height 17
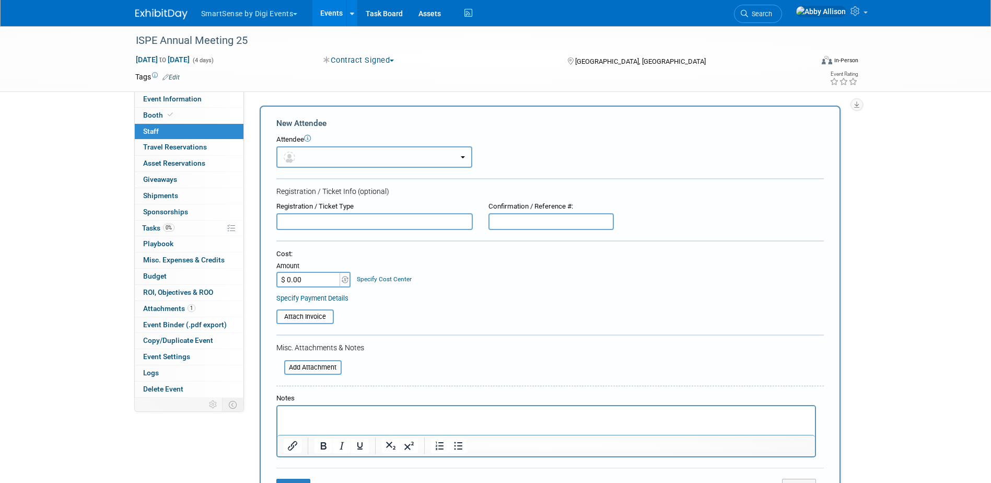
click at [335, 162] on button "button" at bounding box center [374, 156] width 196 height 21
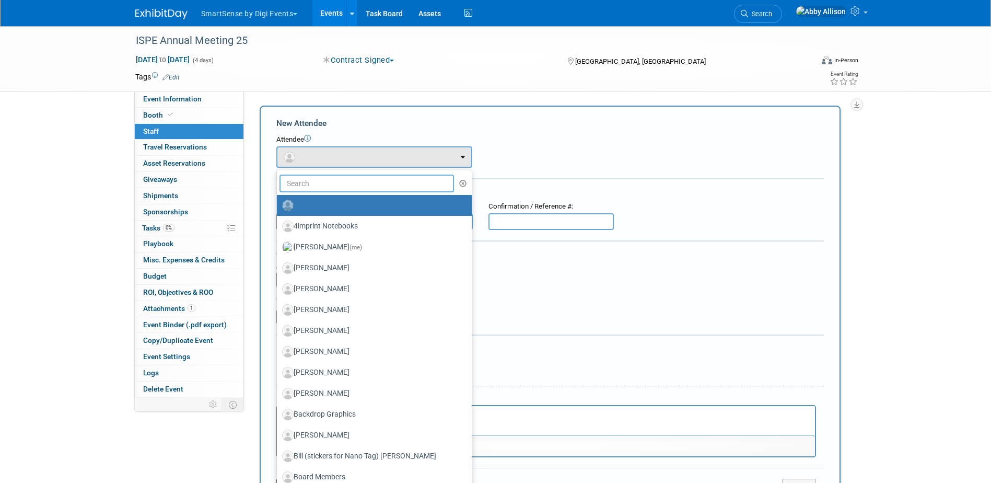
click at [337, 187] on input "text" at bounding box center [366, 183] width 175 height 18
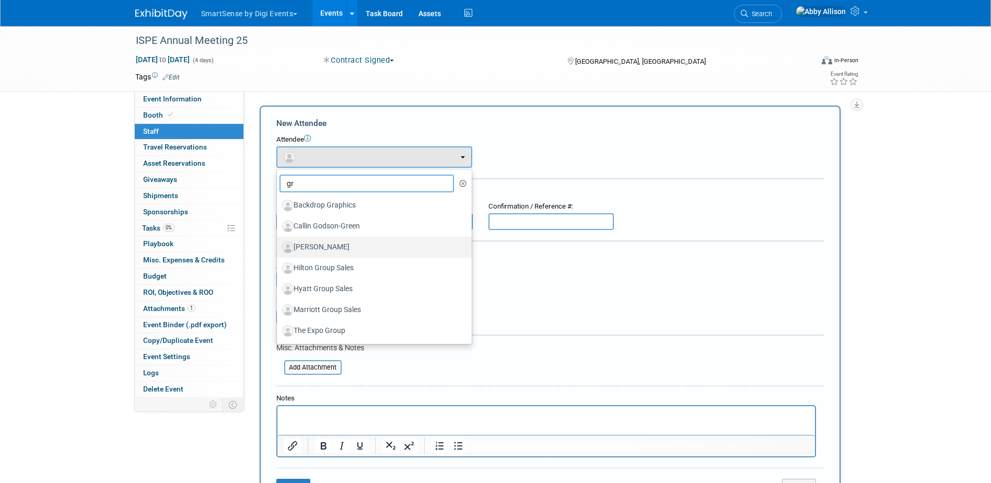
type input "gr"
click at [322, 244] on label "[PERSON_NAME]" at bounding box center [371, 247] width 179 height 17
click at [278, 244] on input "[PERSON_NAME]" at bounding box center [275, 245] width 7 height 7
select select "7343ec49-b49b-40a3-9f27-e665b450a9dd"
select select "4"
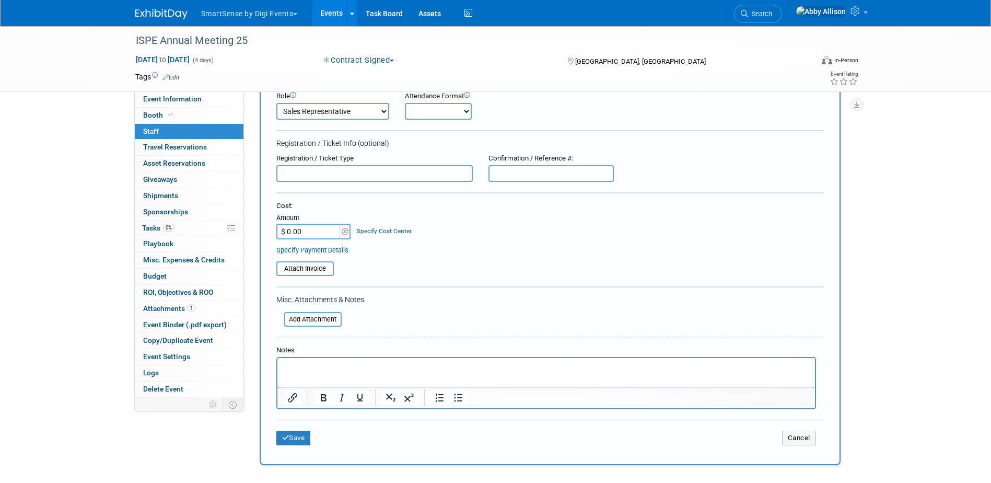
scroll to position [104, 0]
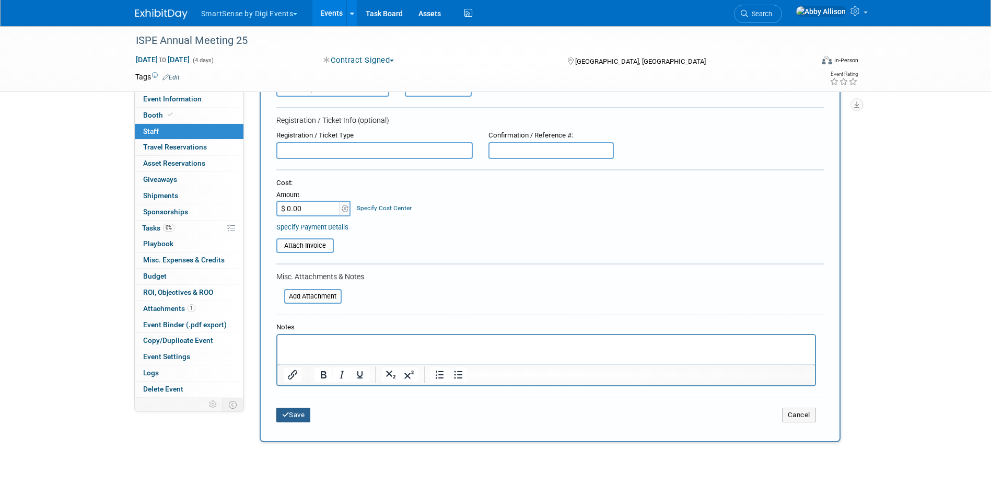
click at [291, 411] on button "Save" at bounding box center [293, 414] width 34 height 15
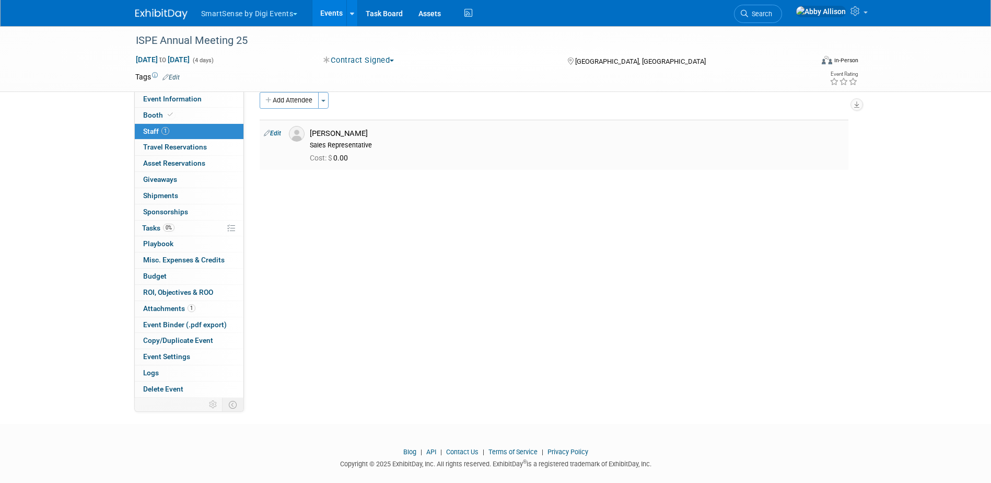
scroll to position [0, 0]
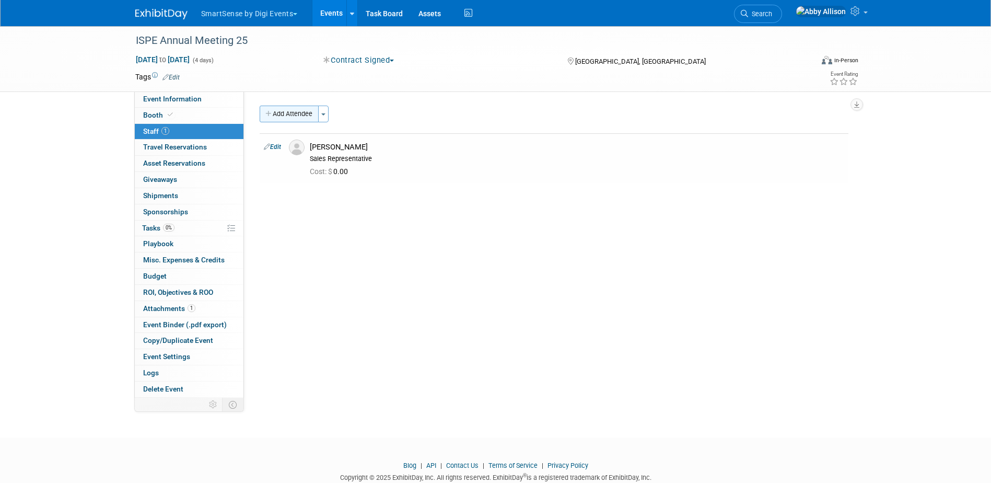
click at [285, 110] on button "Add Attendee" at bounding box center [289, 113] width 59 height 17
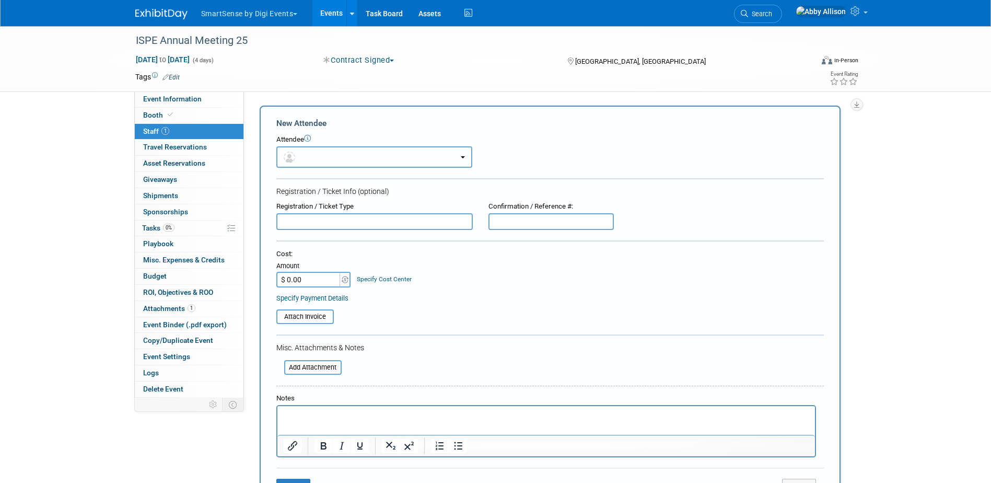
click at [323, 148] on button "button" at bounding box center [374, 156] width 196 height 21
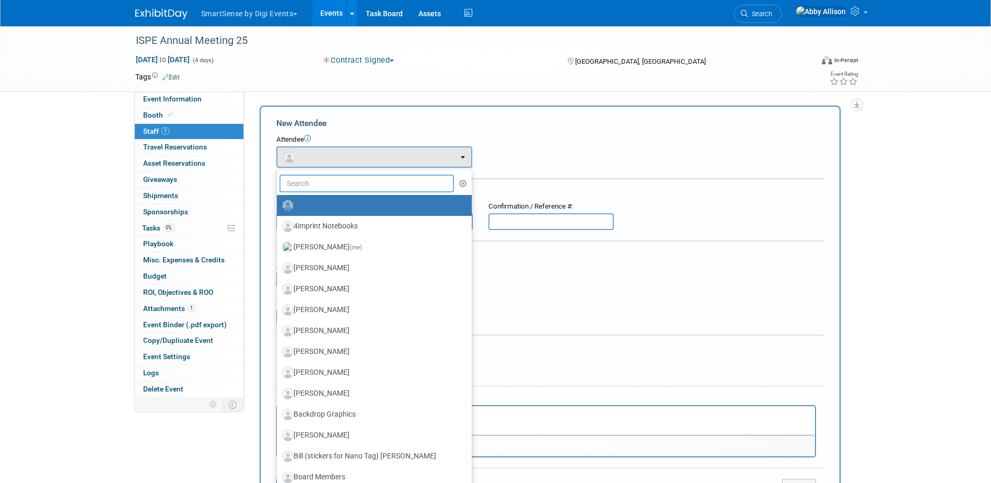
click at [326, 184] on input "text" at bounding box center [366, 183] width 175 height 18
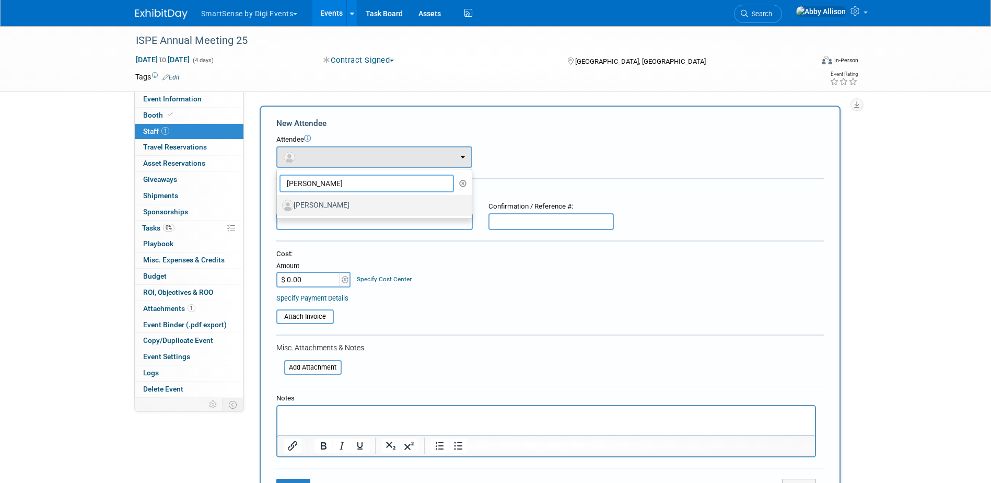
type input "jose"
click at [329, 203] on label "Jose Correa" at bounding box center [371, 205] width 179 height 17
click at [278, 203] on input "Jose Correa" at bounding box center [275, 204] width 7 height 7
select select "c3e3b275-f017-4b73-9bac-44311e21a947"
select select "1"
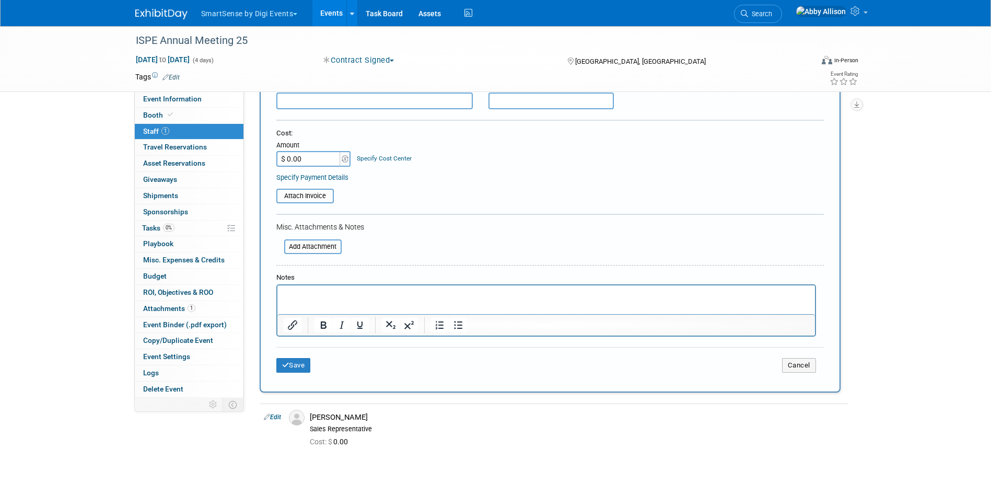
scroll to position [157, 0]
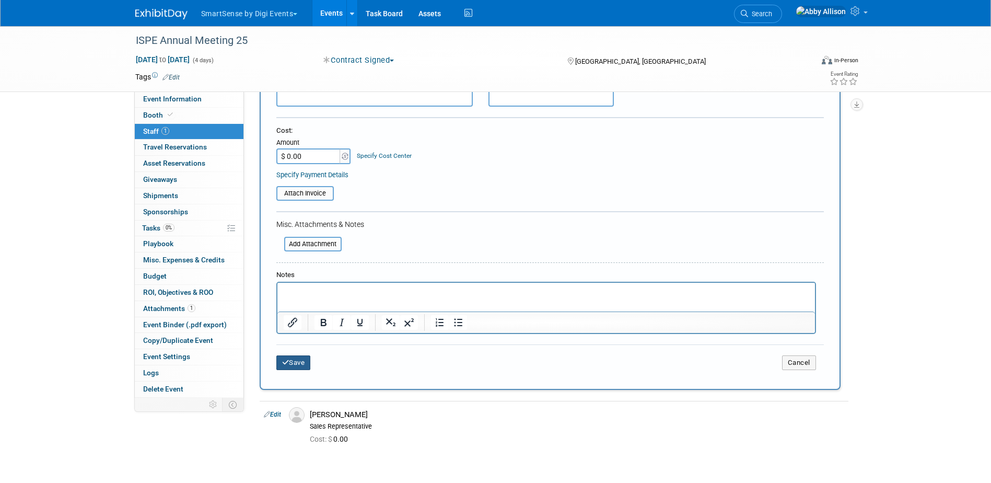
click at [296, 364] on button "Save" at bounding box center [293, 362] width 34 height 15
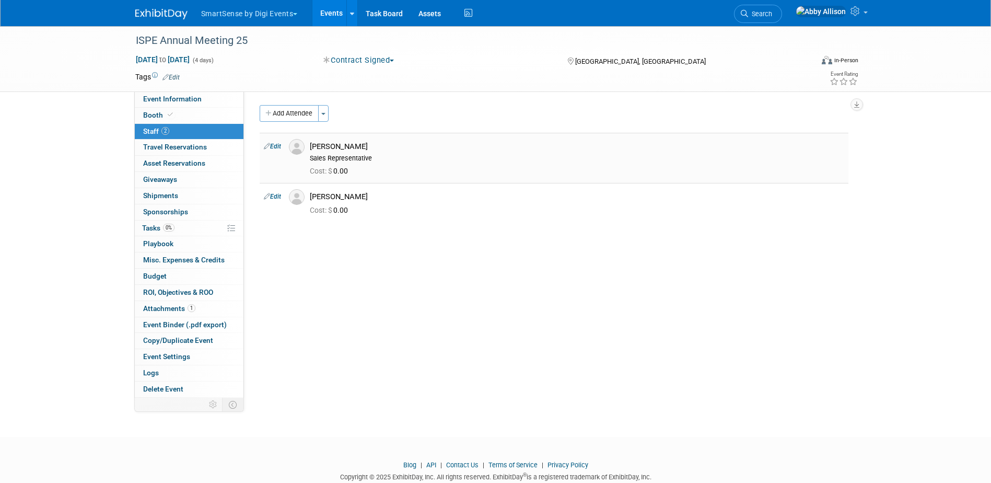
scroll to position [0, 0]
click at [283, 111] on button "Add Attendee" at bounding box center [289, 113] width 59 height 17
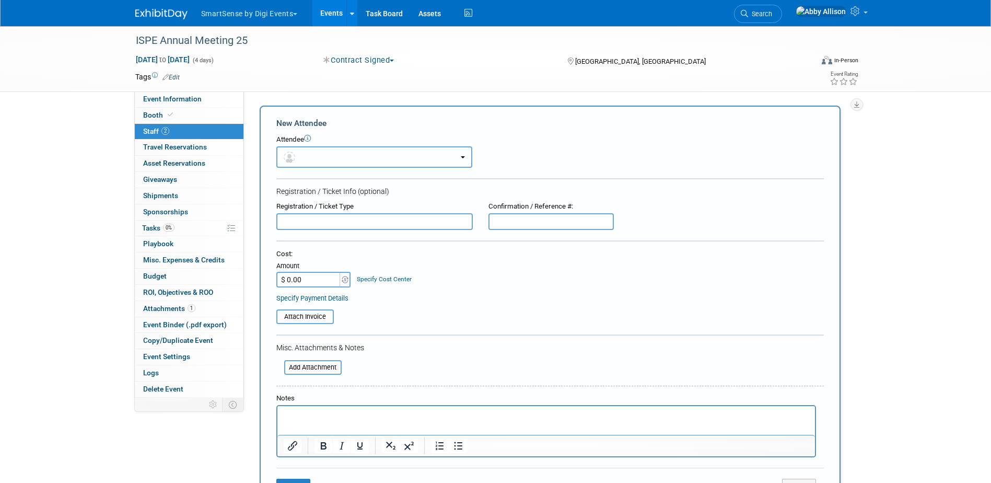
click at [304, 154] on button "button" at bounding box center [374, 156] width 196 height 21
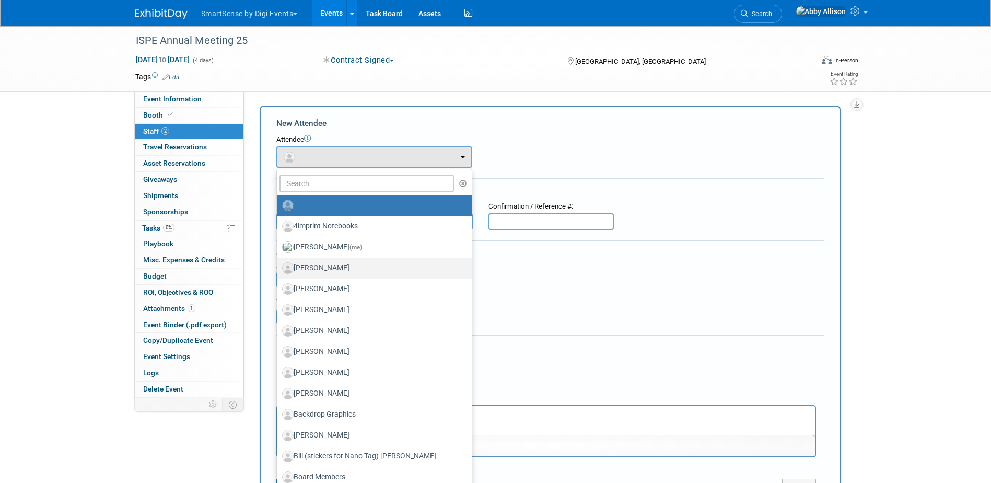
click at [341, 268] on label "Adi Lavi-Loebl" at bounding box center [371, 268] width 179 height 17
click at [278, 268] on input "Adi Lavi-Loebl" at bounding box center [275, 266] width 7 height 7
select select "d4537f24-31a0-4dcb-8118-a4f9ff71eb68"
select select "1"
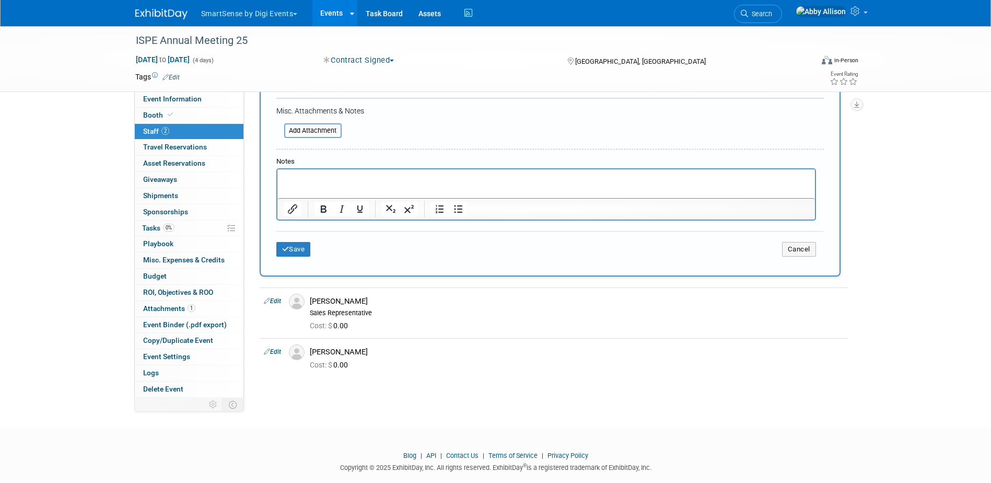
scroll to position [289, 0]
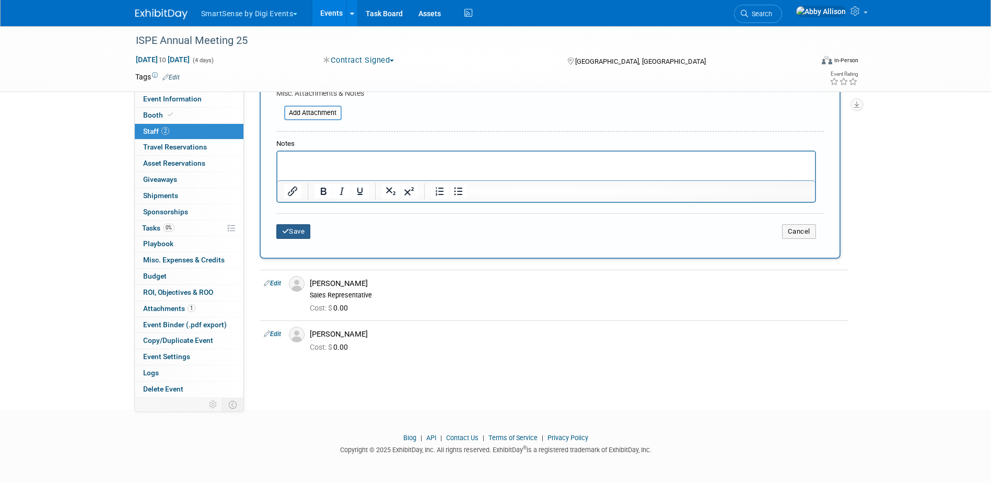
click at [294, 234] on button "Save" at bounding box center [293, 231] width 34 height 15
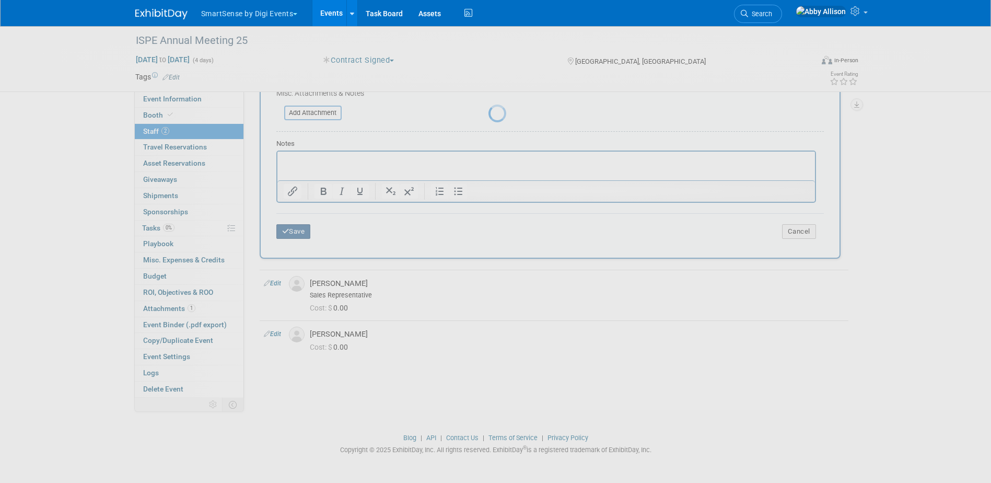
scroll to position [28, 0]
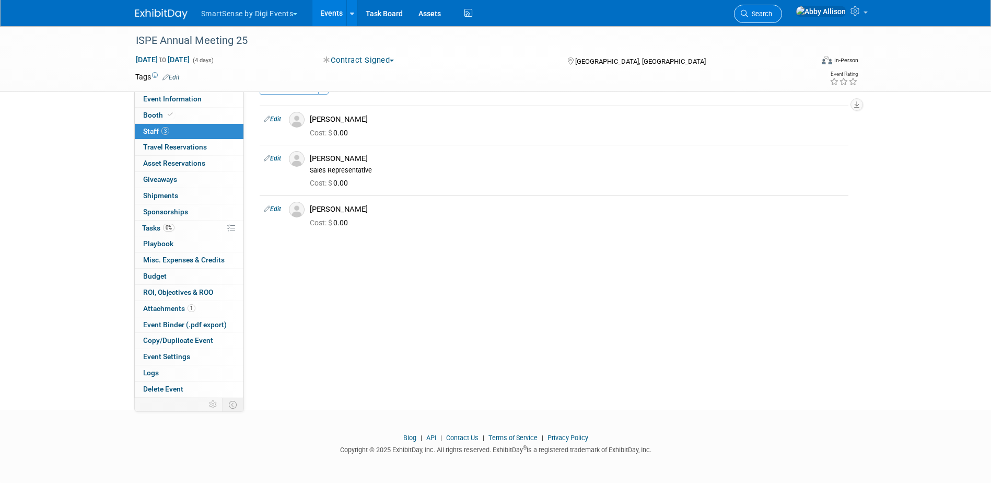
click at [772, 11] on span "Search" at bounding box center [760, 14] width 24 height 8
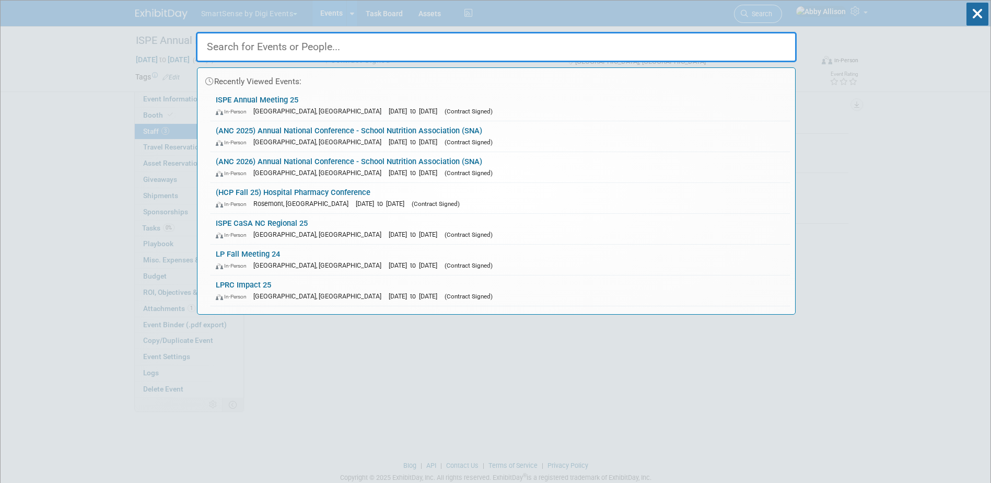
type input "m"
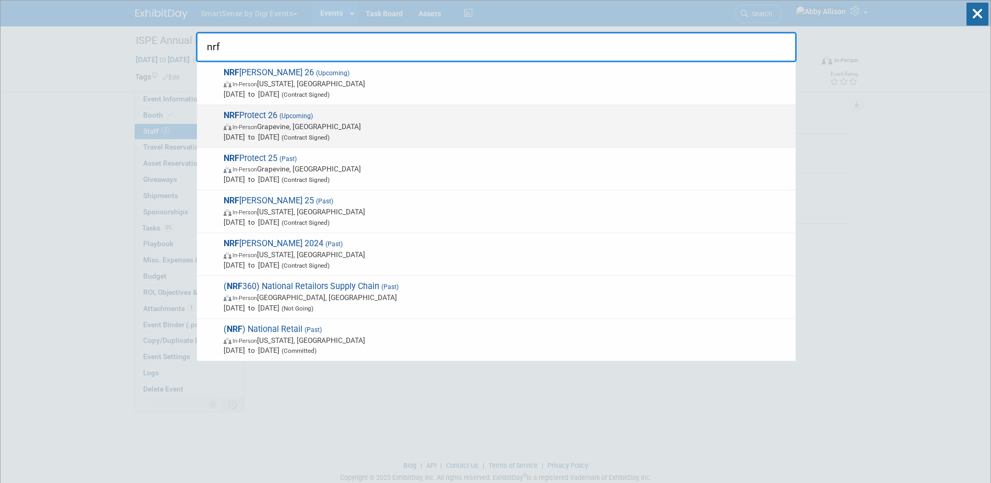
type input "nrf"
click at [255, 122] on span "In-Person Grapevine, TX" at bounding box center [506, 126] width 567 height 10
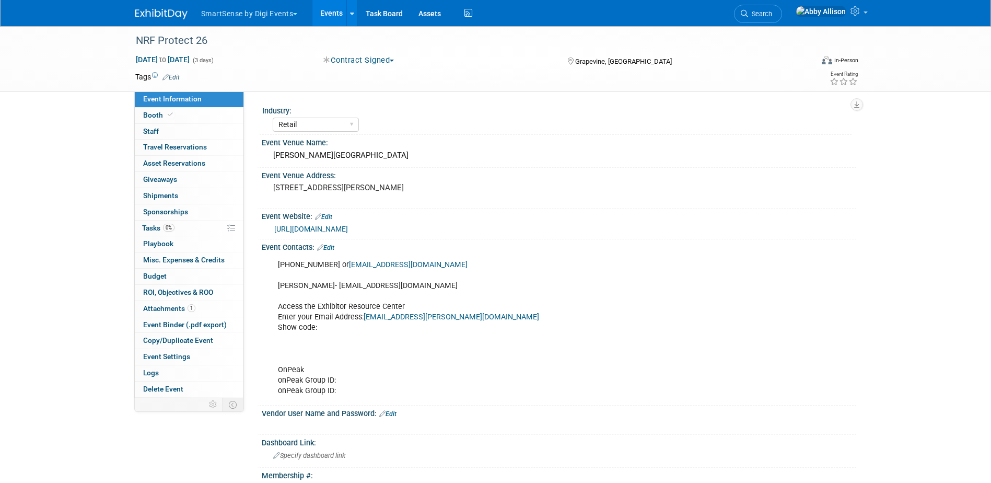
select select "Retail"
click at [772, 11] on span "Search" at bounding box center [760, 14] width 24 height 8
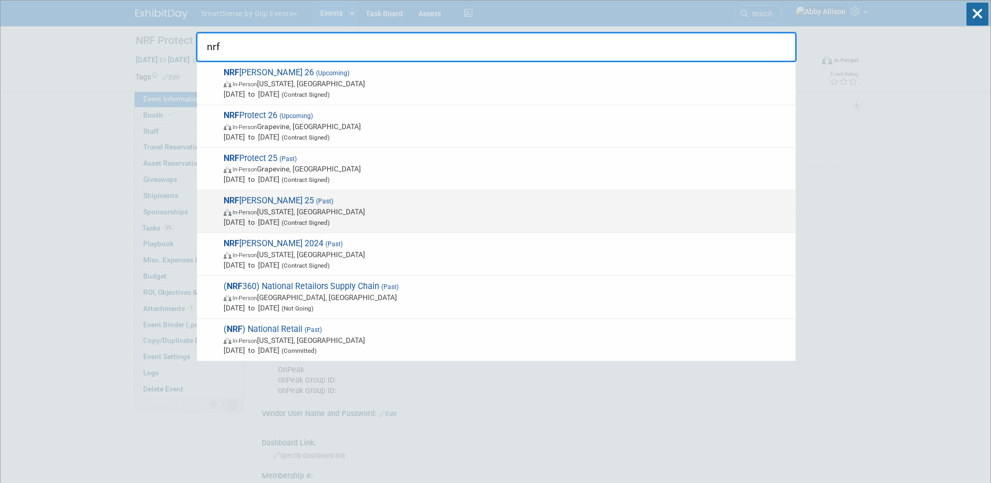
type input "nrf"
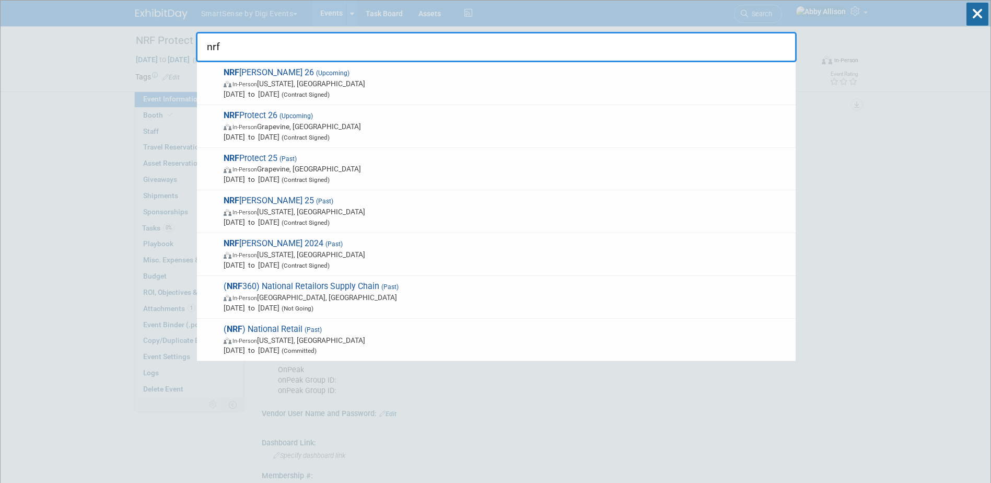
click at [288, 211] on span "In-Person [US_STATE], [GEOGRAPHIC_DATA]" at bounding box center [506, 211] width 567 height 10
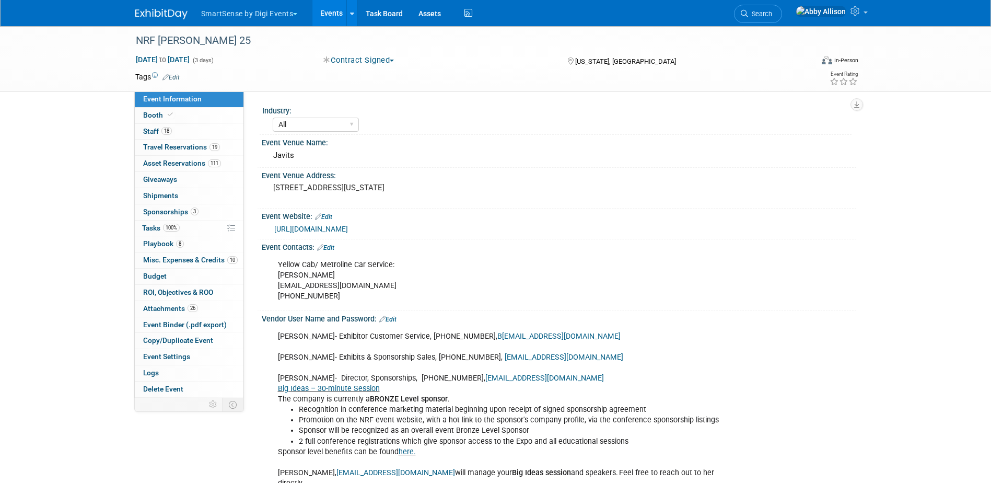
select select "All"
click at [149, 111] on span "Booth" at bounding box center [159, 115] width 32 height 8
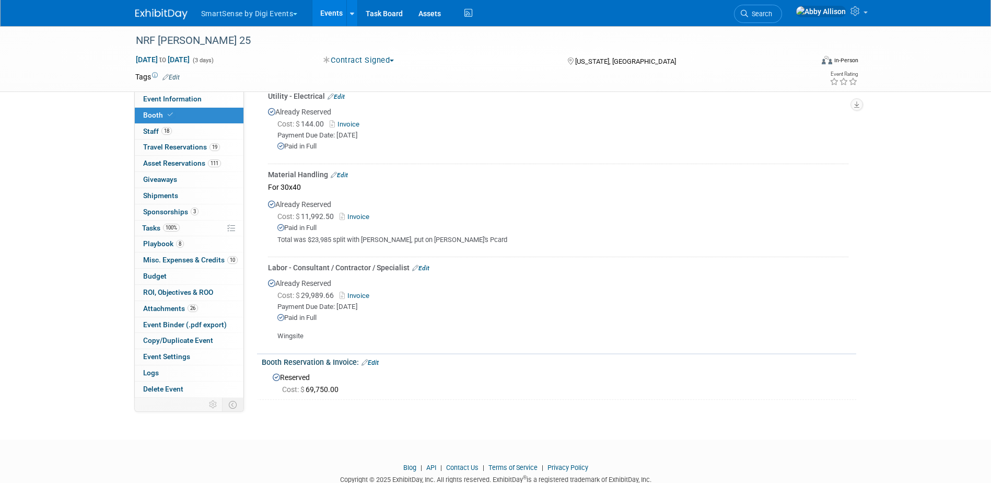
scroll to position [900, 0]
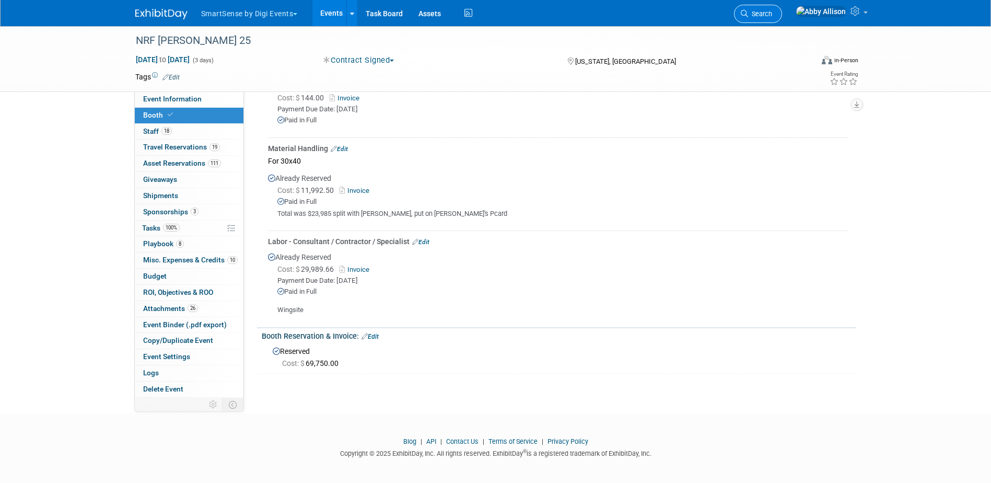
click at [772, 16] on span "Search" at bounding box center [760, 14] width 24 height 8
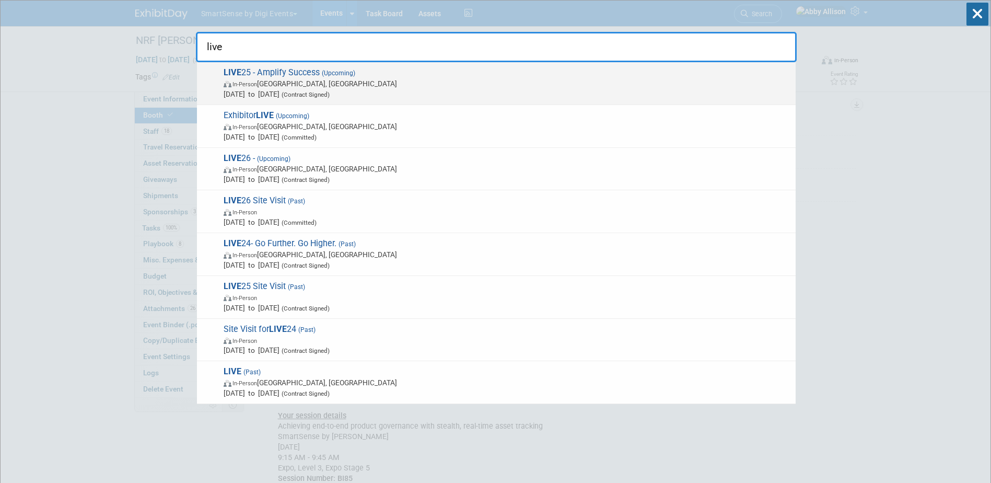
type input "live"
click at [242, 72] on span "LIVE 25 - Amplify Success (Upcoming) In-Person Nashville, TN Oct 21, 2025 to Oc…" at bounding box center [505, 83] width 570 height 32
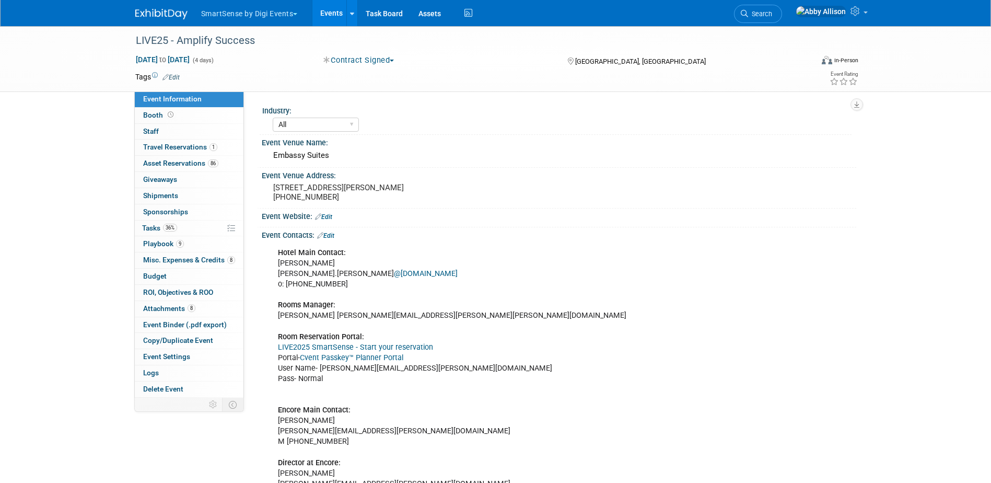
select select "All"
click at [146, 229] on span "Tasks 36%" at bounding box center [159, 227] width 35 height 8
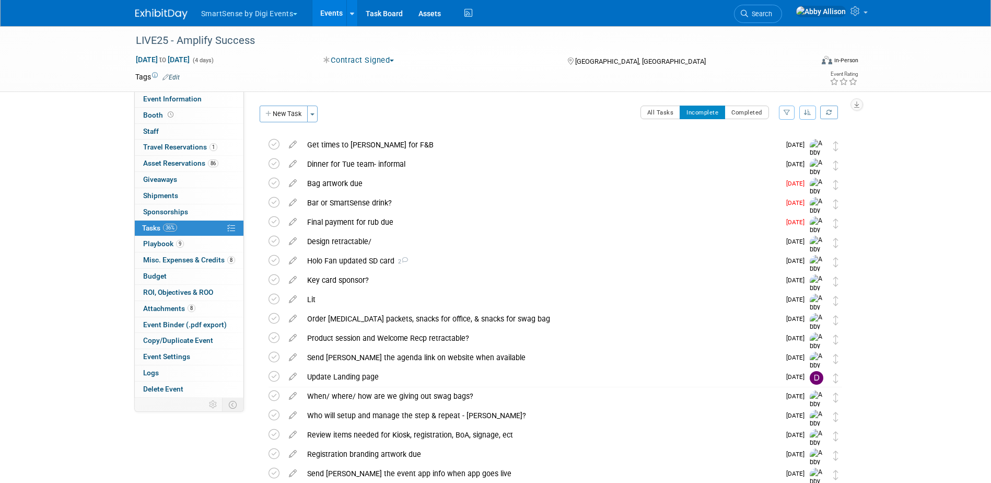
click at [813, 113] on button "button" at bounding box center [807, 112] width 17 height 14
click at [760, 164] on link "By Due Date" at bounding box center [777, 160] width 75 height 15
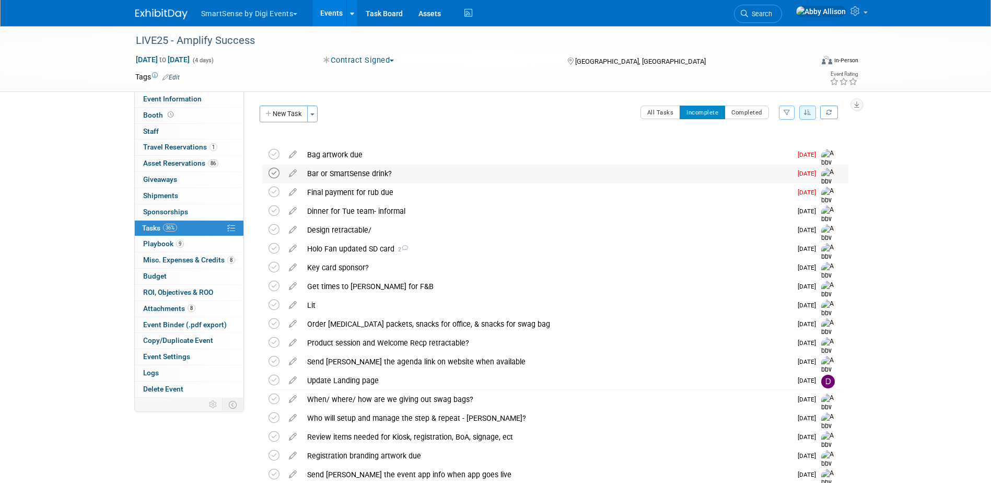
click at [272, 175] on icon at bounding box center [273, 173] width 11 height 11
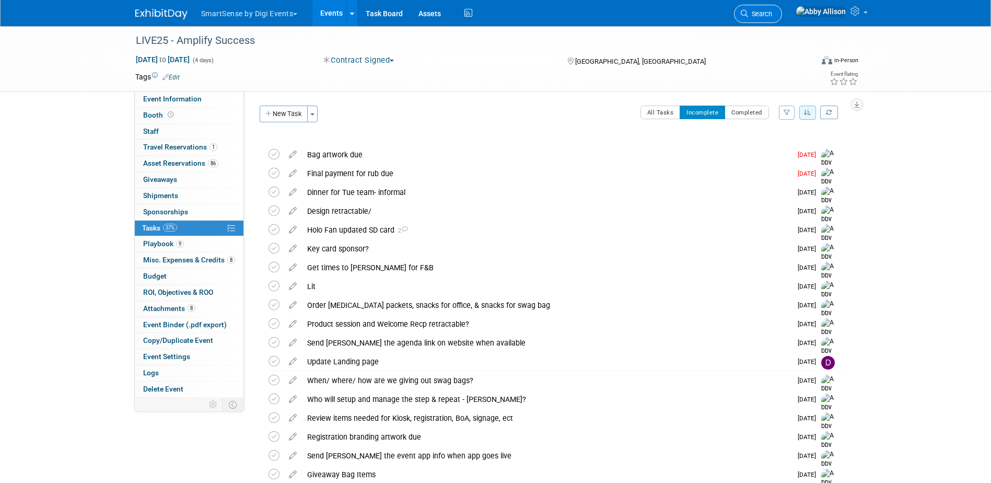
click at [772, 14] on span "Search" at bounding box center [760, 14] width 24 height 8
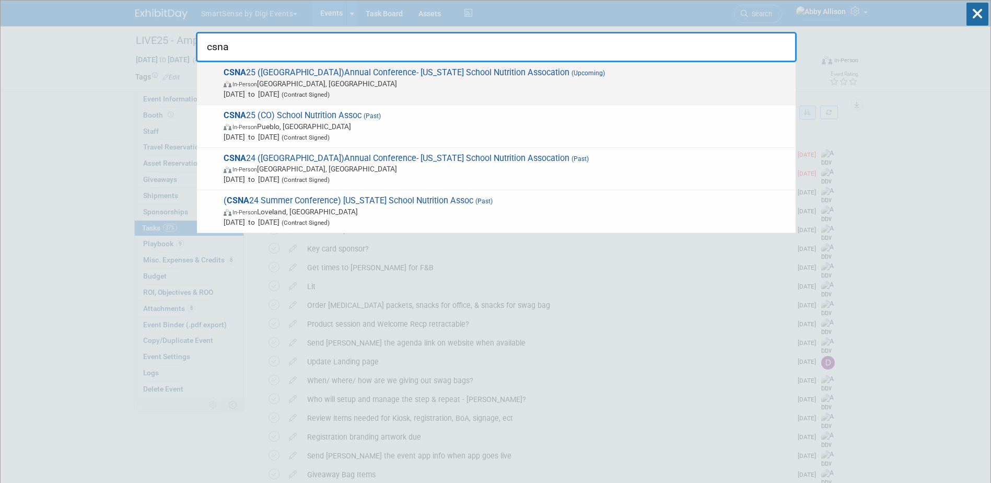
type input "csna"
click at [322, 89] on span "Oct 29, 2025 to Nov 1, 2025 (Contract Signed)" at bounding box center [506, 94] width 567 height 10
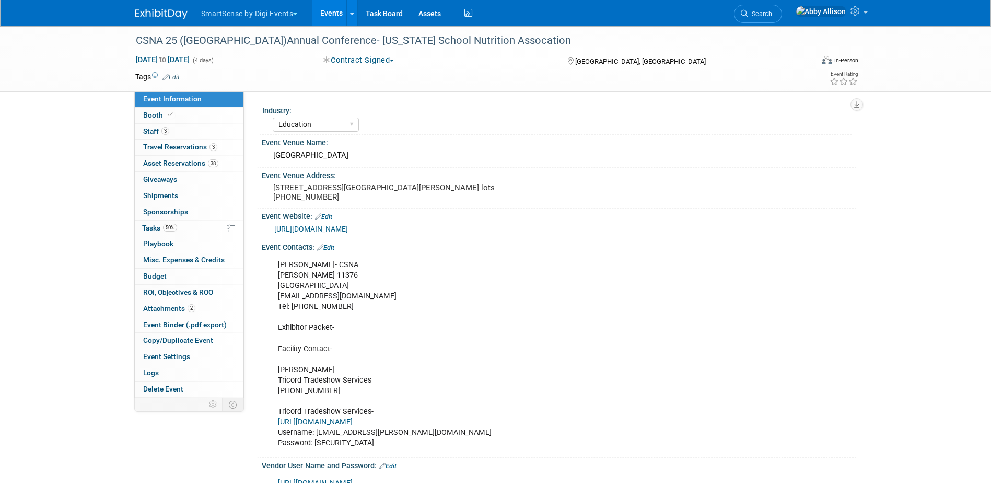
select select "Education"
click at [157, 164] on span "Asset Reservations 38" at bounding box center [180, 163] width 75 height 8
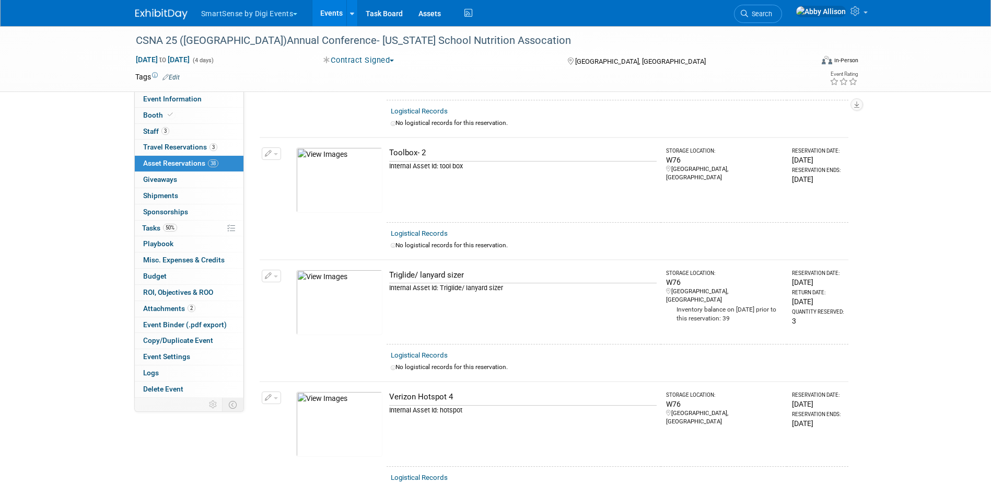
scroll to position [4177, 0]
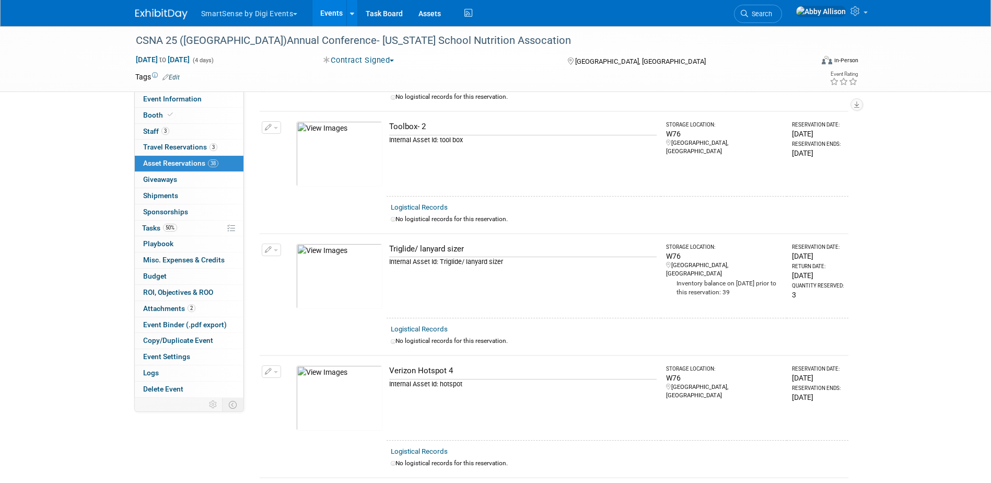
click at [334, 14] on link "Events" at bounding box center [331, 13] width 38 height 26
